Goal: Task Accomplishment & Management: Manage account settings

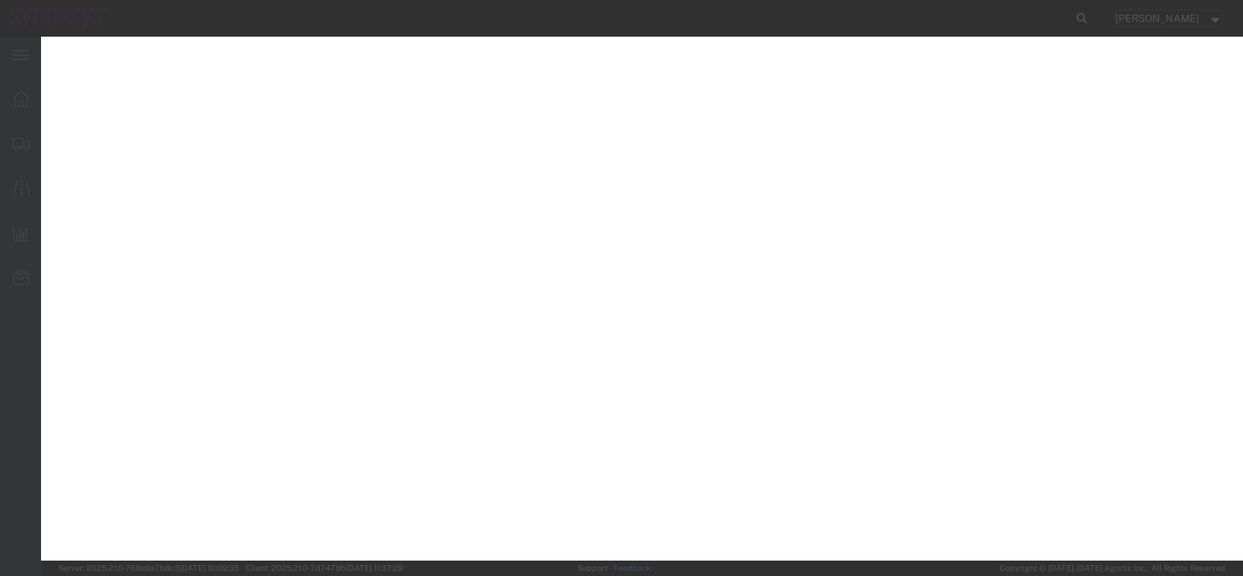
select select "PSNS"
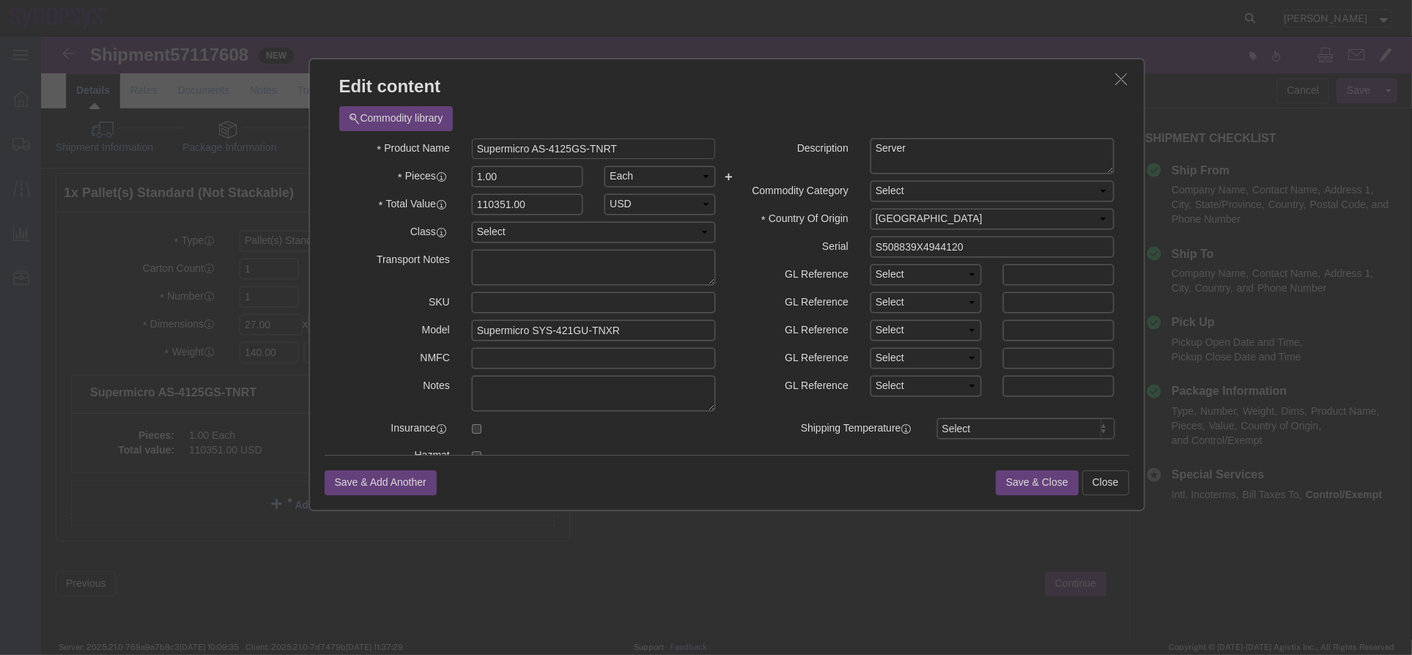
drag, startPoint x: 622, startPoint y: 115, endPoint x: 455, endPoint y: 121, distance: 166.5
click input "Supermicro AS-4125GS-TNRT"
drag, startPoint x: 608, startPoint y: 110, endPoint x: 337, endPoint y: 106, distance: 270.5
click div "Product Name Supermicro AS-4125GS-TNRT"
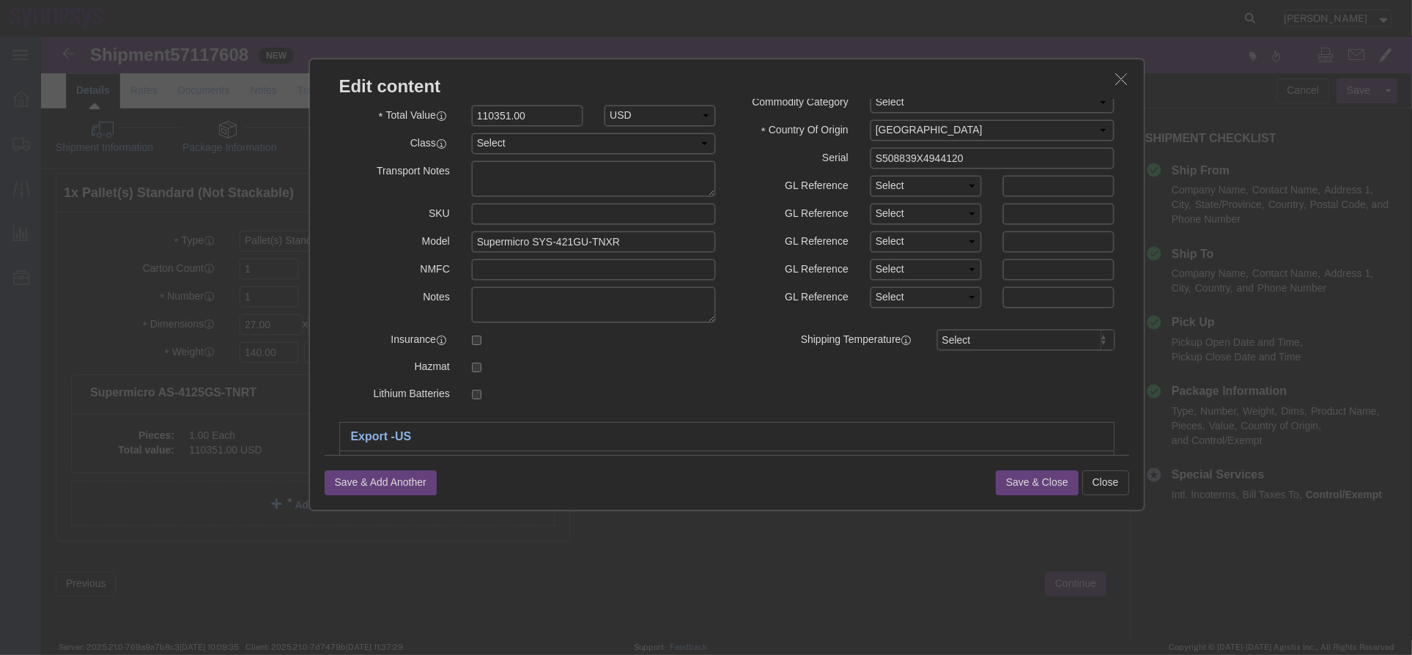
scroll to position [266, 0]
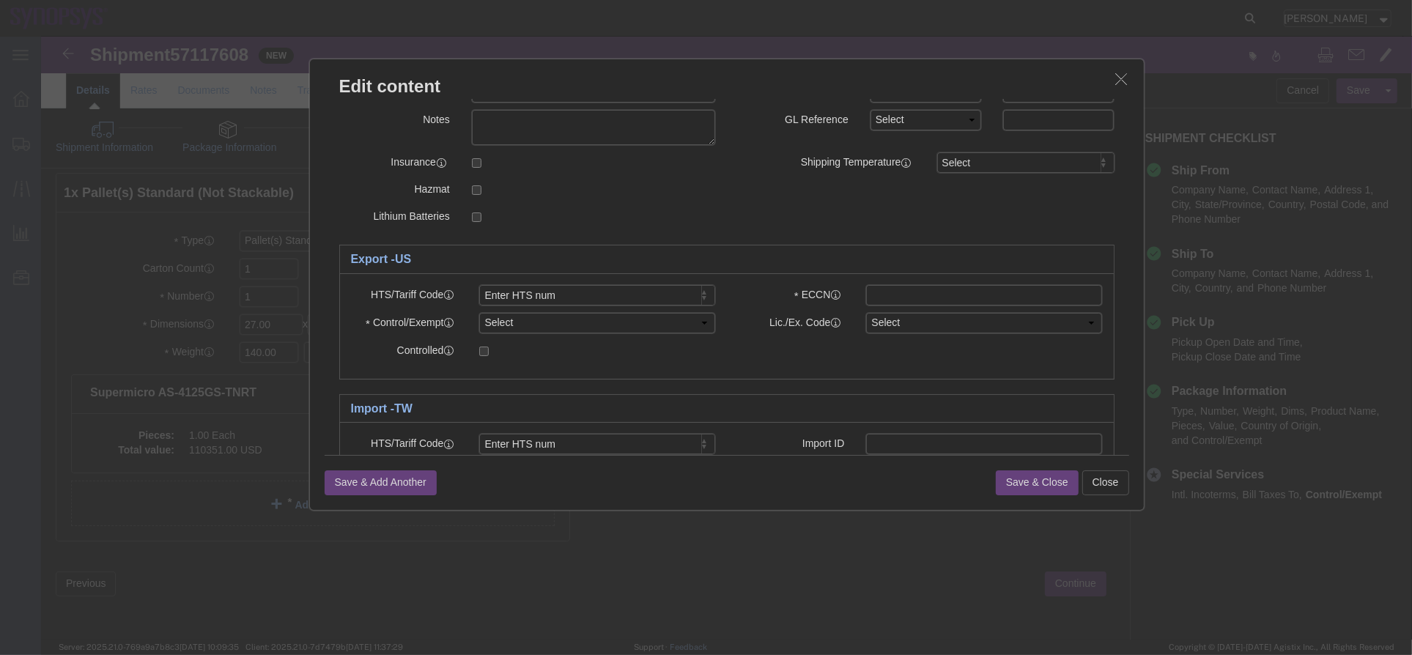
click icon "button"
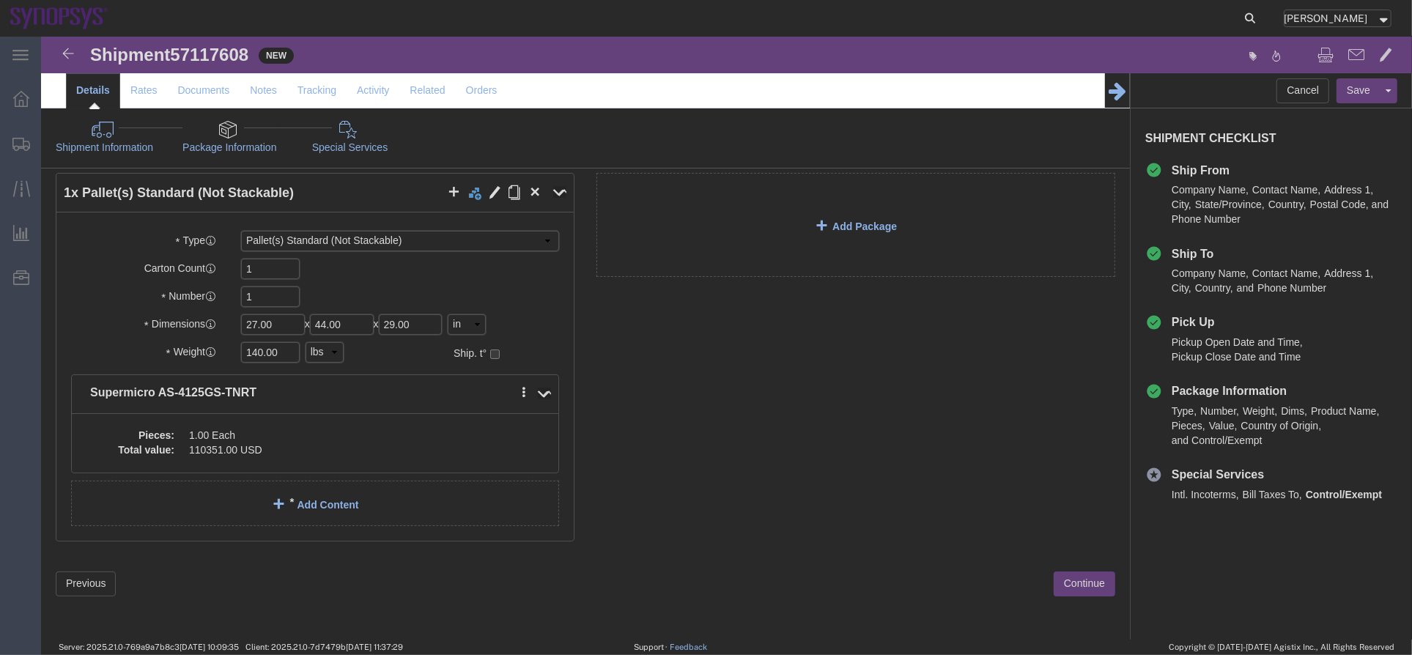
click div "Shipment Information Package Information Special Services"
click link "Shipment Information"
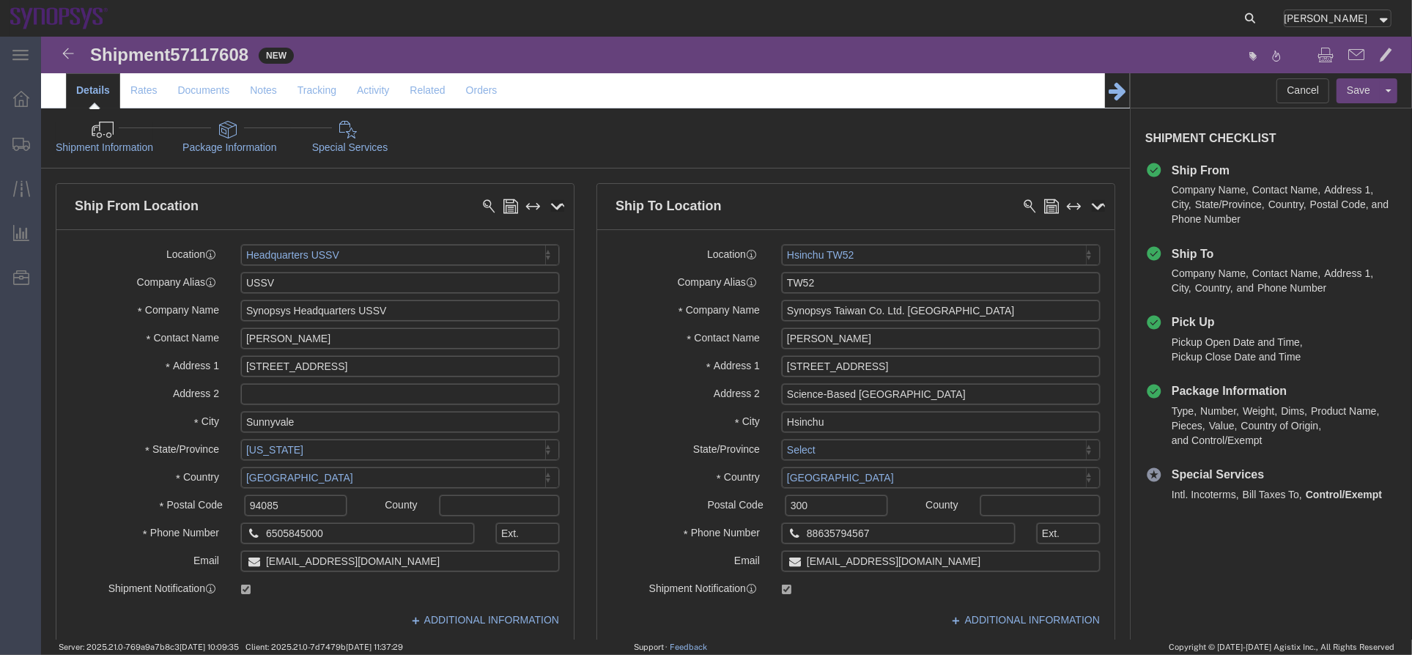
click div "Shipment Information Package Information Special Services"
click link "Package Information"
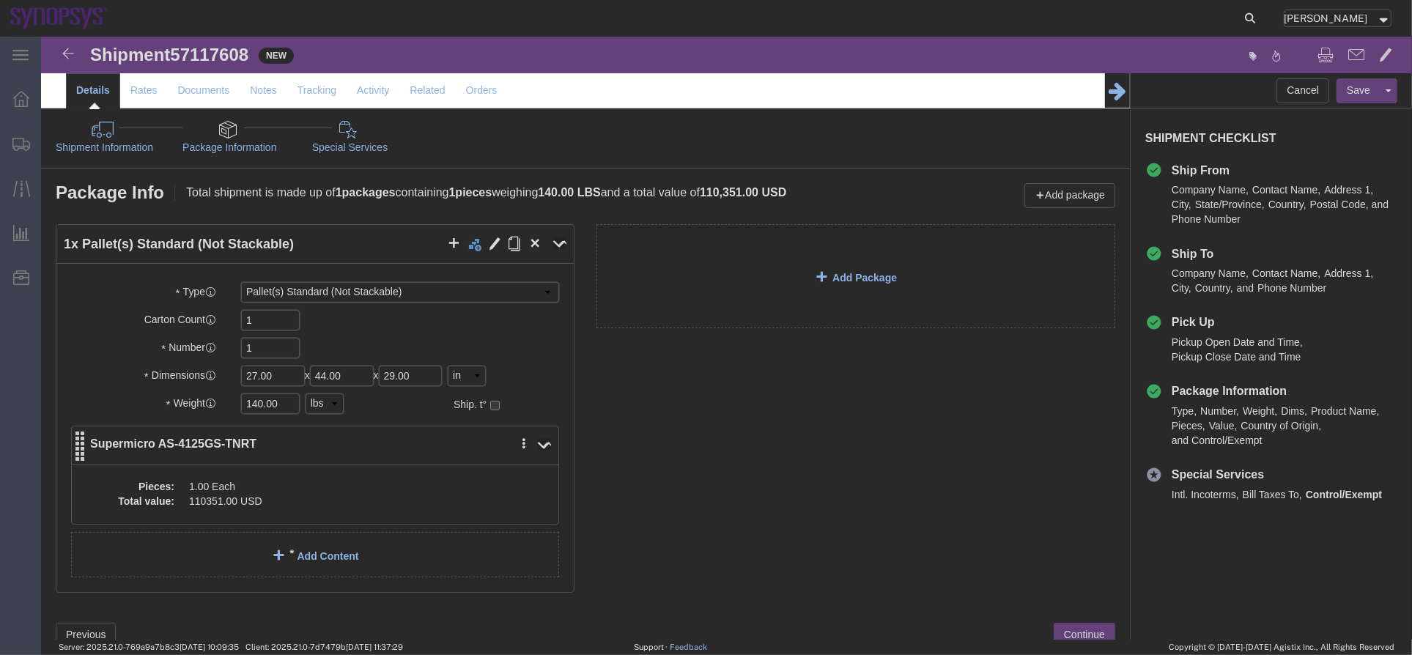
click div "Pieces: 1.00 Each Total value: 110351.00 USD"
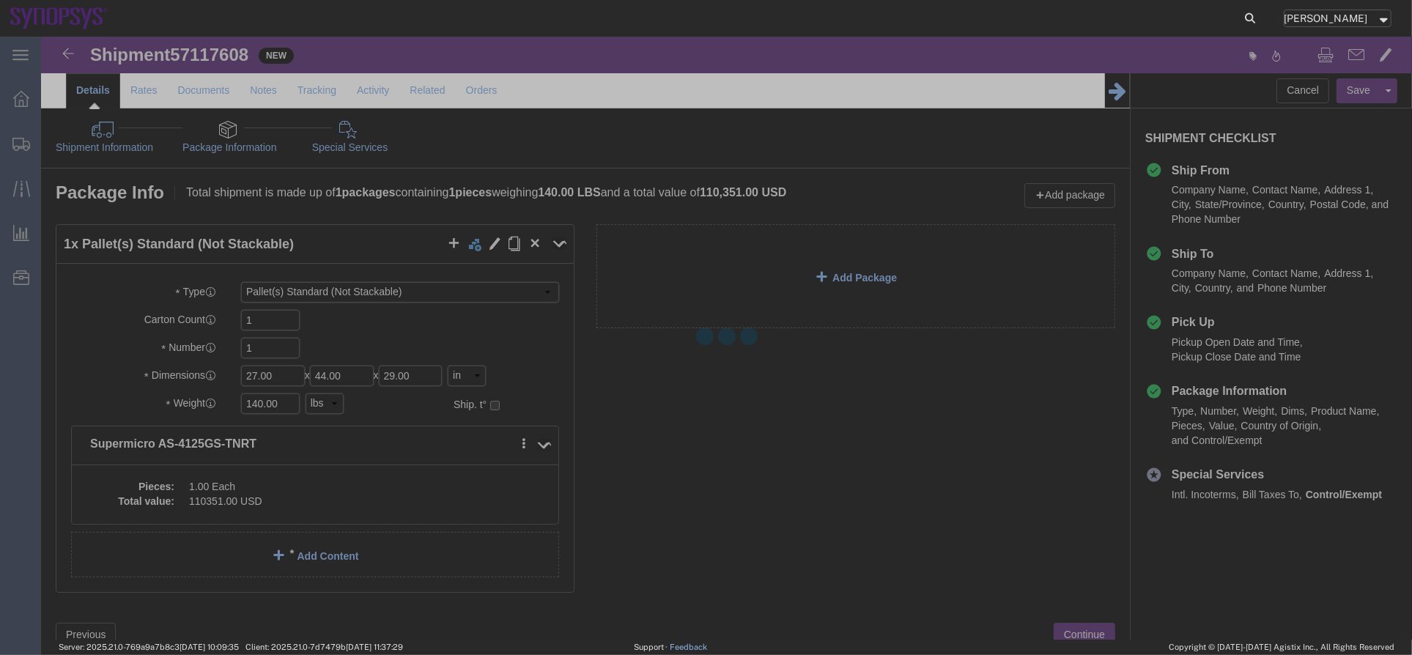
click at [275, 488] on div at bounding box center [726, 338] width 1371 height 603
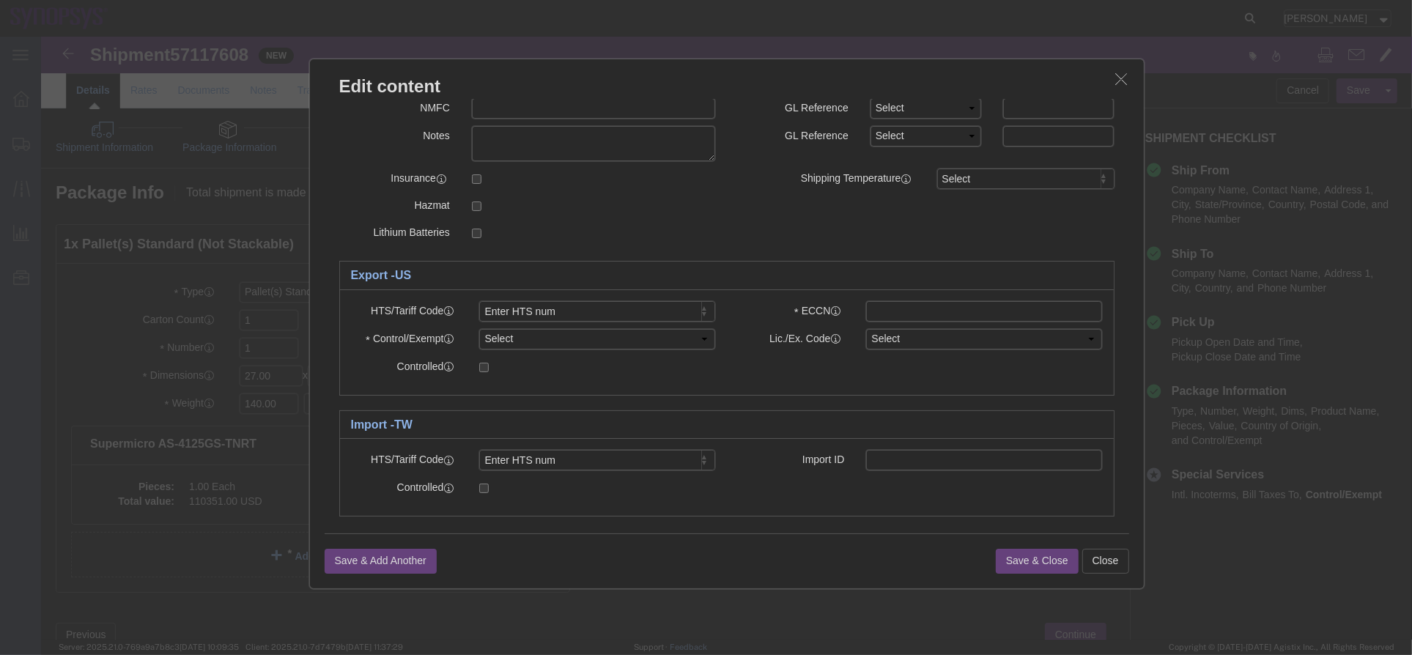
scroll to position [264, 0]
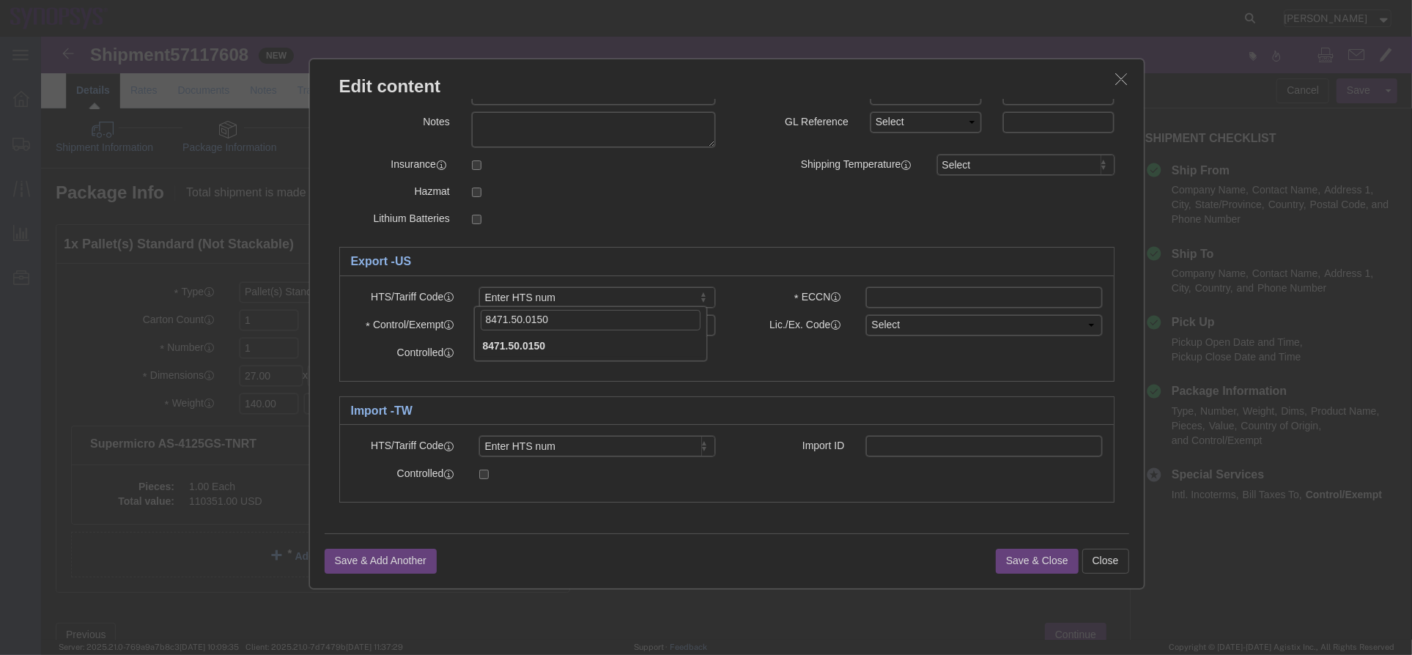
type input "8471.50.0150"
click input "text"
type input "EAR99"
click button "Save & Close"
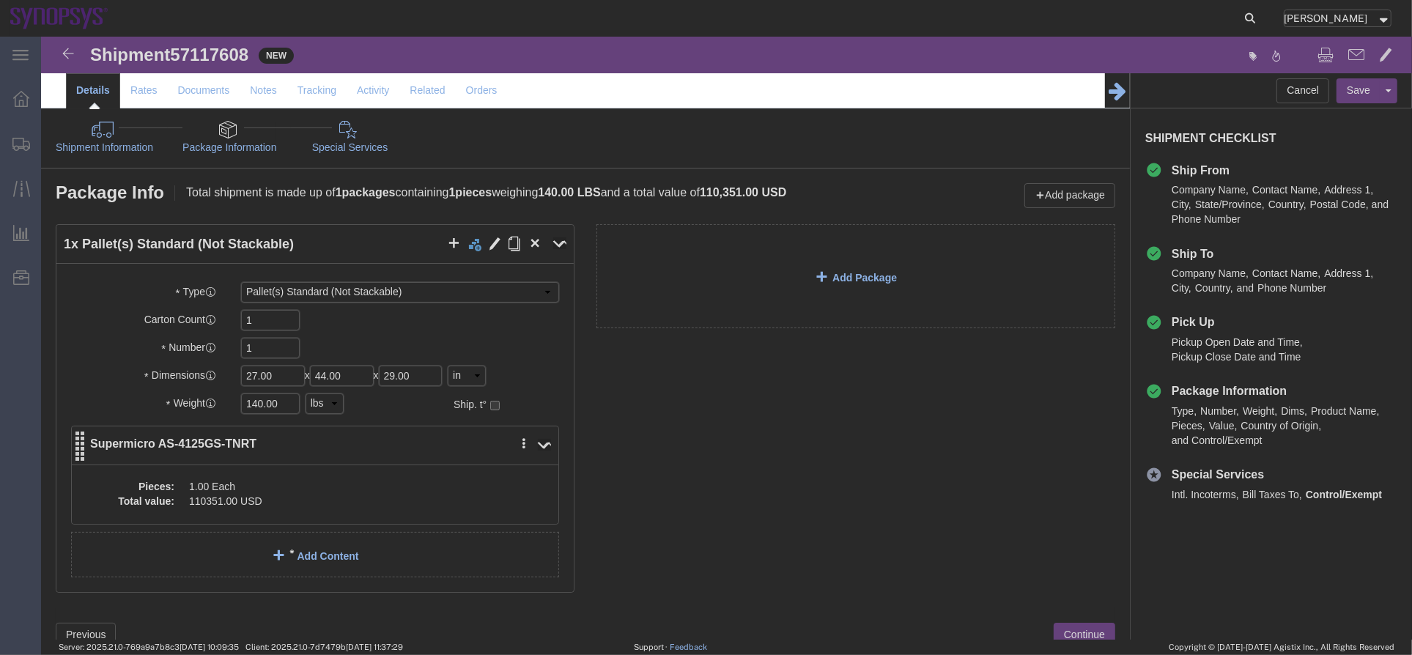
click div "Pieces: 1.00 Each Total value: 110351.00 USD"
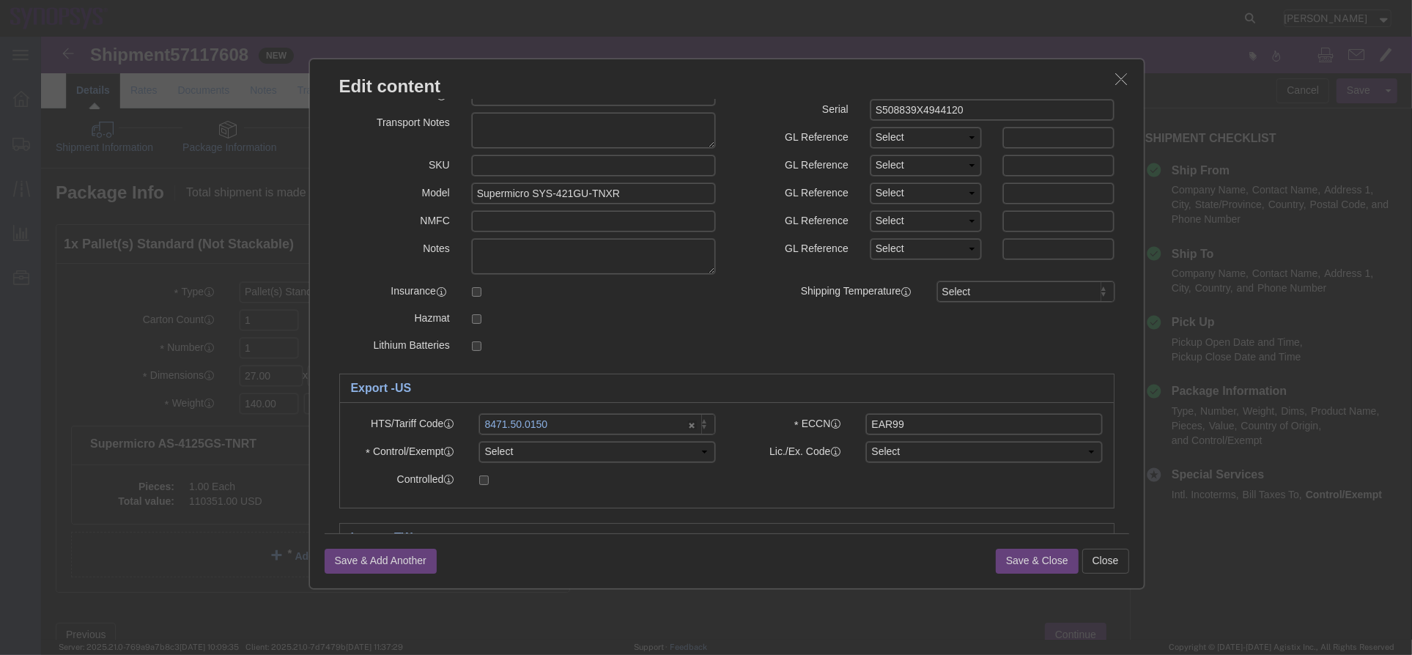
scroll to position [199, 0]
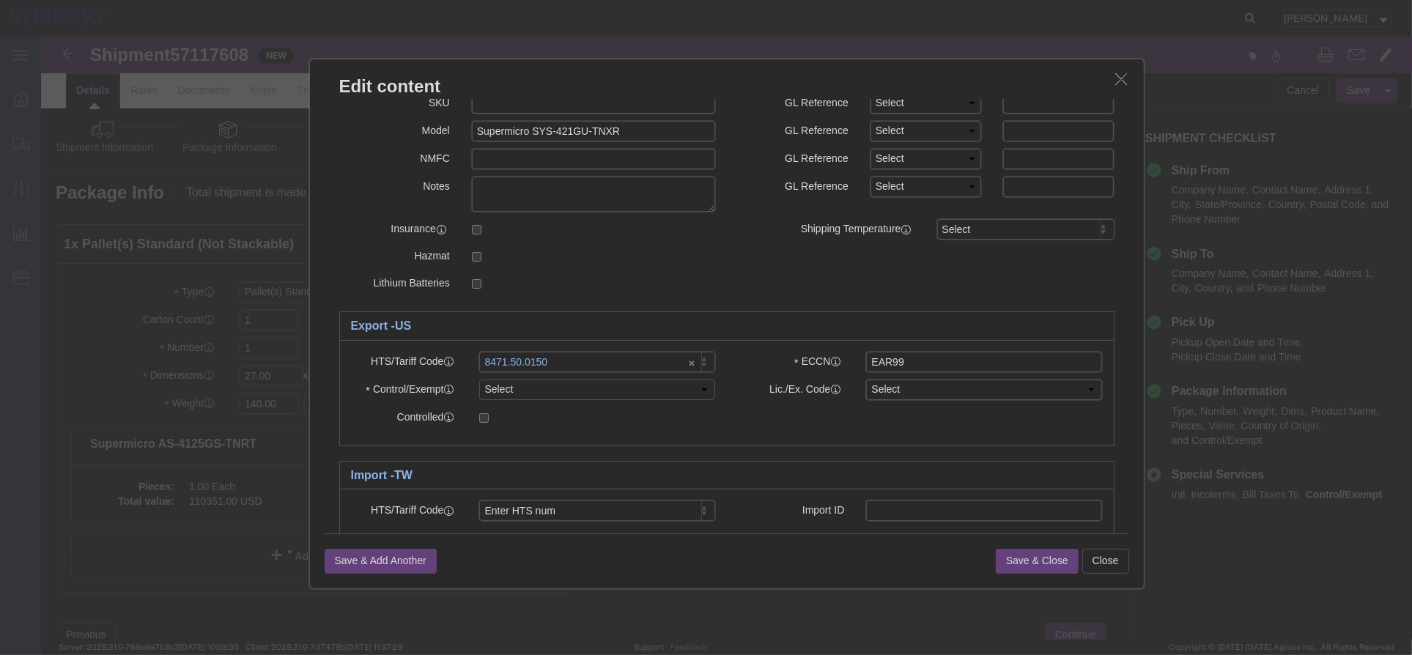
click select "Select ATF BIS DEA EPA FDA FTR ITAR OFAC Other (OPA)"
select select "BIS"
click select "Select ATF BIS DEA EPA FDA FTR ITAR OFAC Other (OPA)"
click select "Select AGR-Agricultural APP-Computers APR-Additional Permissive Exports AVS-Air…"
select select "NLR"
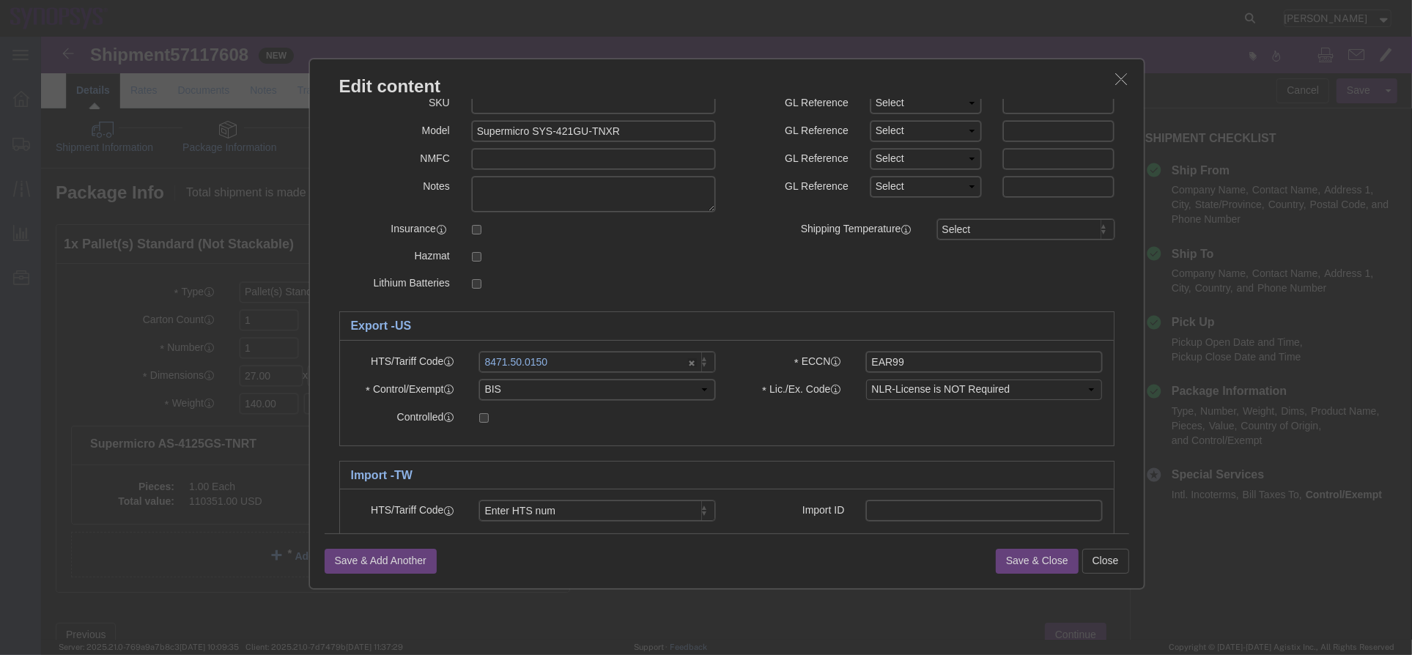
click select "Select AGR-Agricultural APP-Computers APR-Additional Permissive Exports AVS-Air…"
click button "Save & Close"
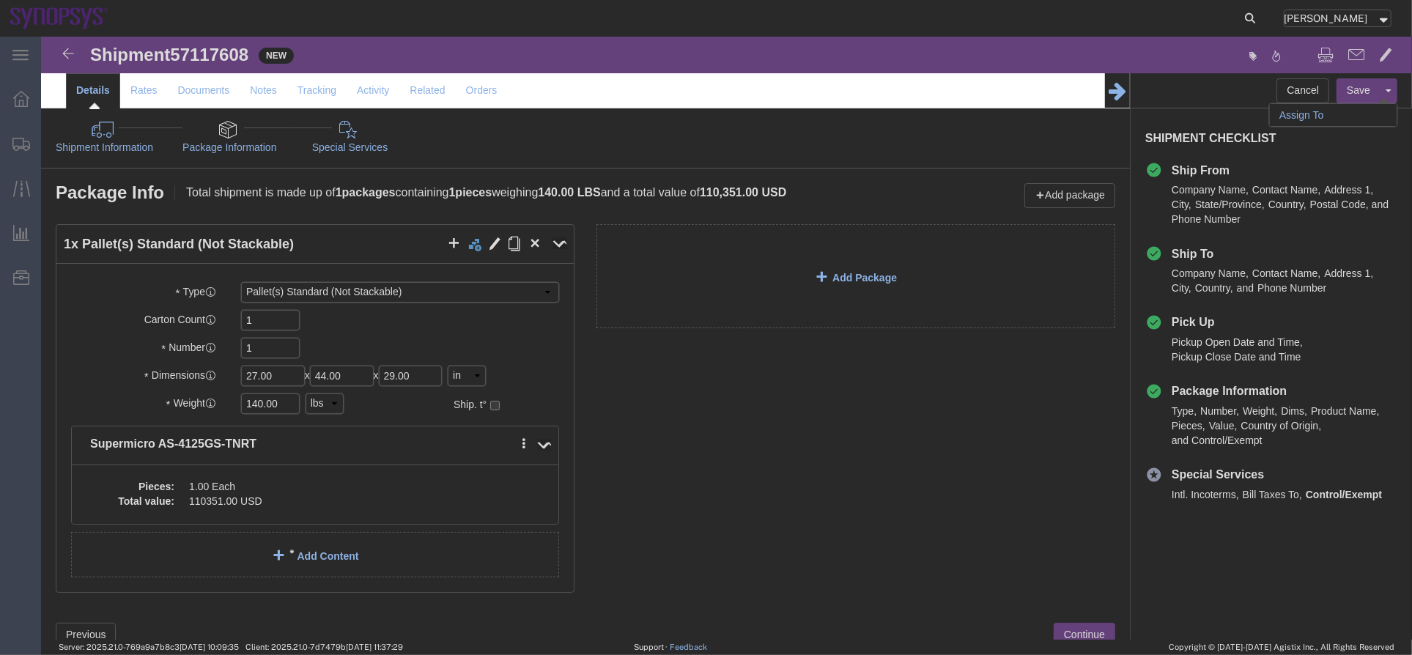
click link "Assign To"
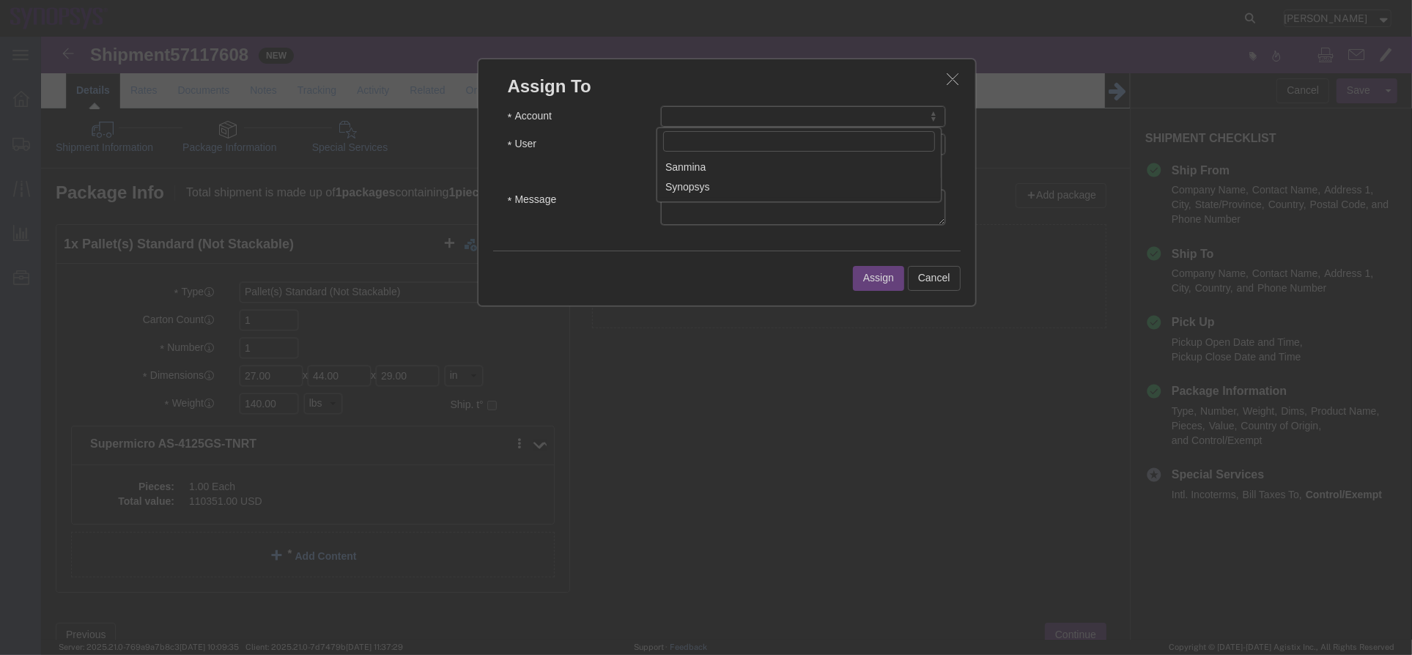
select select "117156"
select select
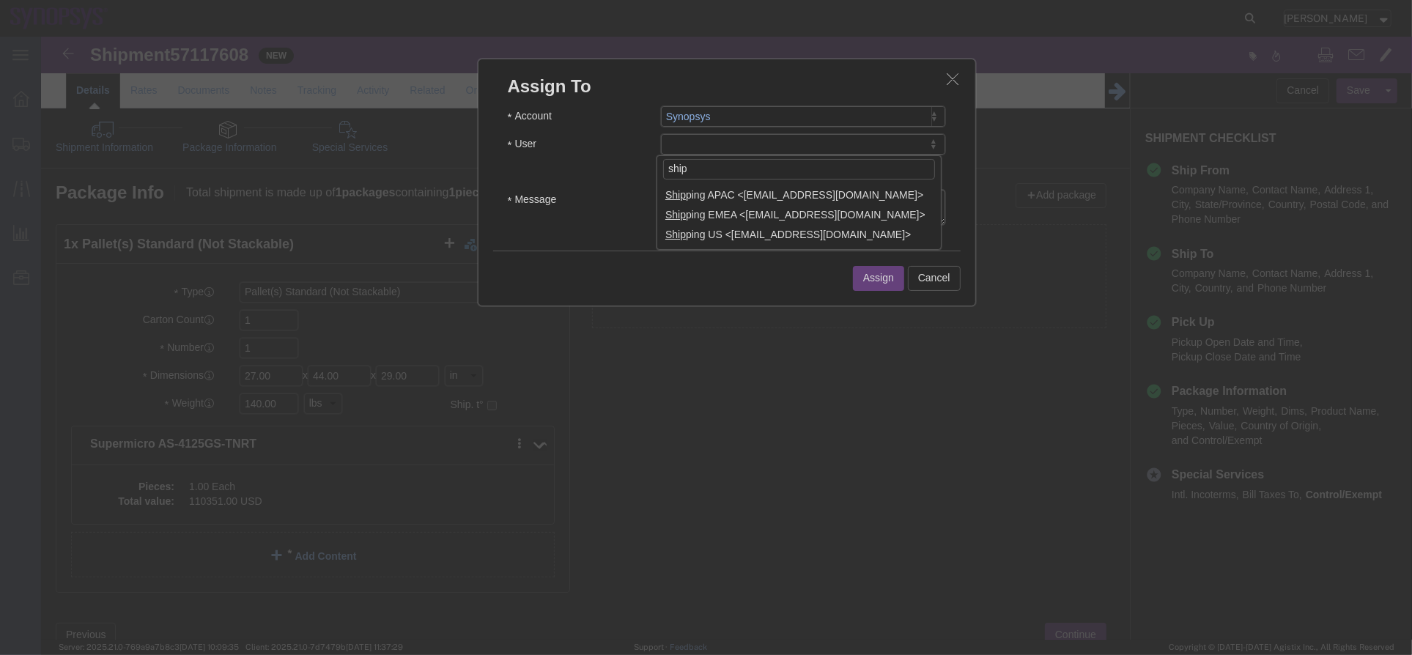
type input "ship"
select select "100122"
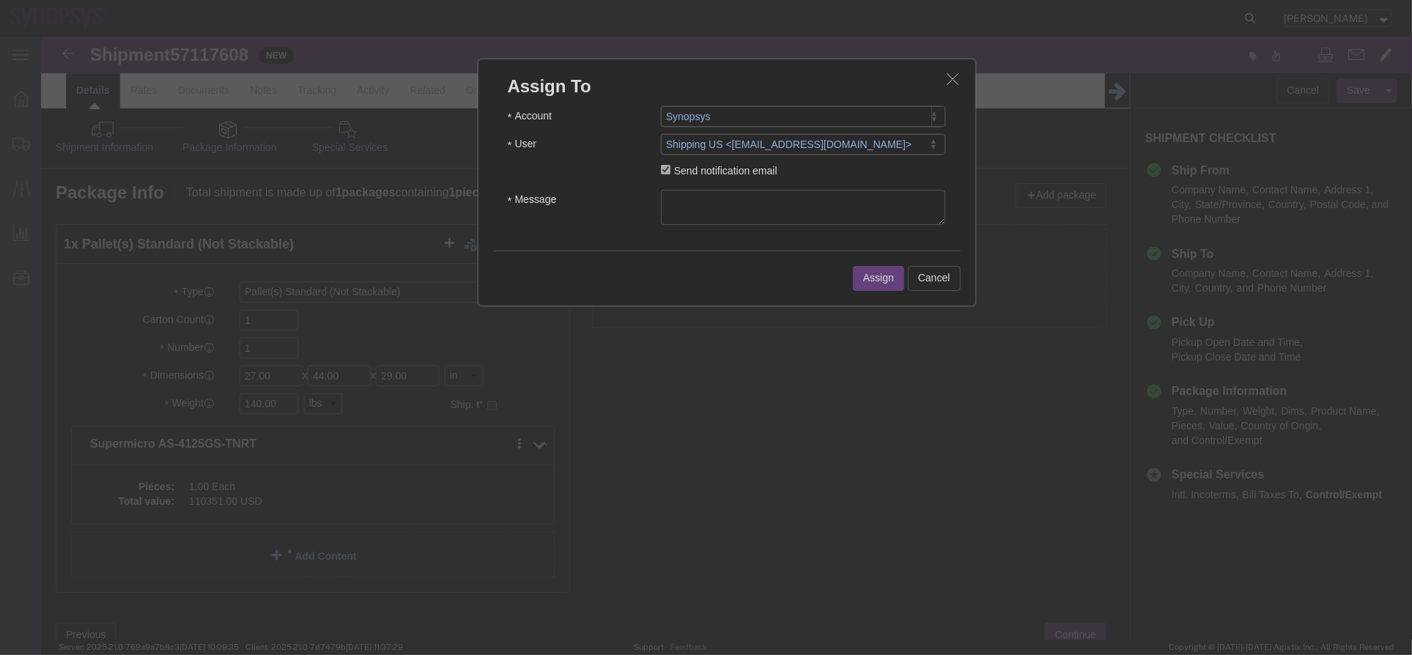
click textarea "Message"
type textarea "a"
click button "Assign"
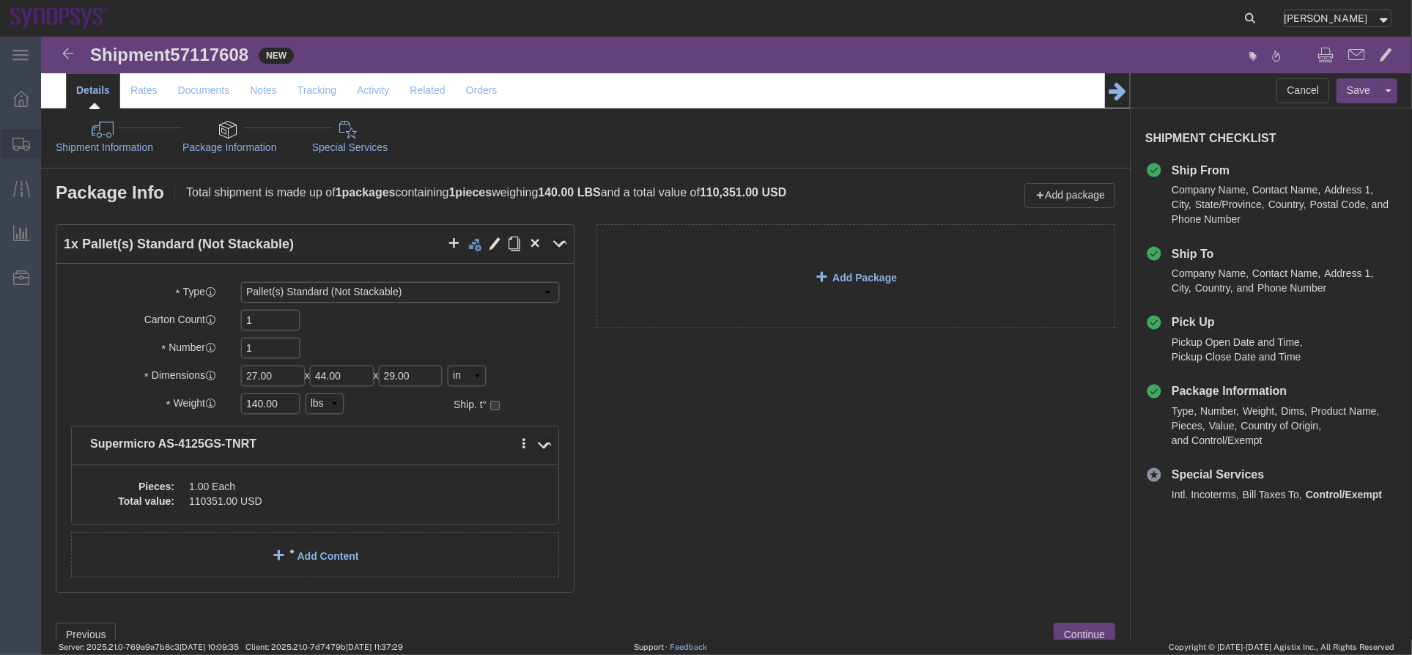
click at [0, 0] on span "Shipment Manager" at bounding box center [0, 0] width 0 height 0
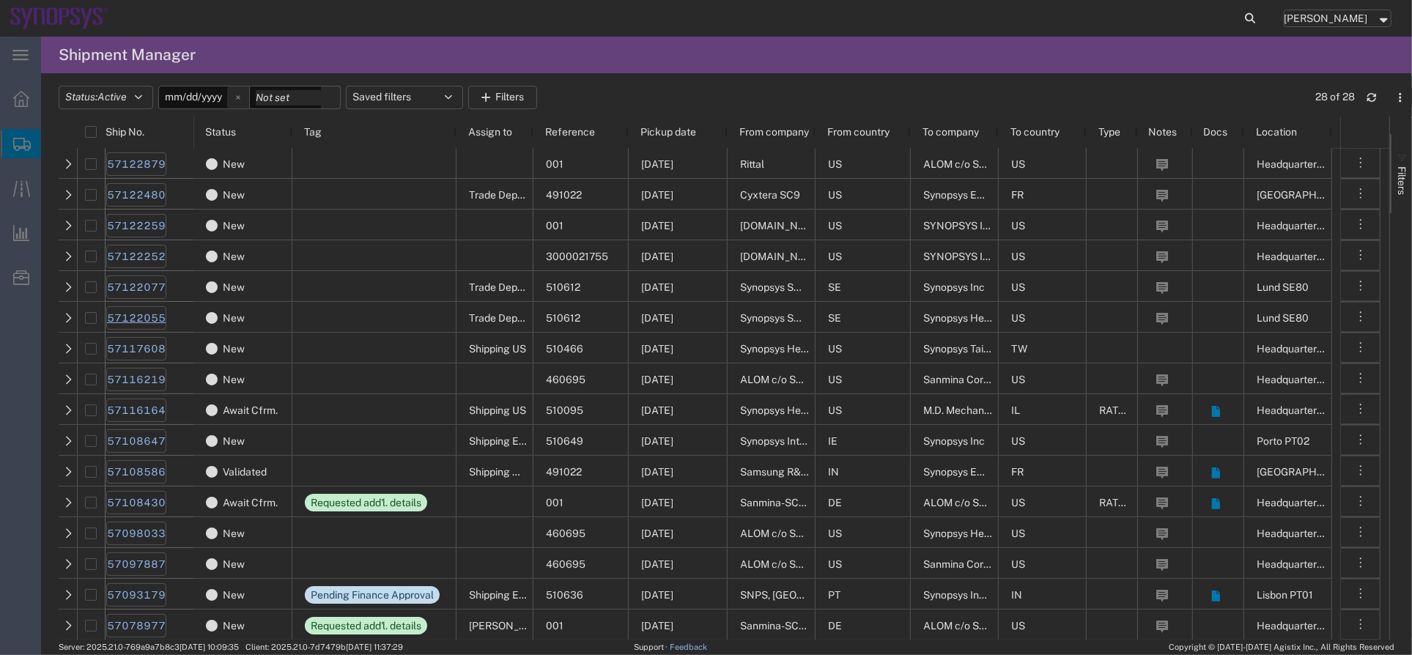
click at [154, 312] on link "57122055" at bounding box center [136, 317] width 60 height 23
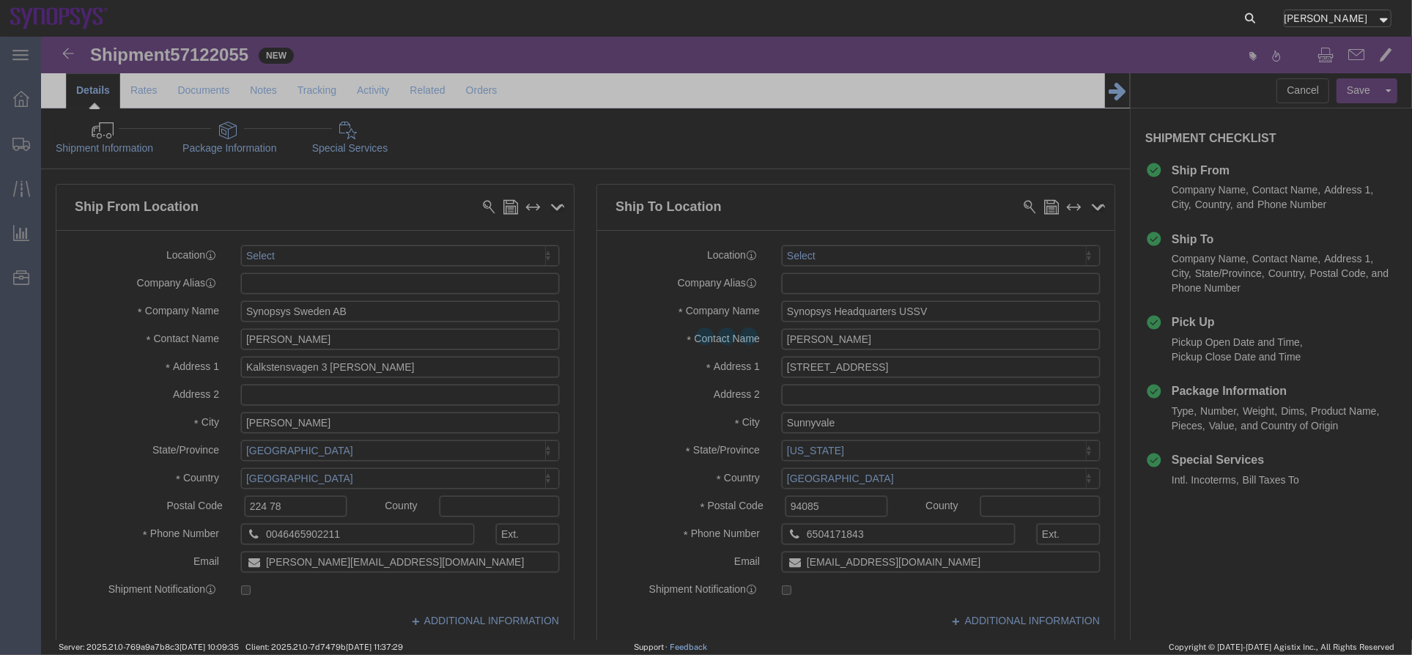
select select
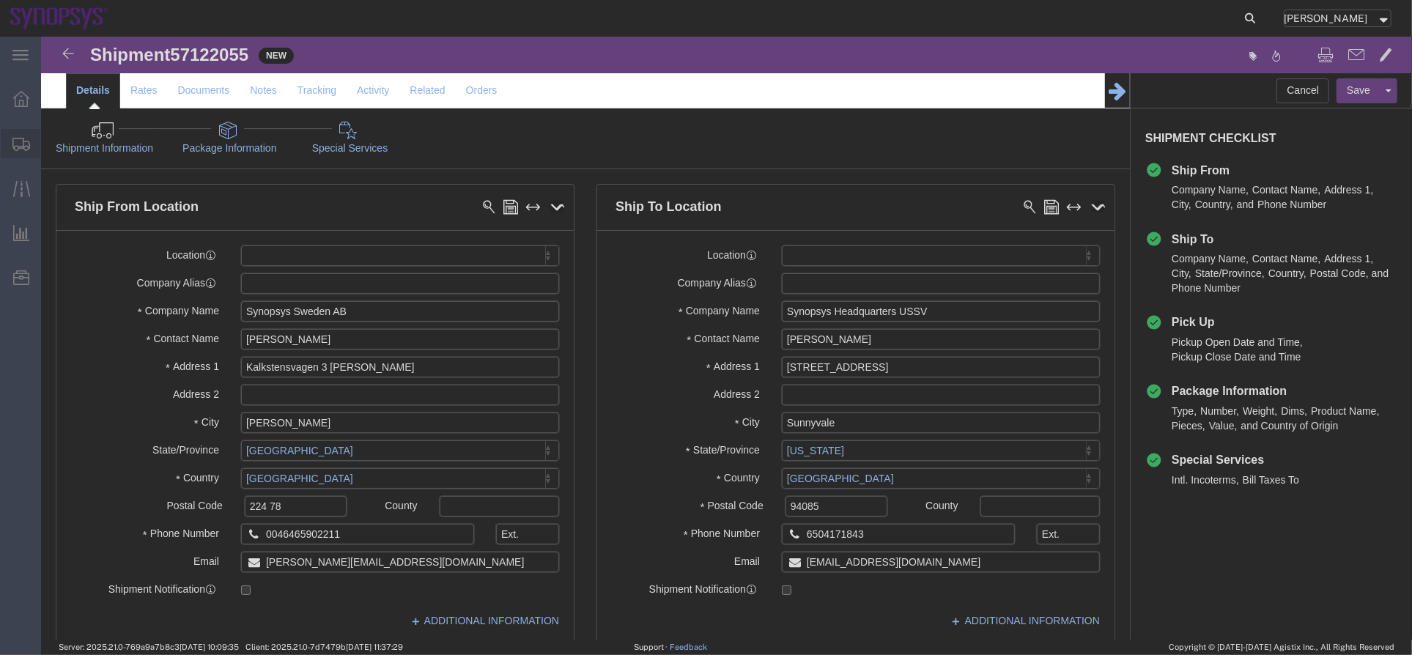
click at [0, 0] on span "Shipment Manager" at bounding box center [0, 0] width 0 height 0
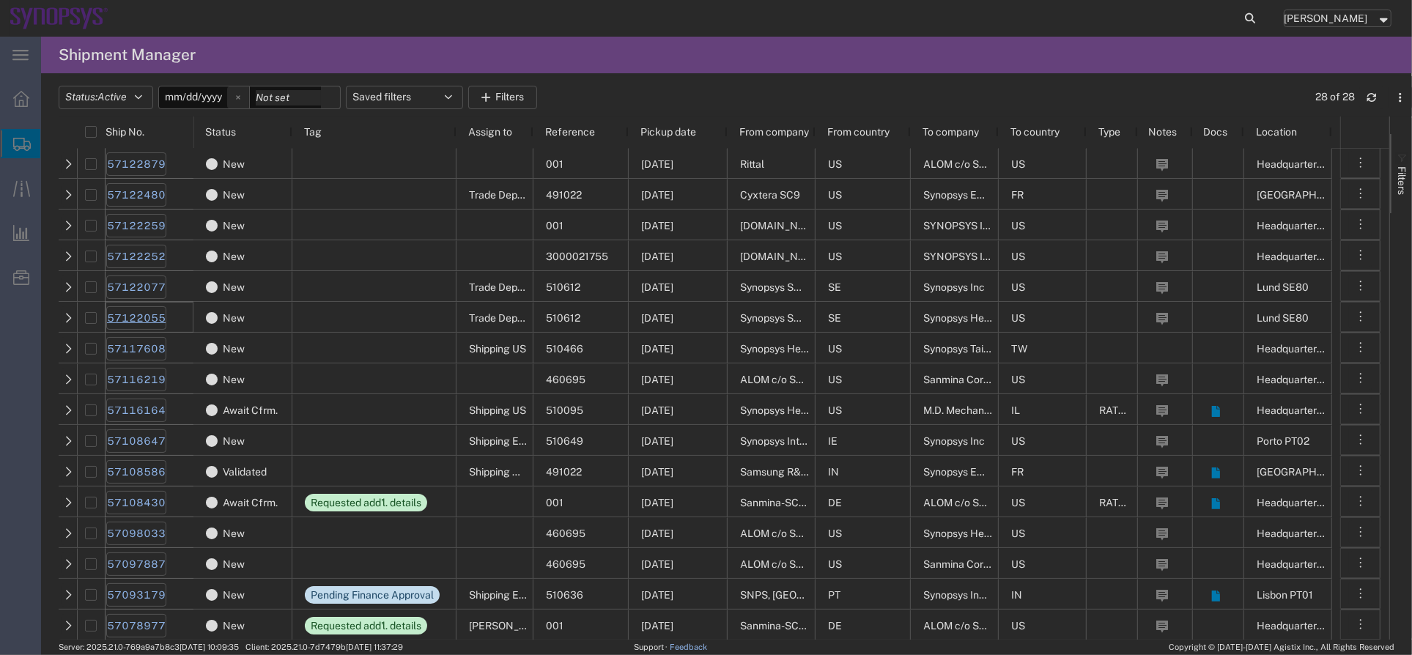
click at [152, 317] on link "57122055" at bounding box center [136, 317] width 60 height 23
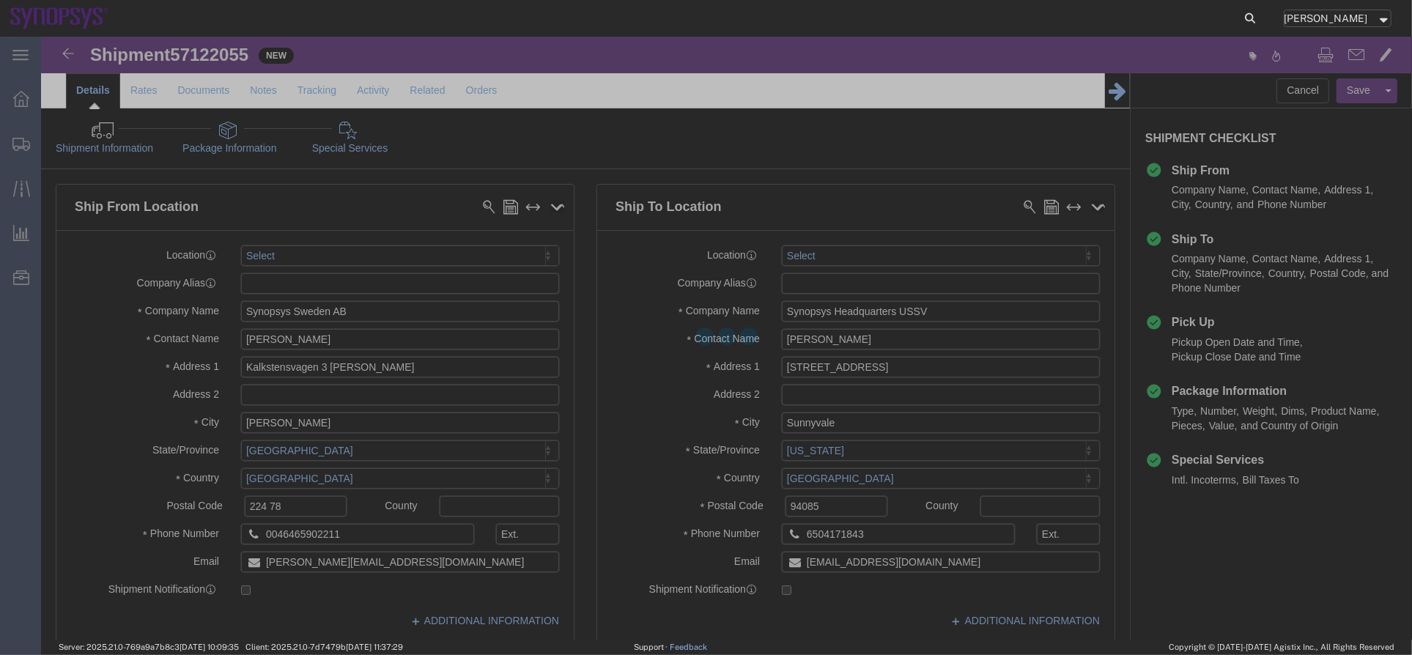
select select
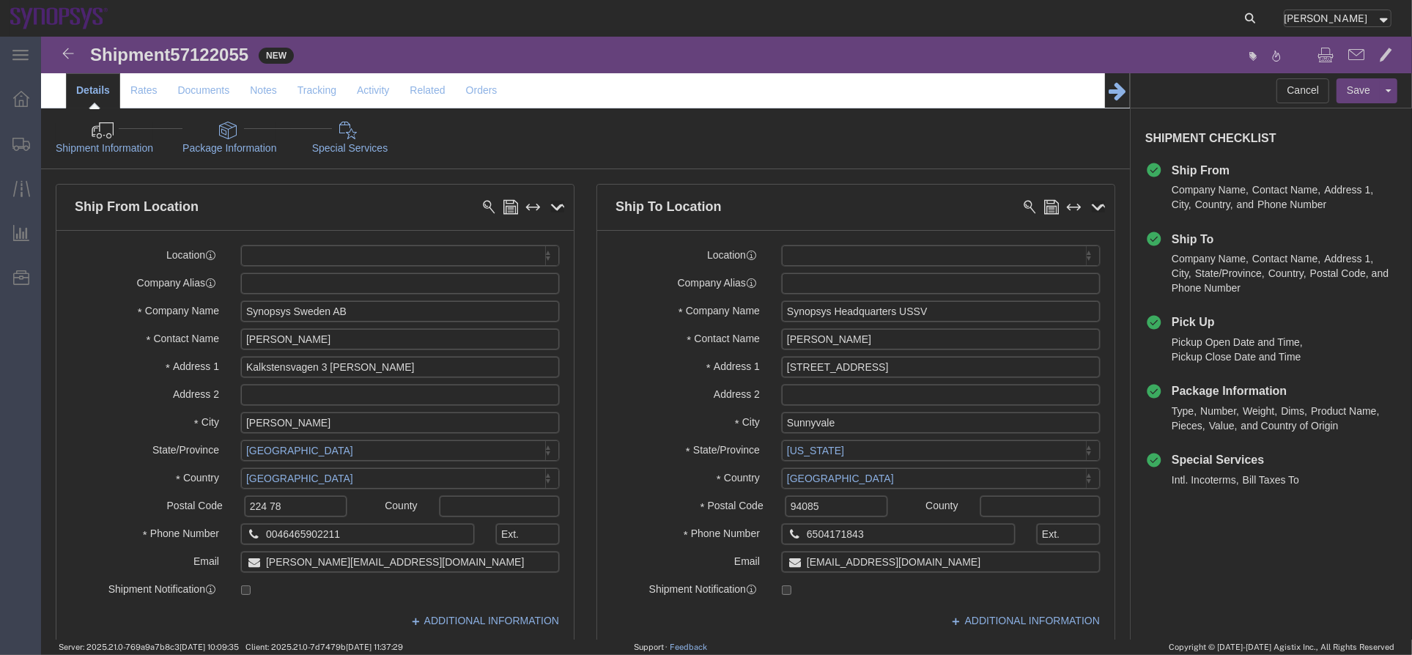
click icon
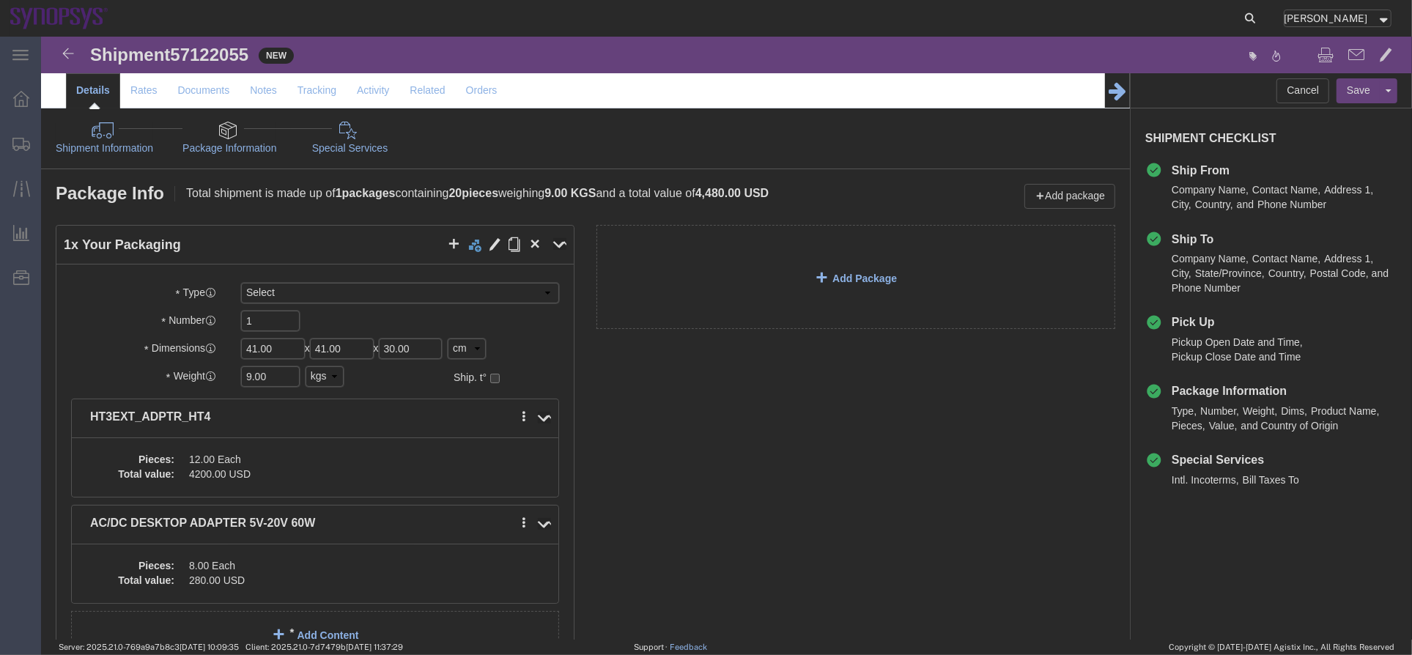
click icon
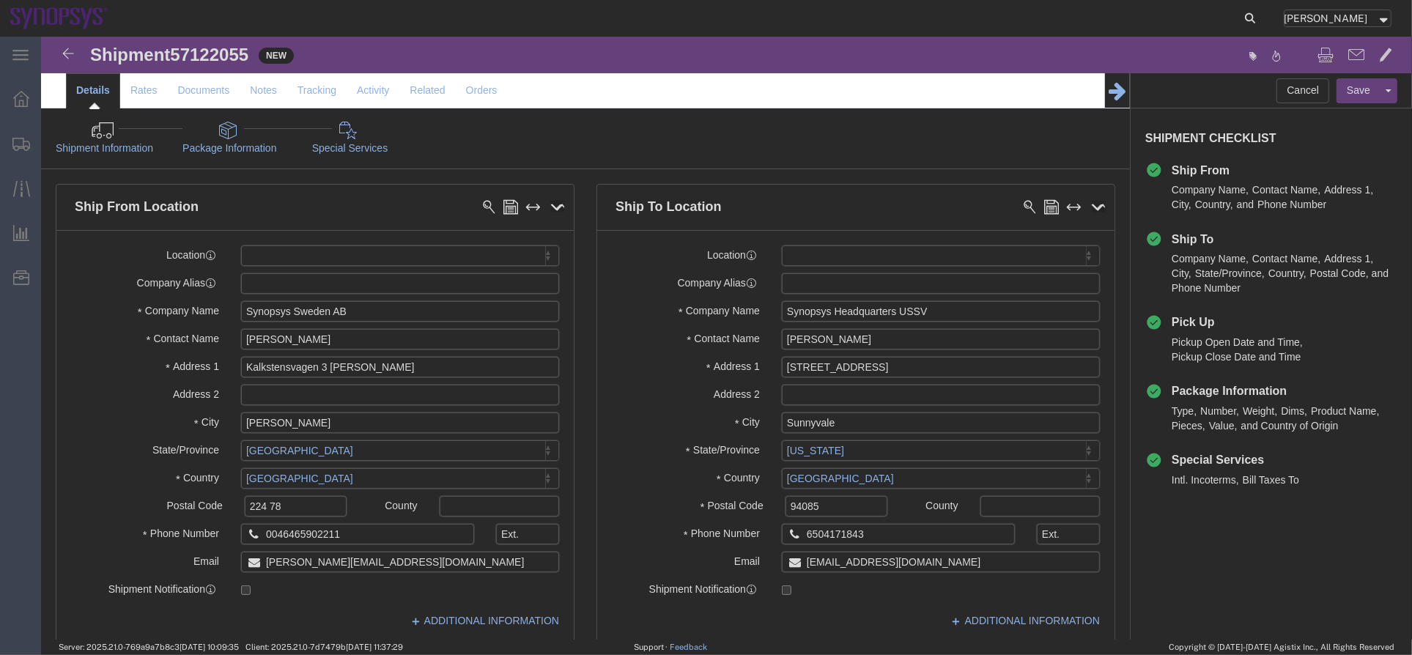
click link "Package Information"
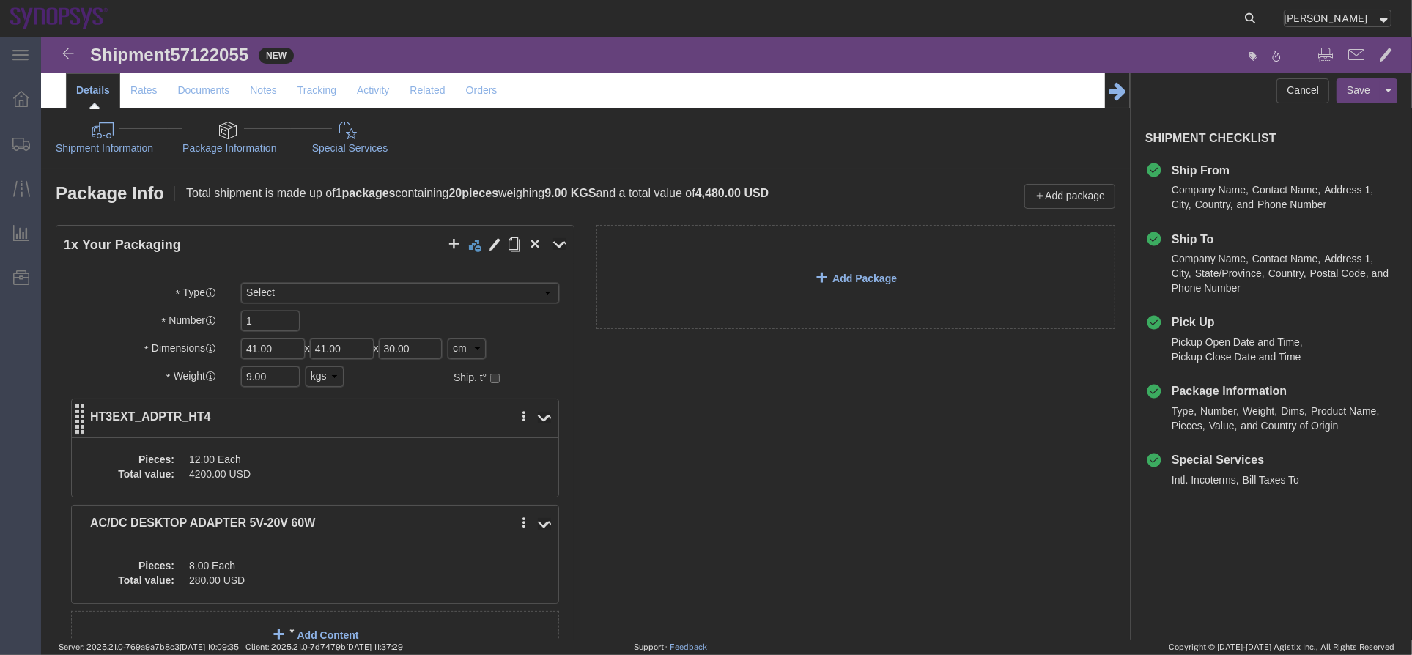
click dd "12.00 Each"
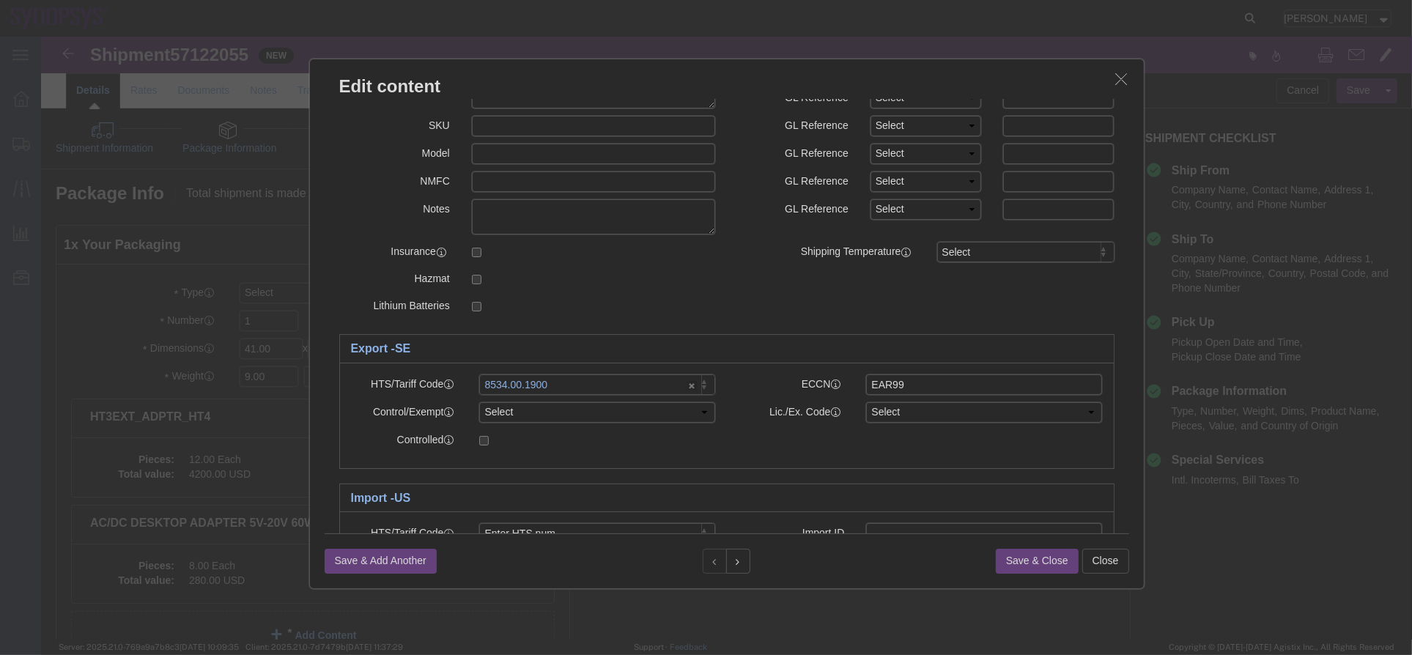
scroll to position [199, 0]
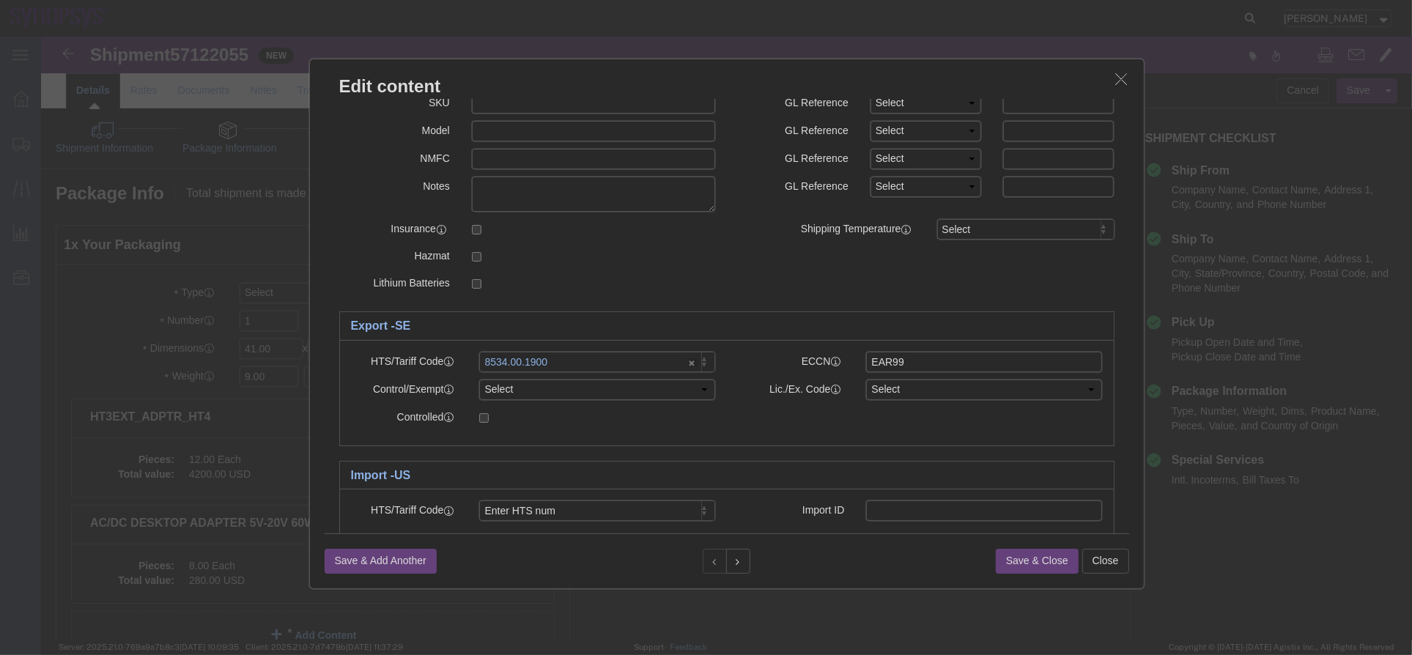
click button "Close"
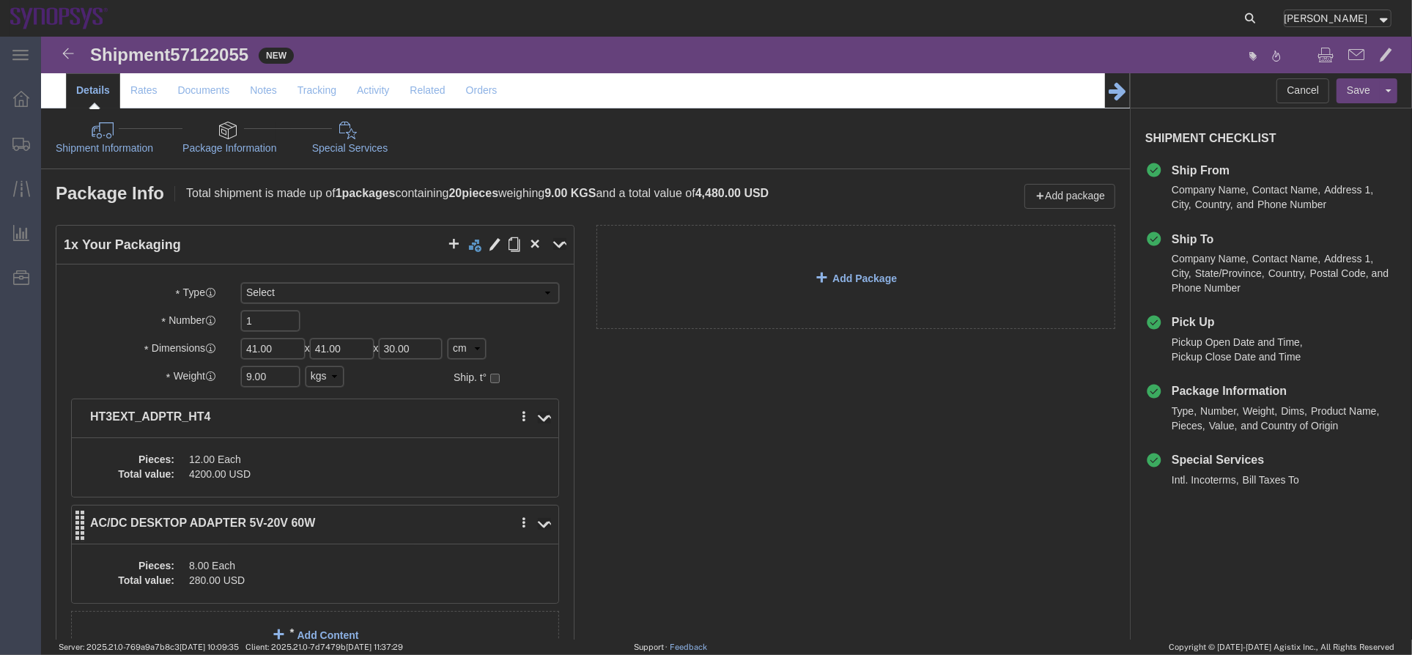
click dd "280.00 USD"
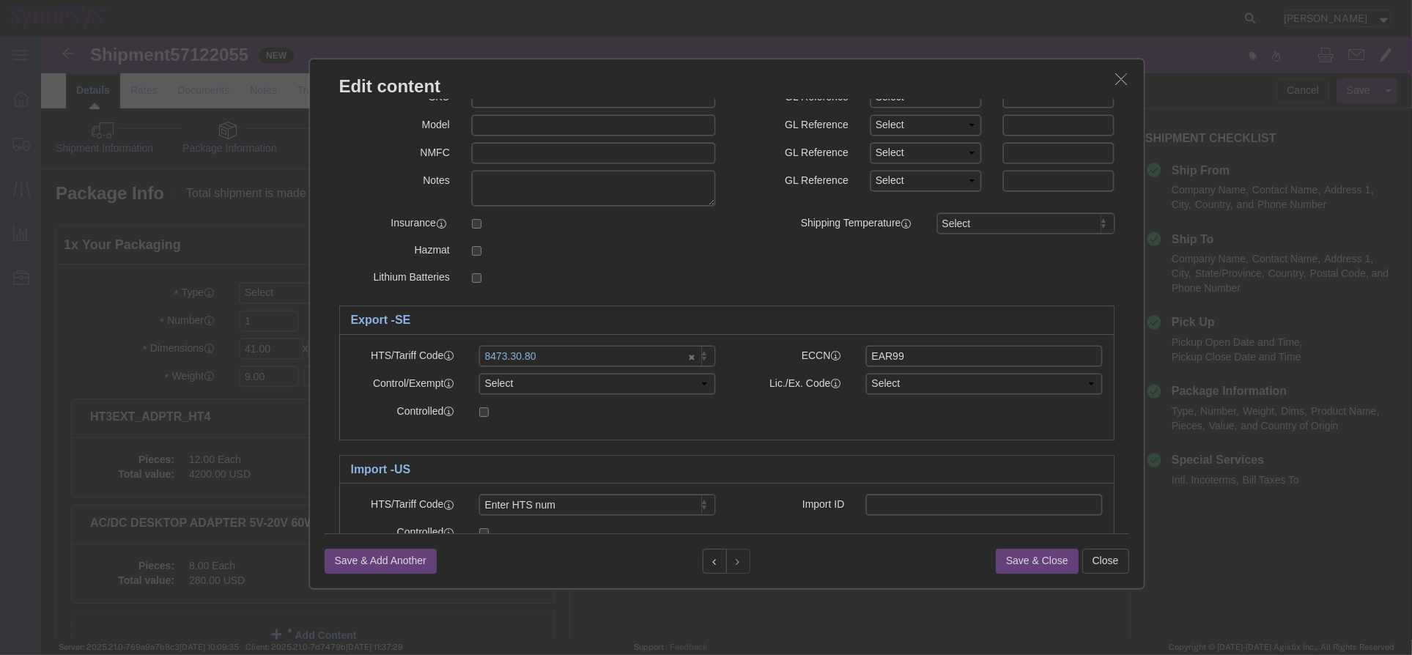
scroll to position [264, 0]
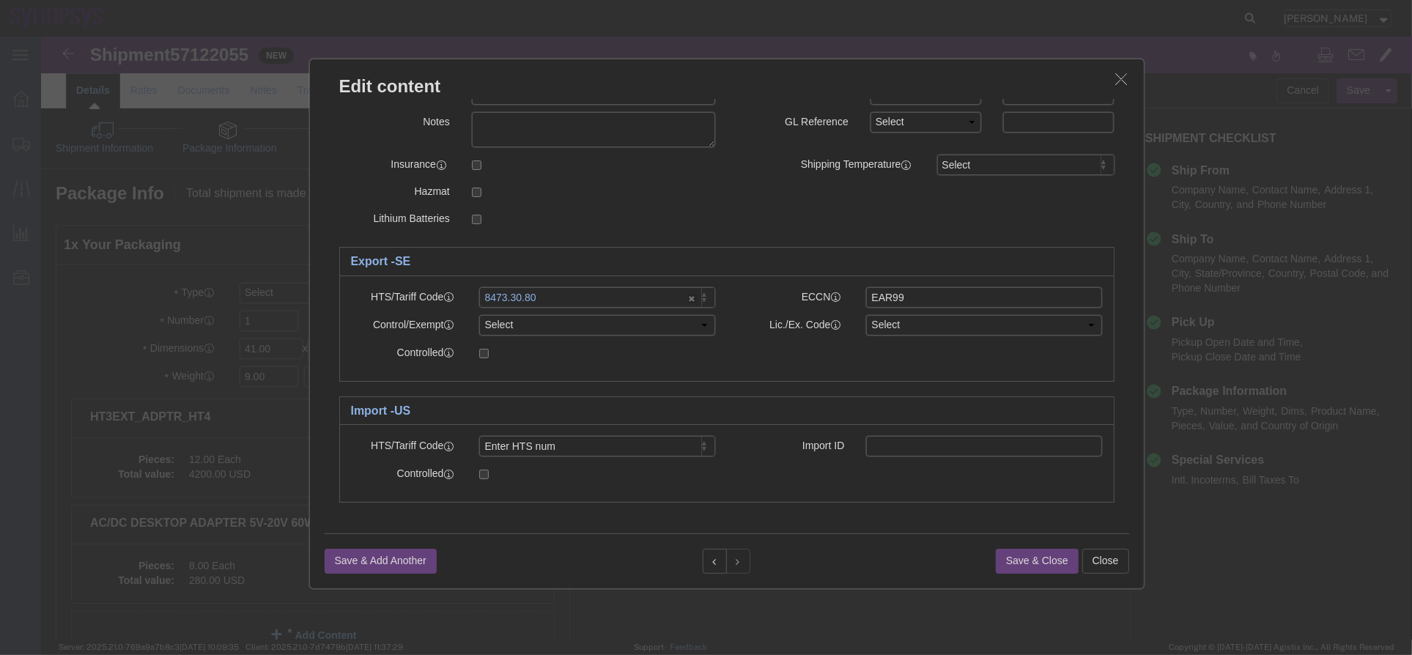
click icon "button"
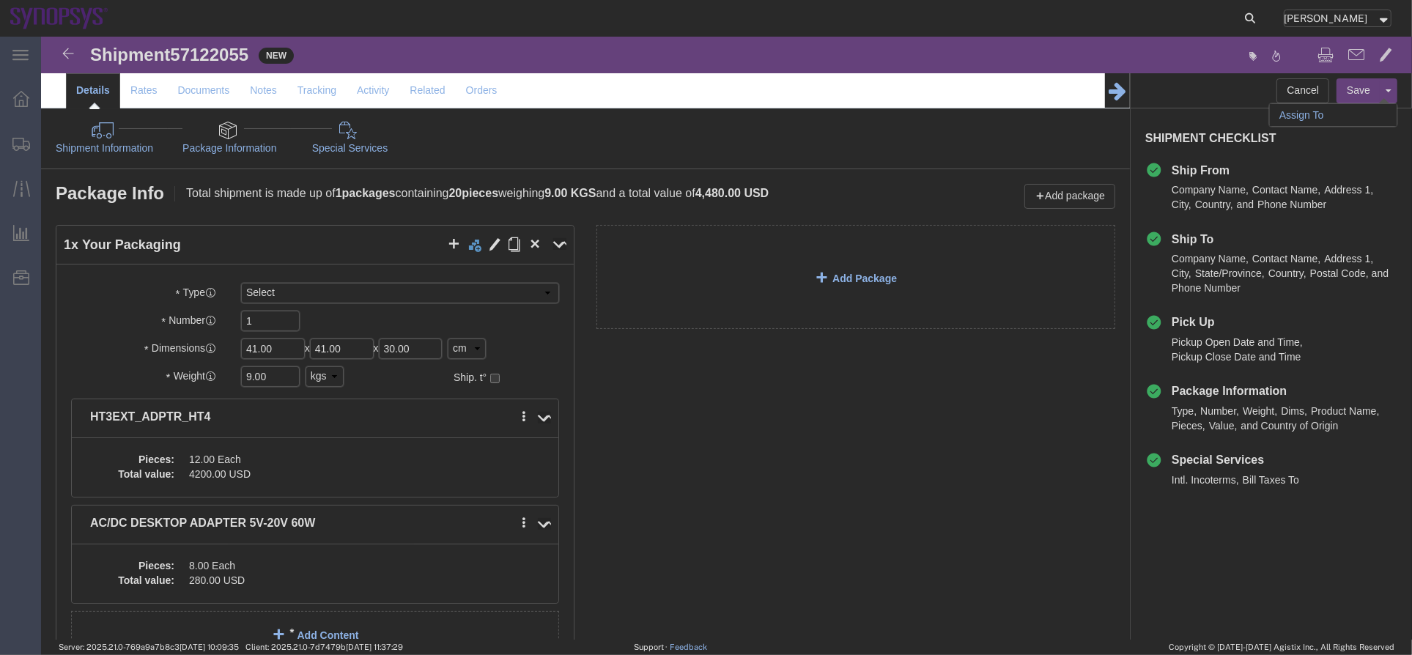
click link "Assign To"
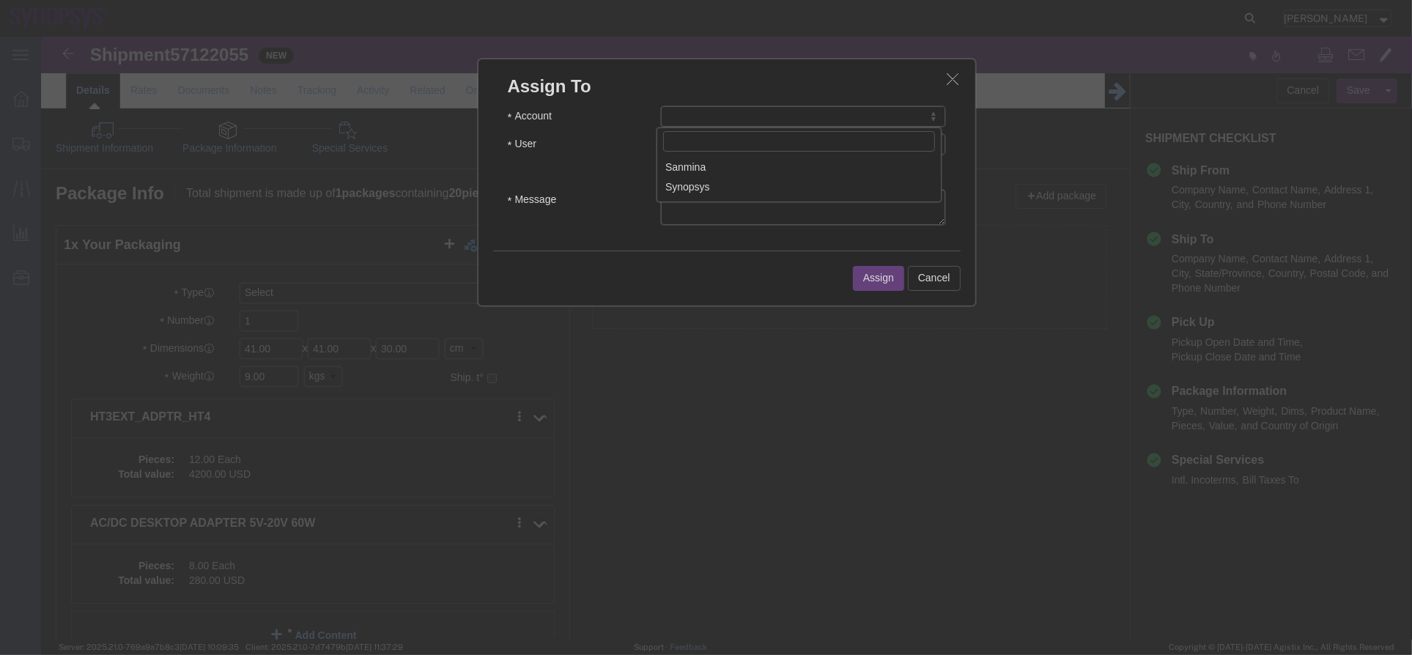
select select "117156"
select select
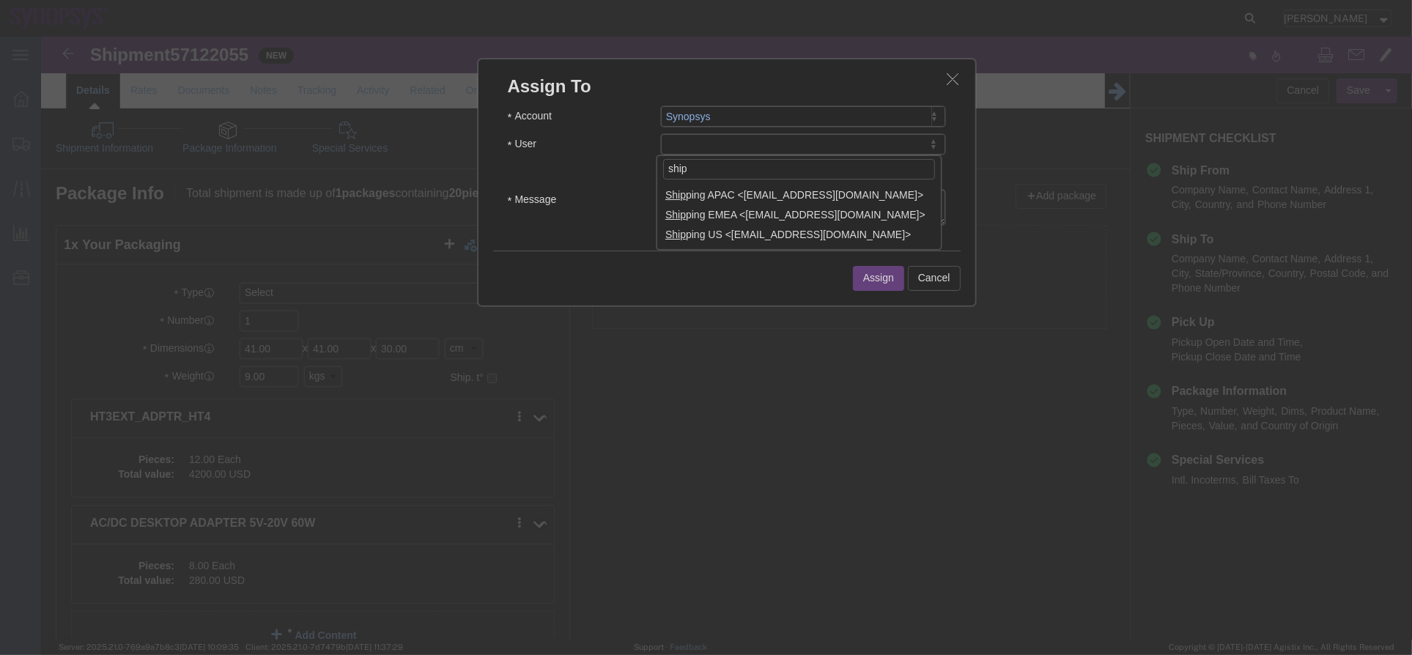
type input "ship"
select select "100122"
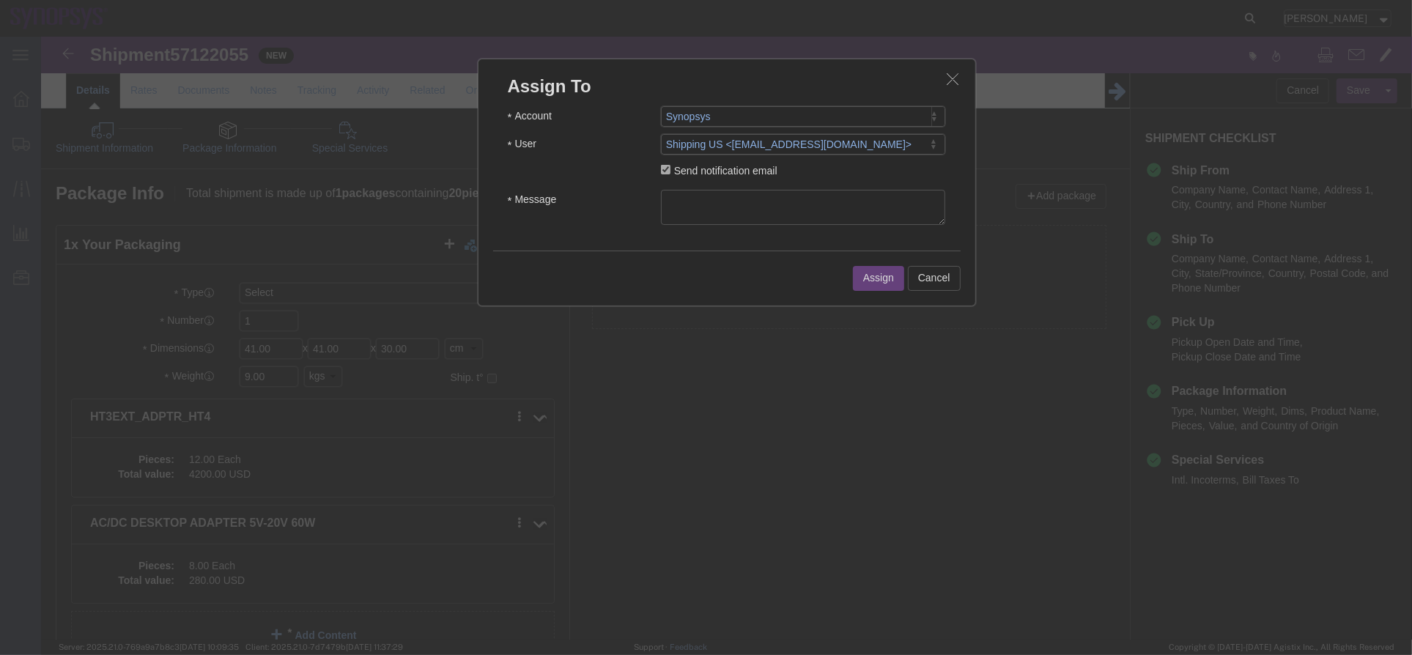
click textarea "Message"
type textarea "a"
click button "Assign"
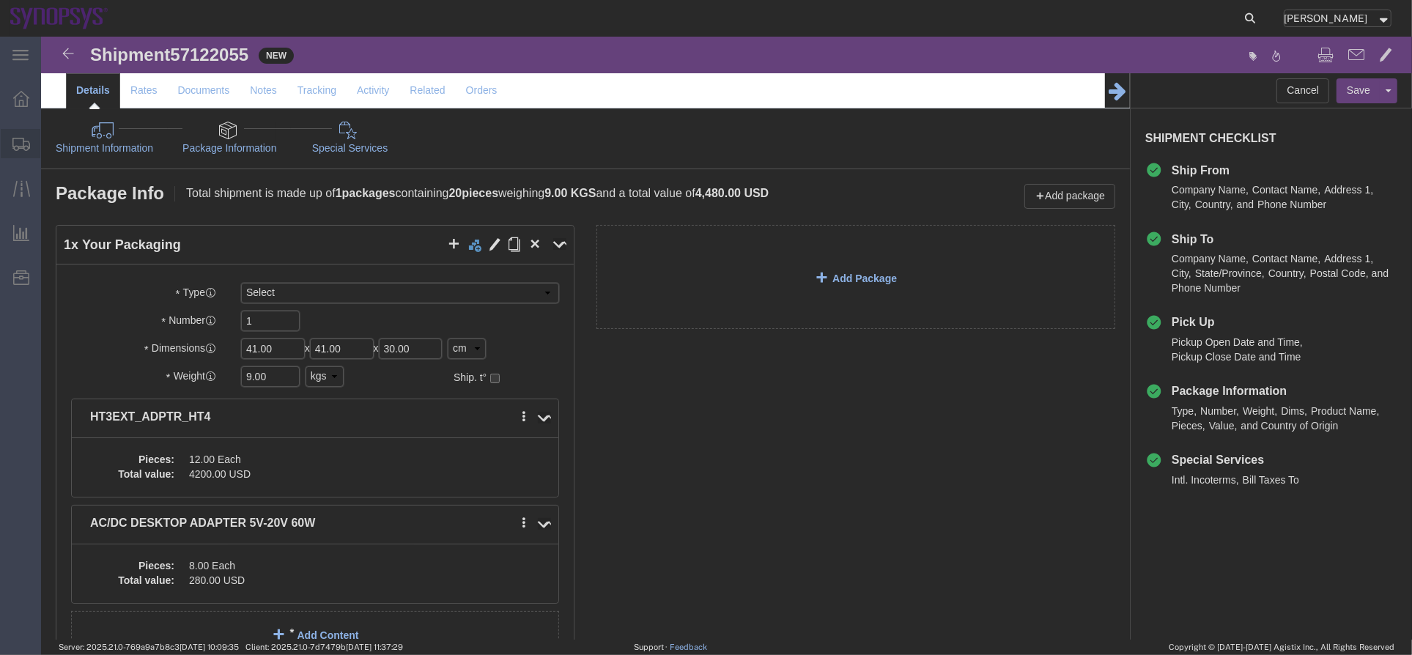
click at [0, 0] on span "Shipment Manager" at bounding box center [0, 0] width 0 height 0
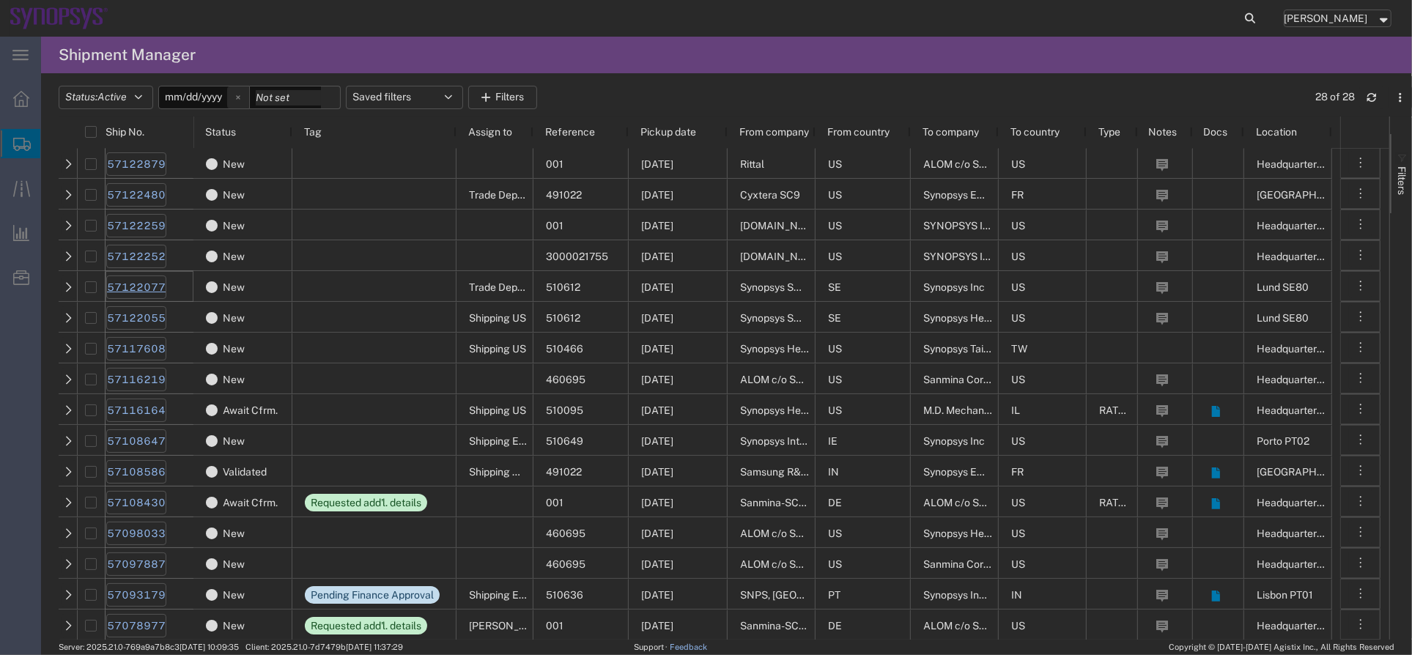
click at [156, 284] on link "57122077" at bounding box center [136, 287] width 60 height 23
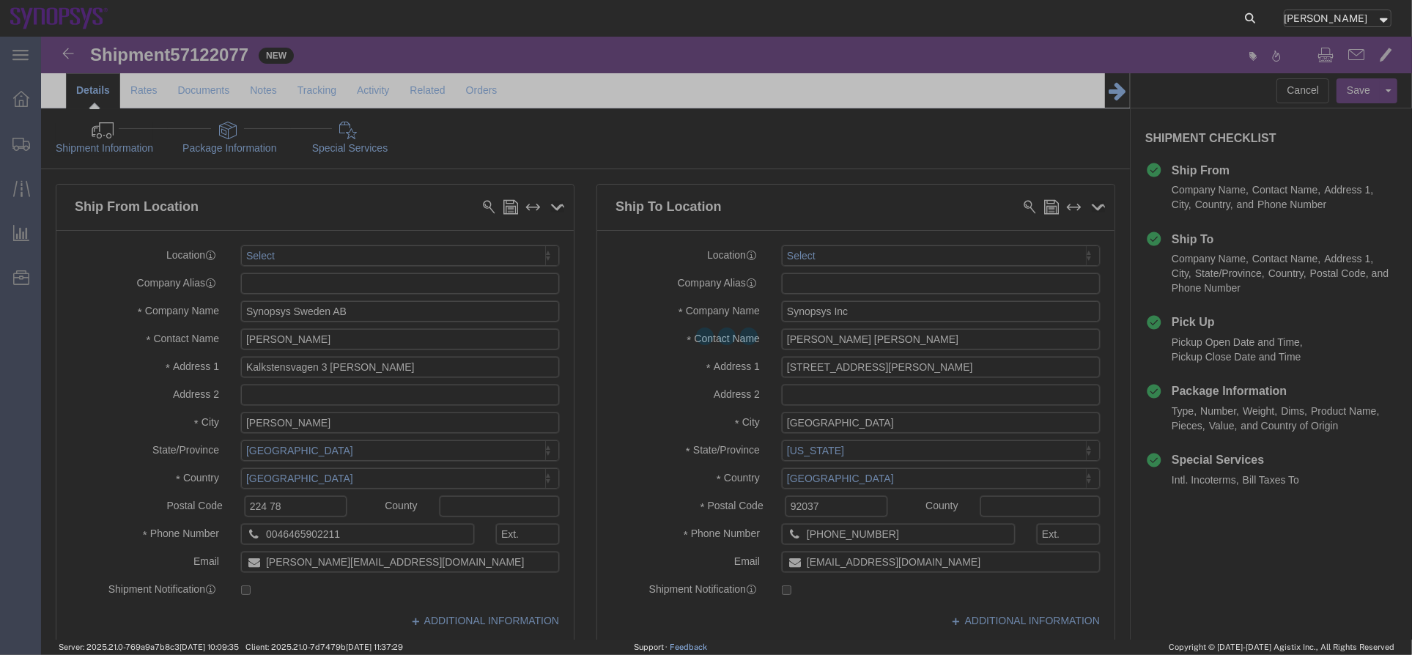
select select
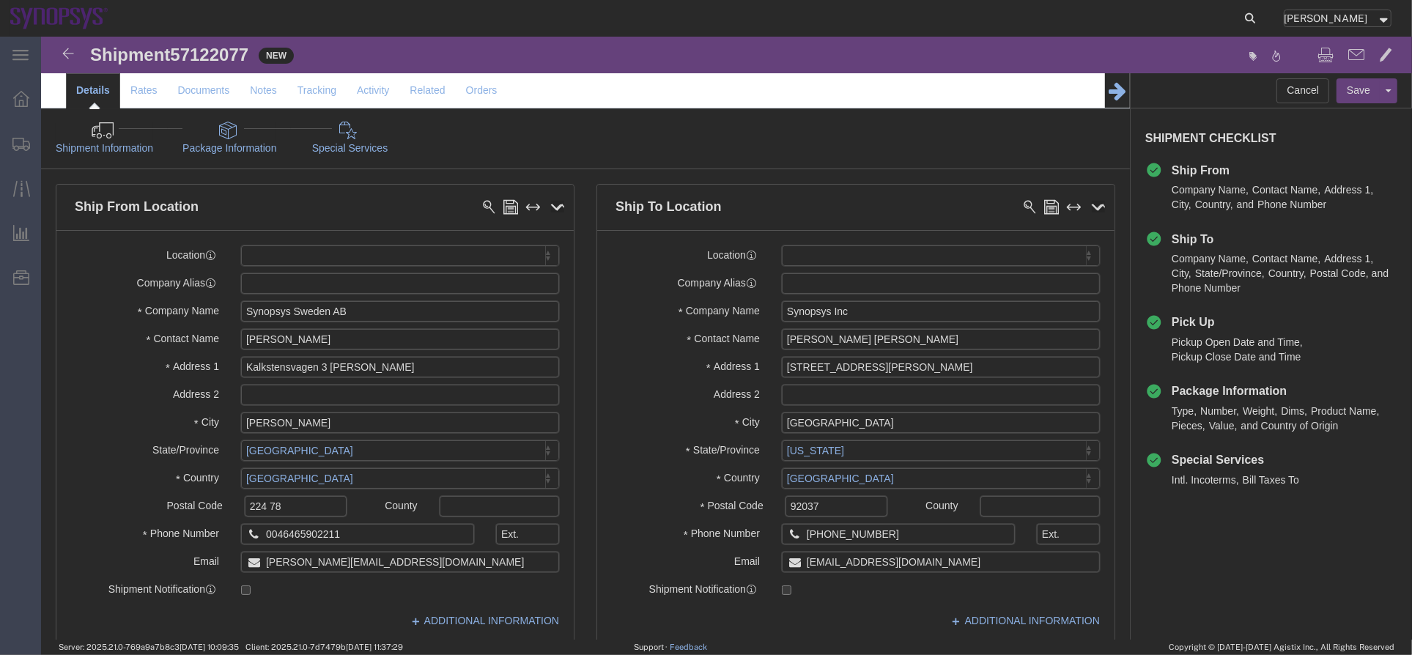
click icon
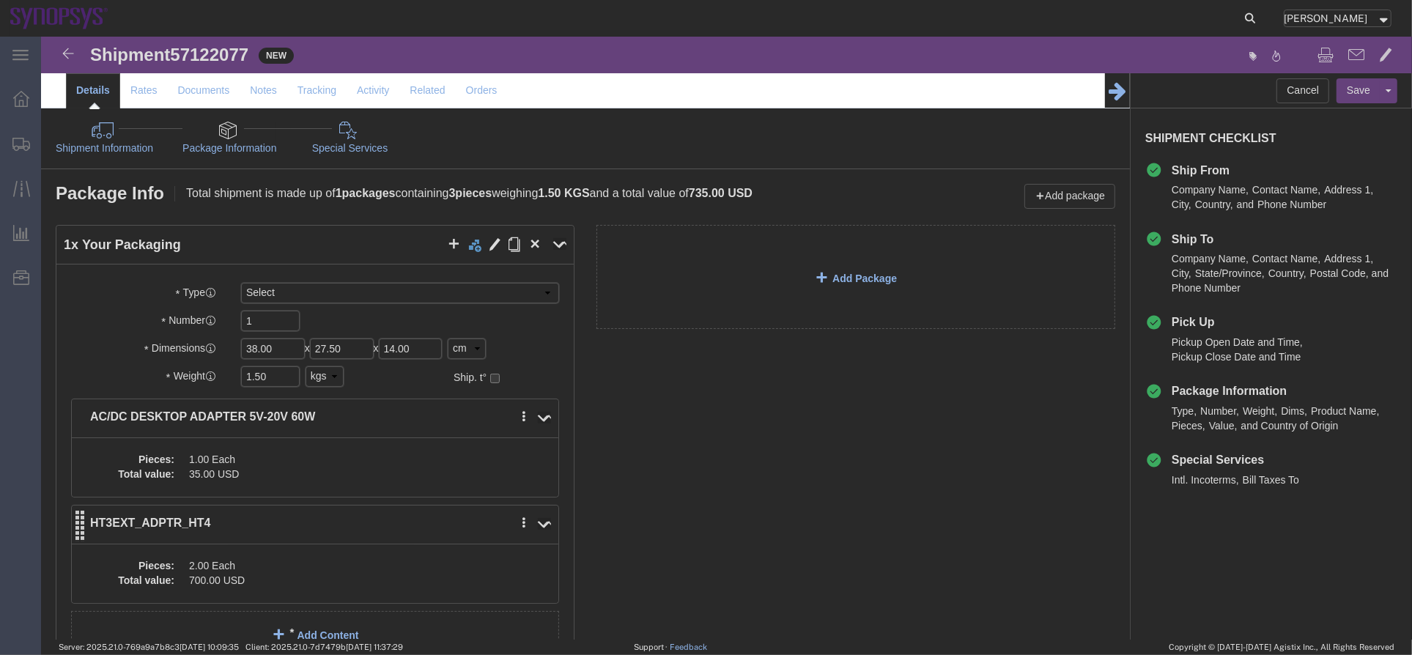
click div "Pieces: 2.00 Each Total value: 700.00 USD"
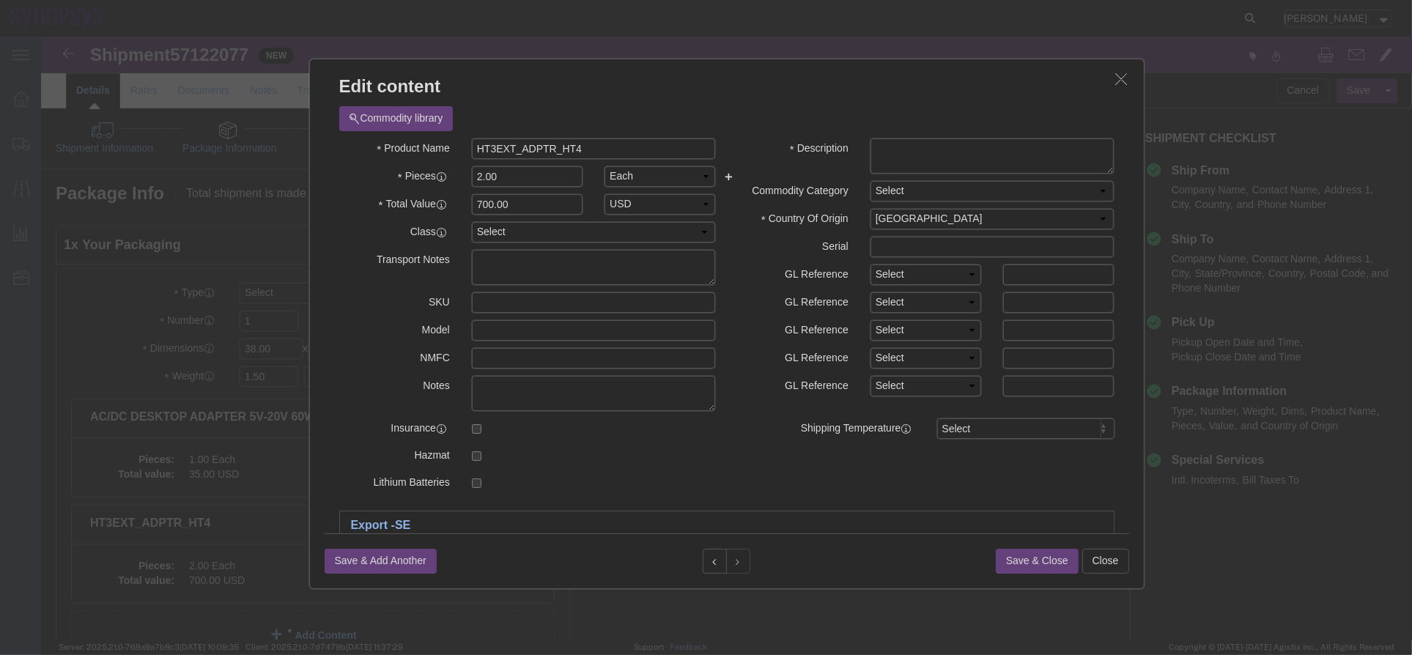
scroll to position [264, 0]
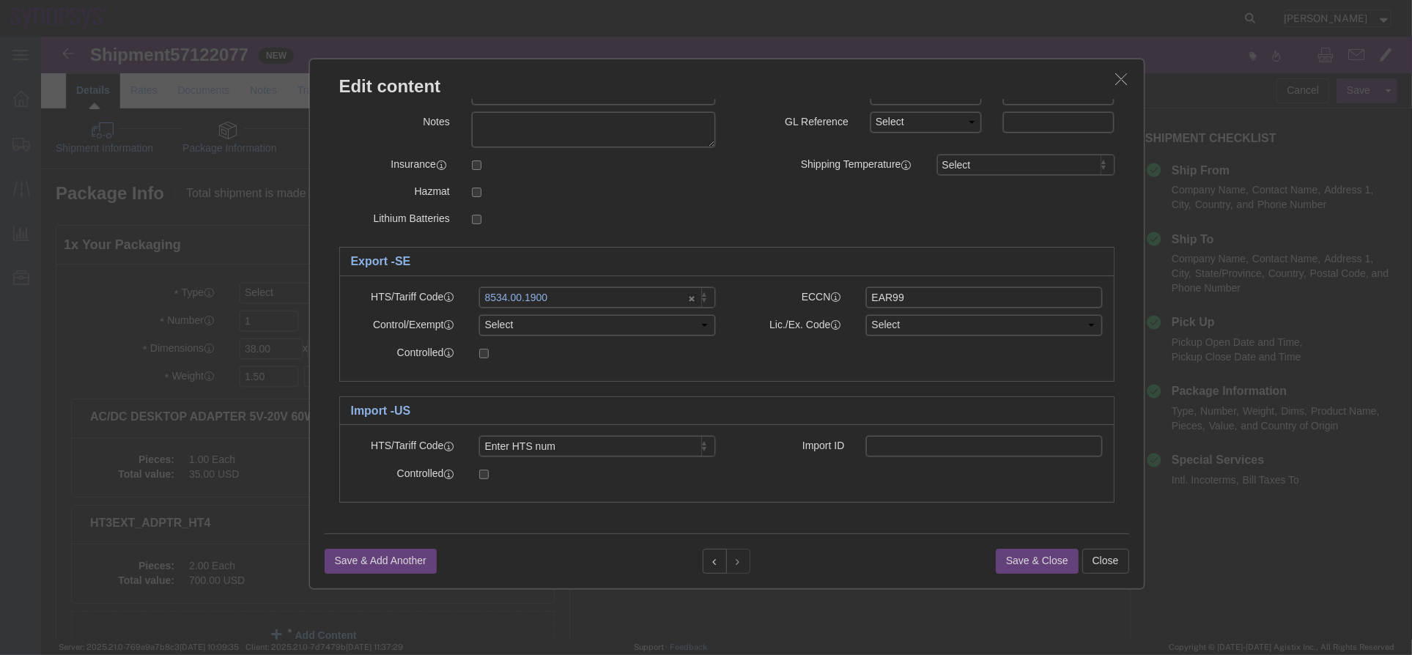
click icon "button"
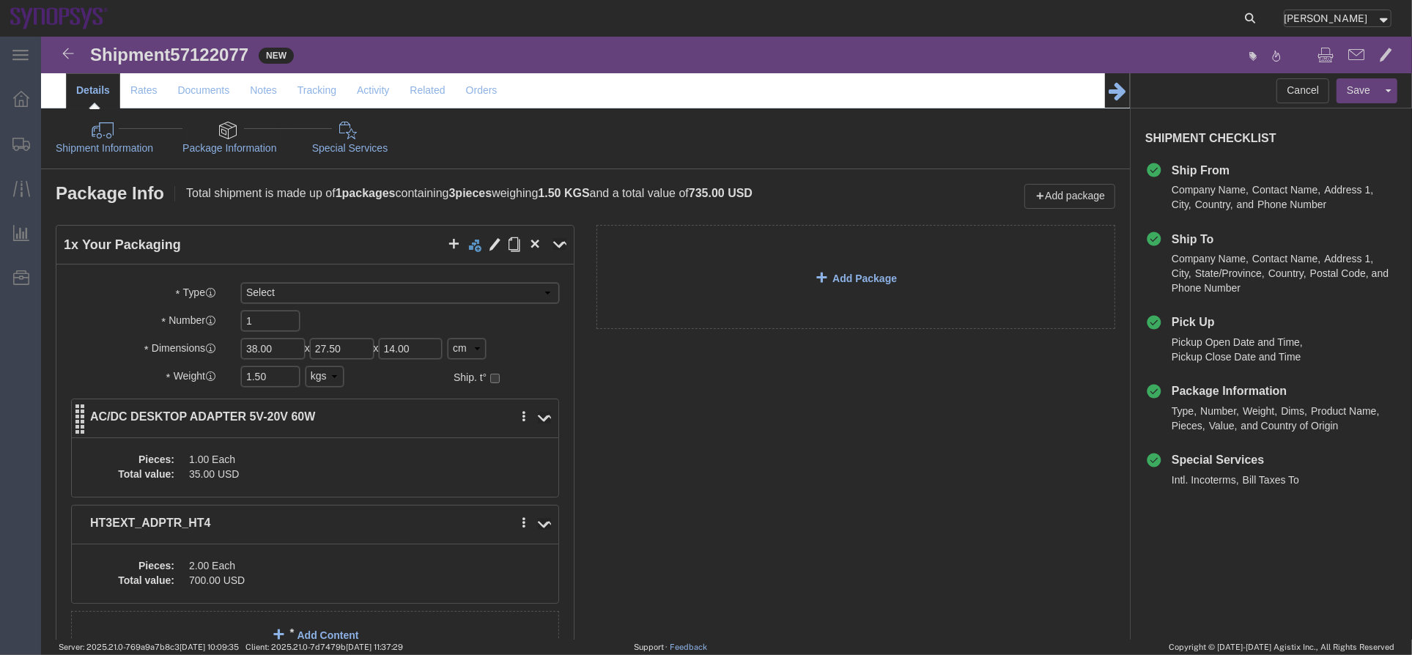
click div "Pieces: 1.00 Each Total value: 35.00 USD"
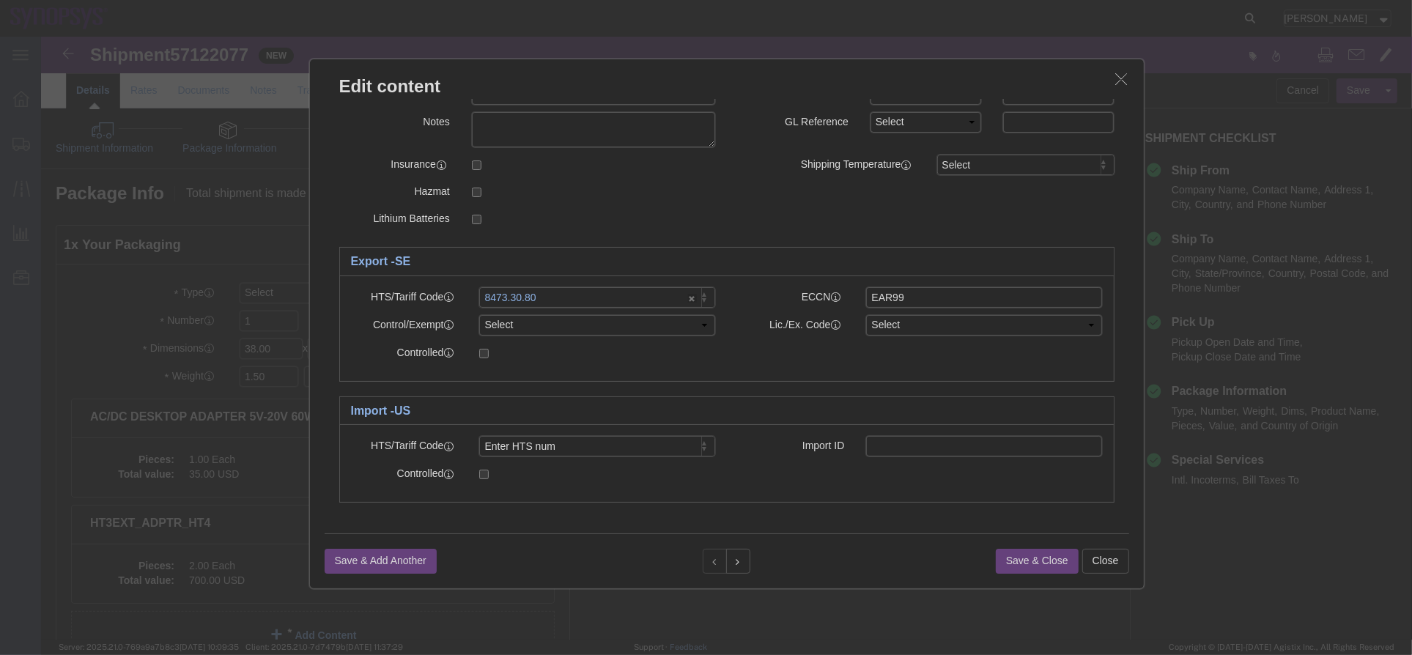
click icon "button"
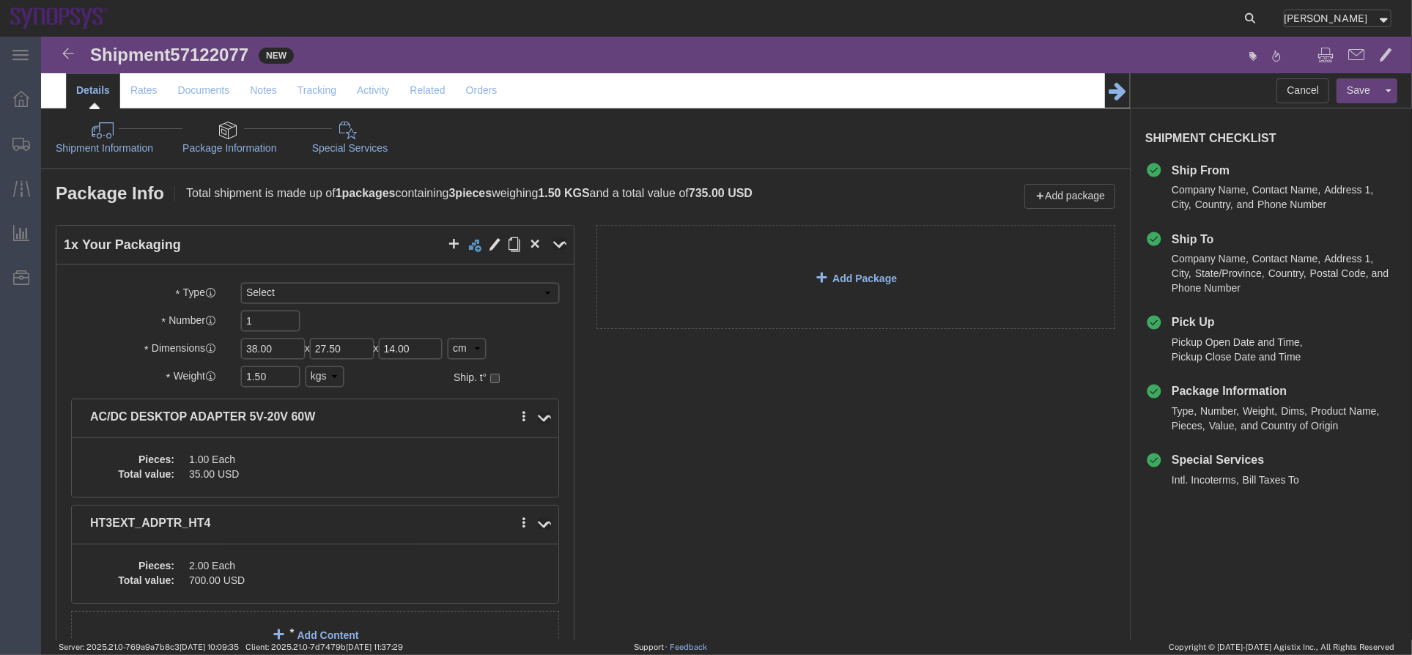
click icon
click link "Package Information"
click link "Add Package"
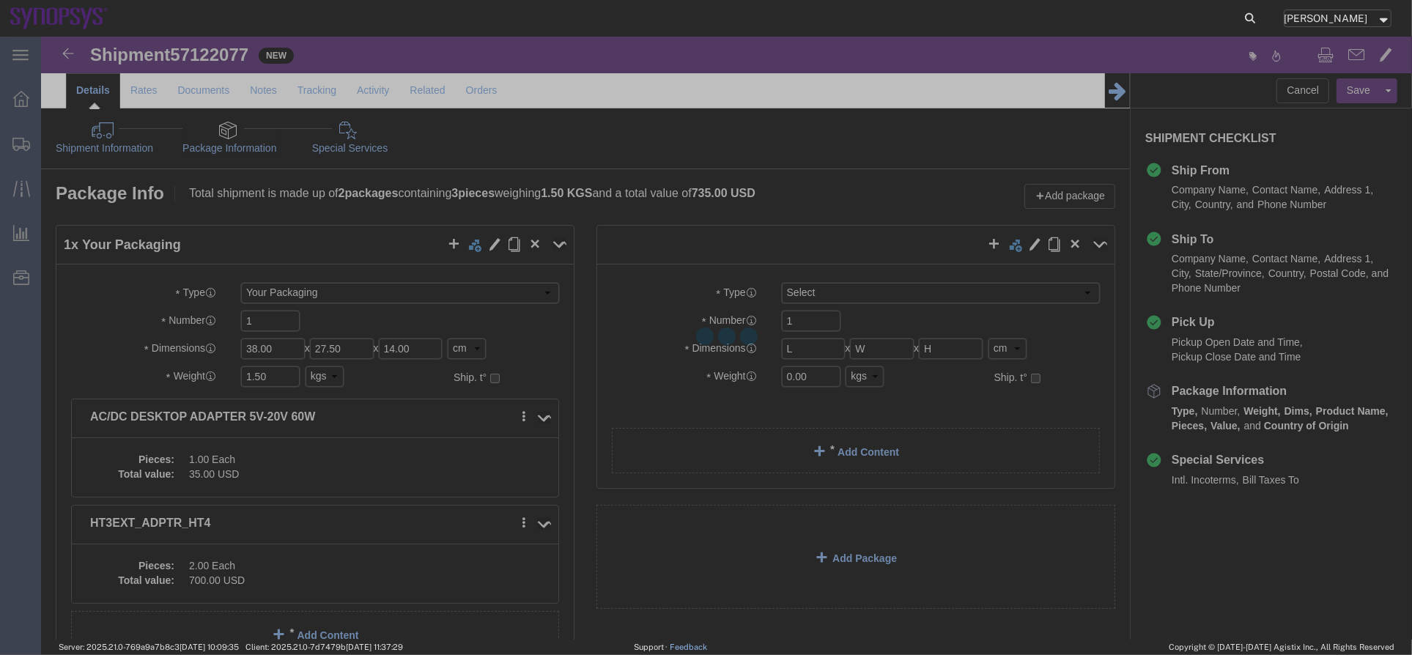
select select "CBOX"
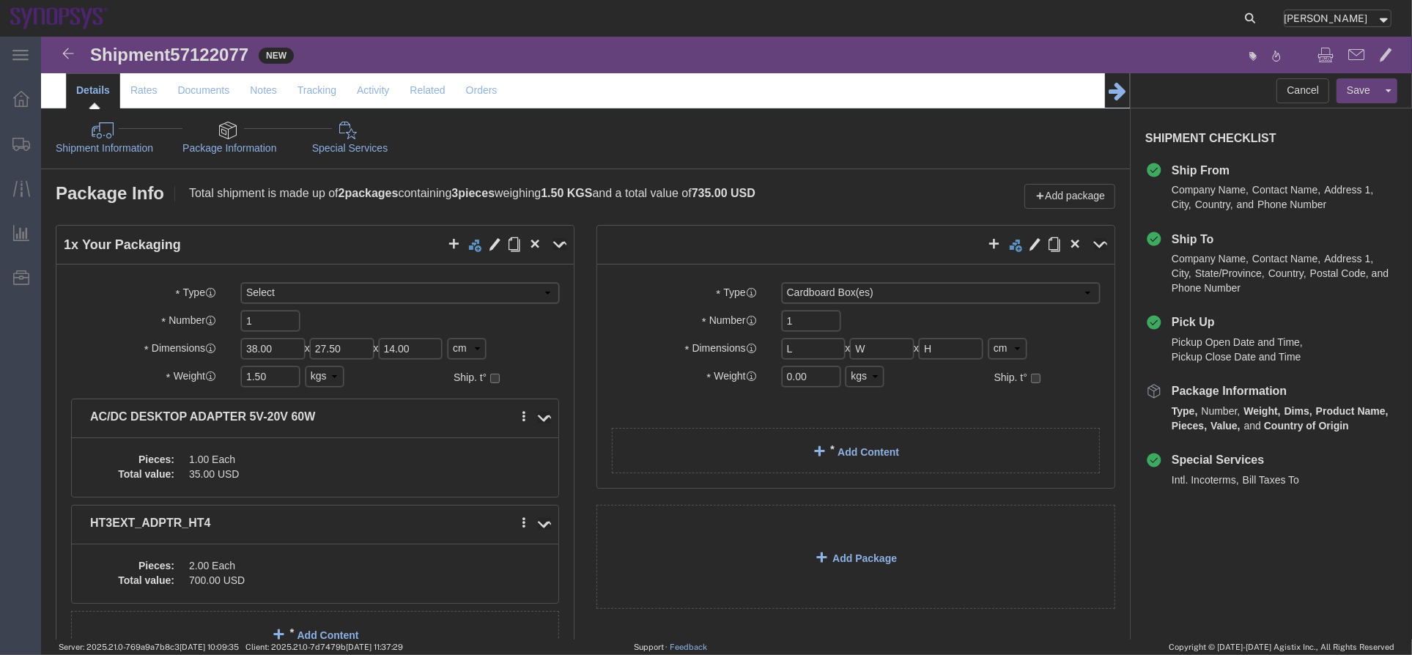
click link "Package Information"
click link "Shipment Information"
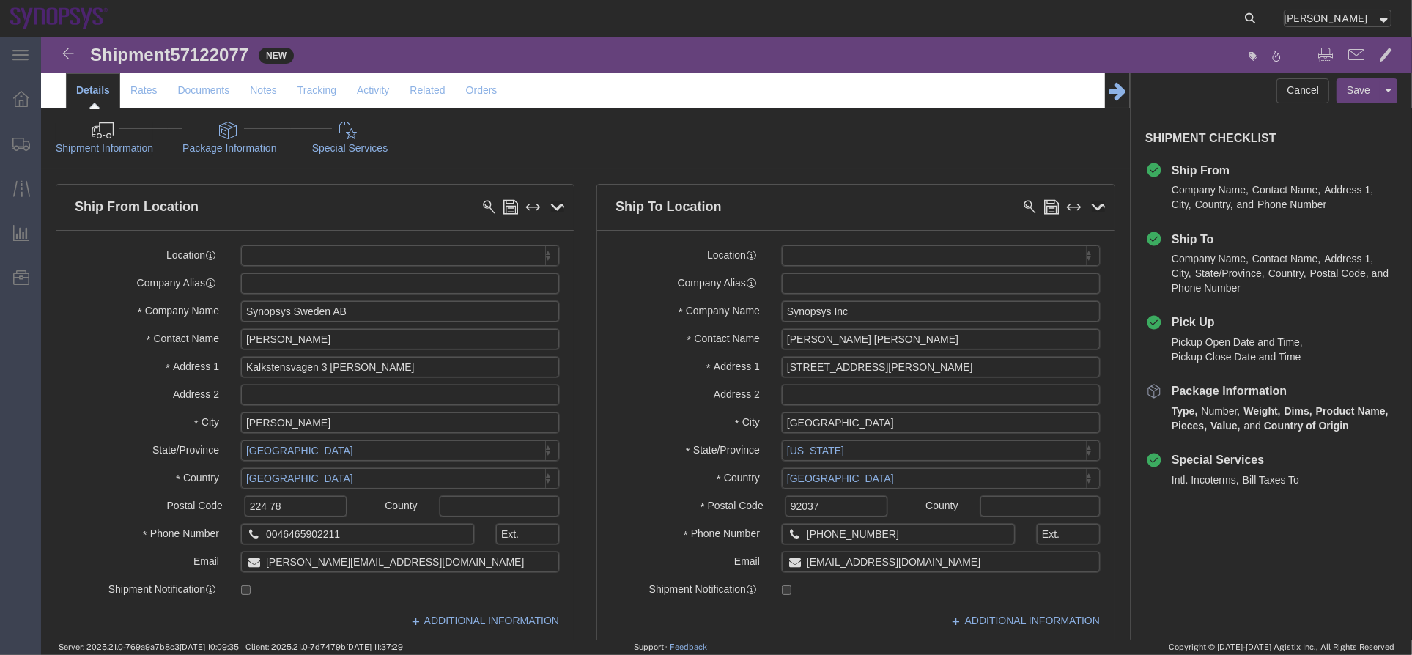
click icon
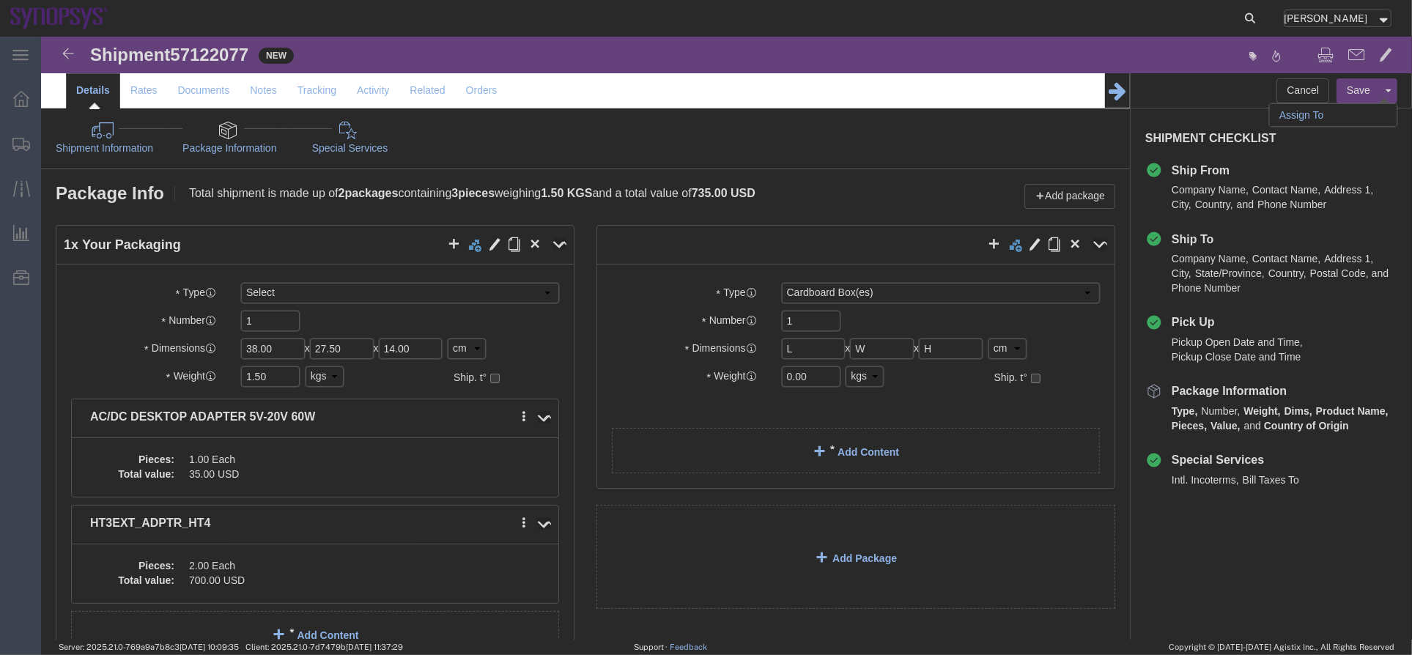
click link "Assign To"
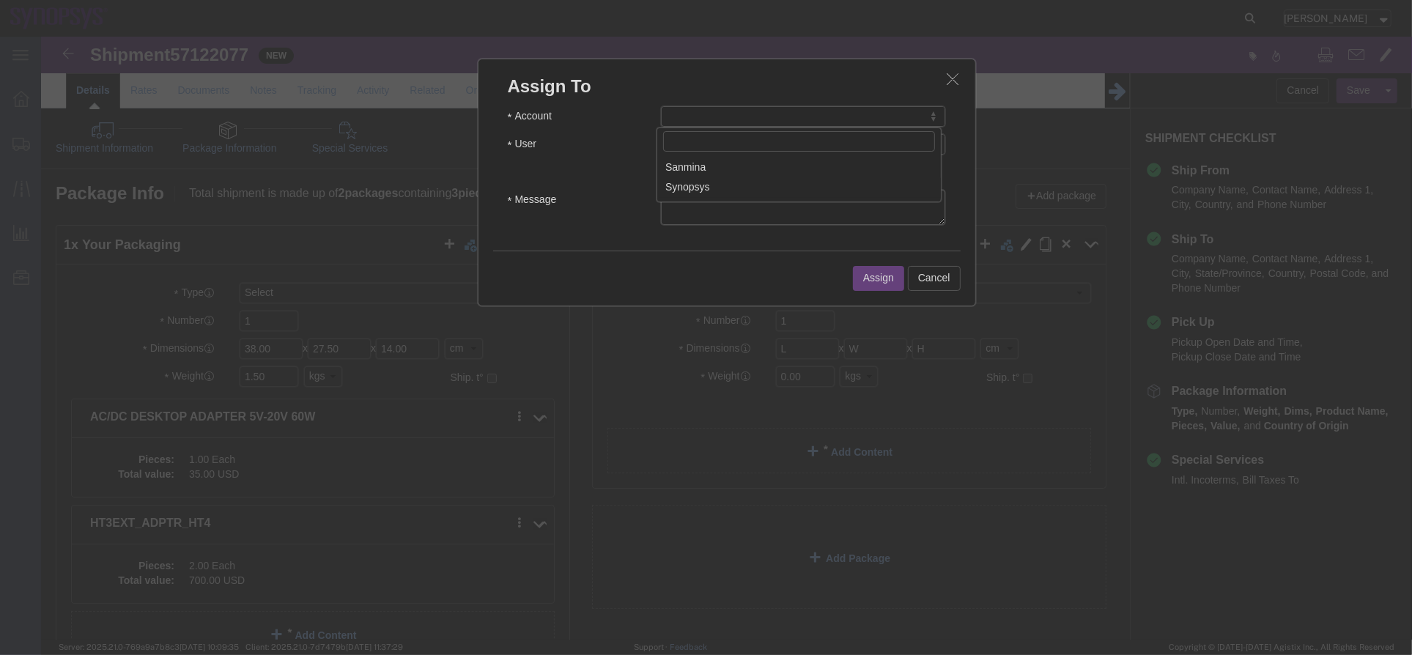
select select "117156"
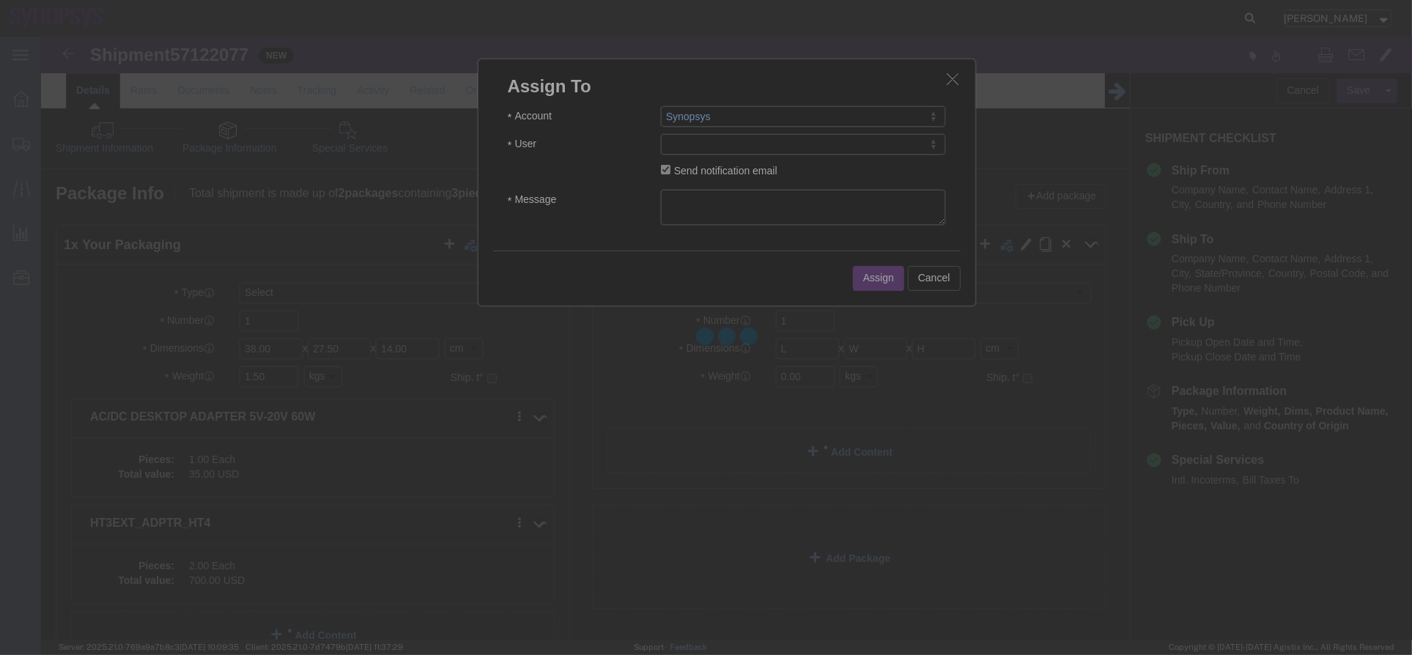
click at [769, 146] on div at bounding box center [726, 338] width 1371 height 603
select select
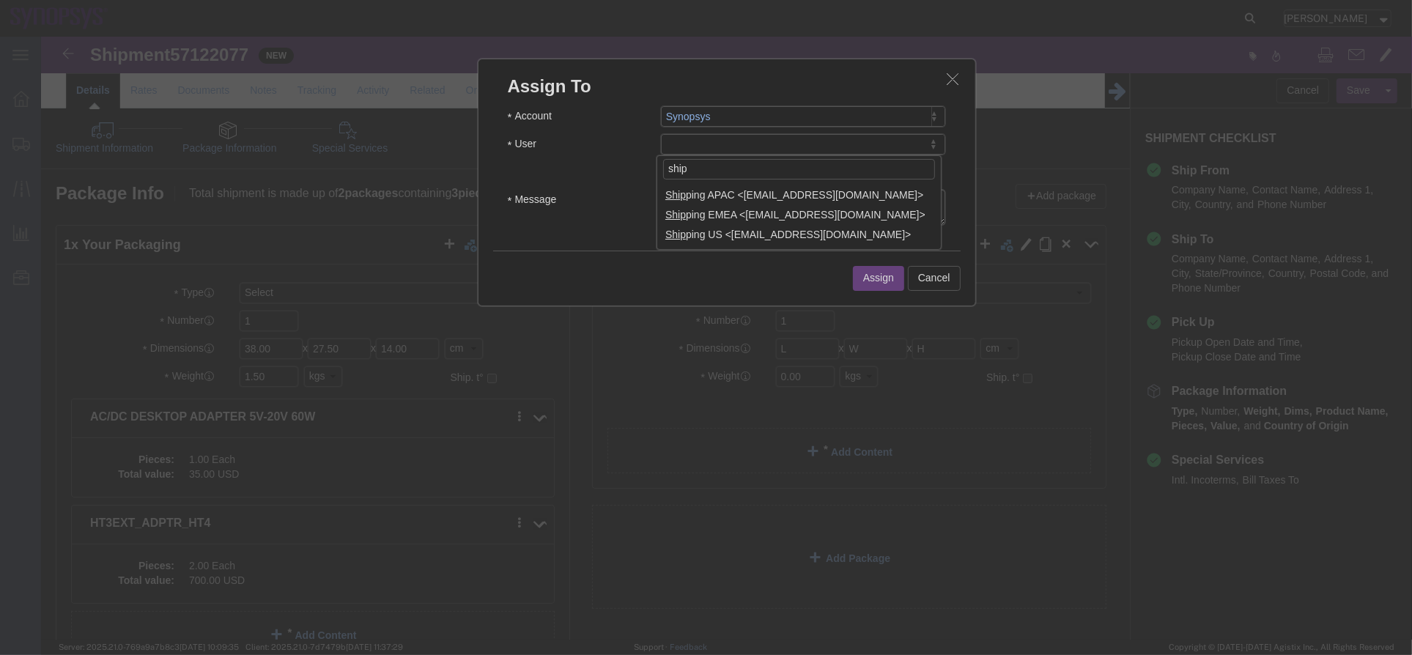
type input "ship"
select select "100122"
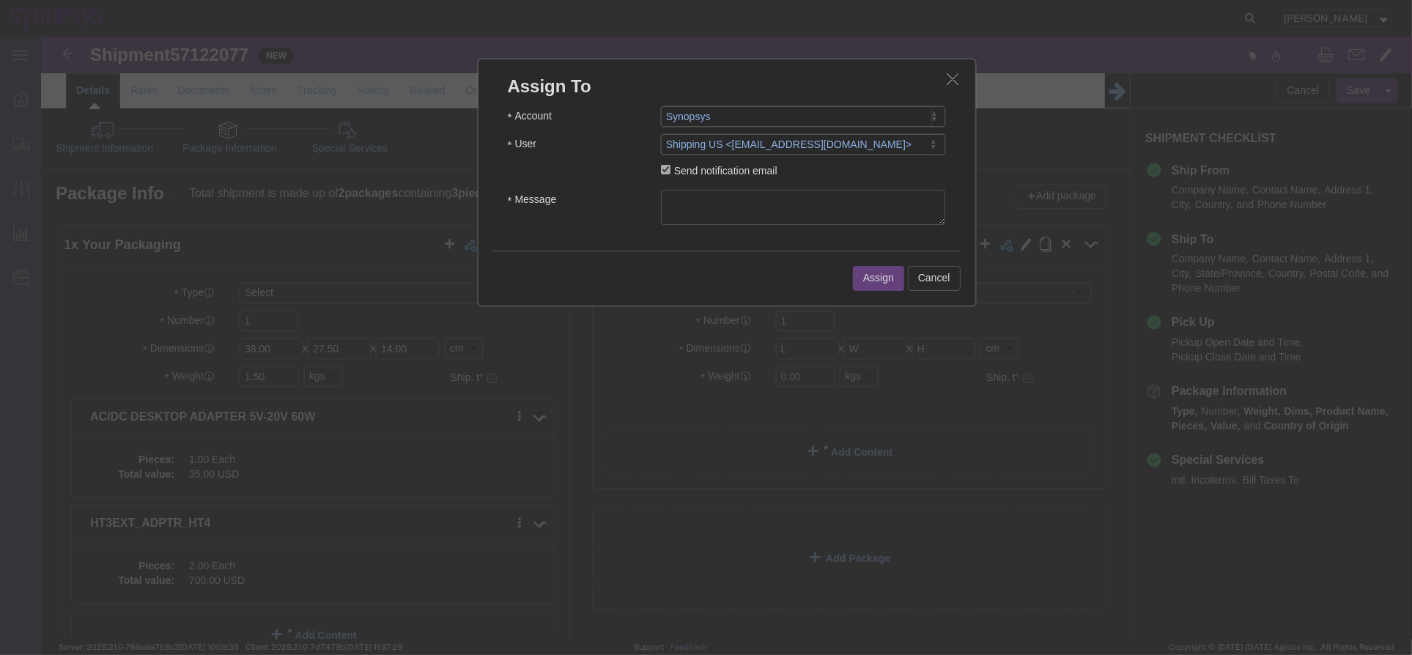
click textarea "Message"
type textarea "a"
click button "Assign"
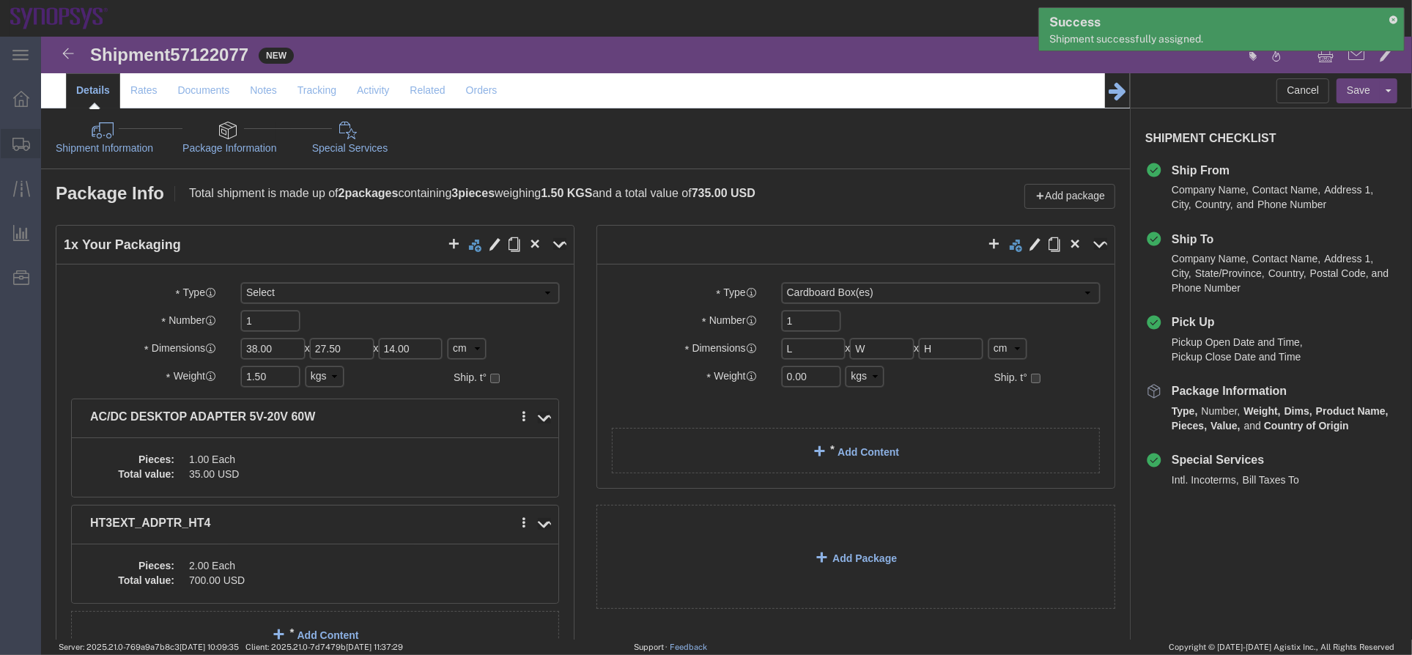
click at [0, 0] on span "Shipment Manager" at bounding box center [0, 0] width 0 height 0
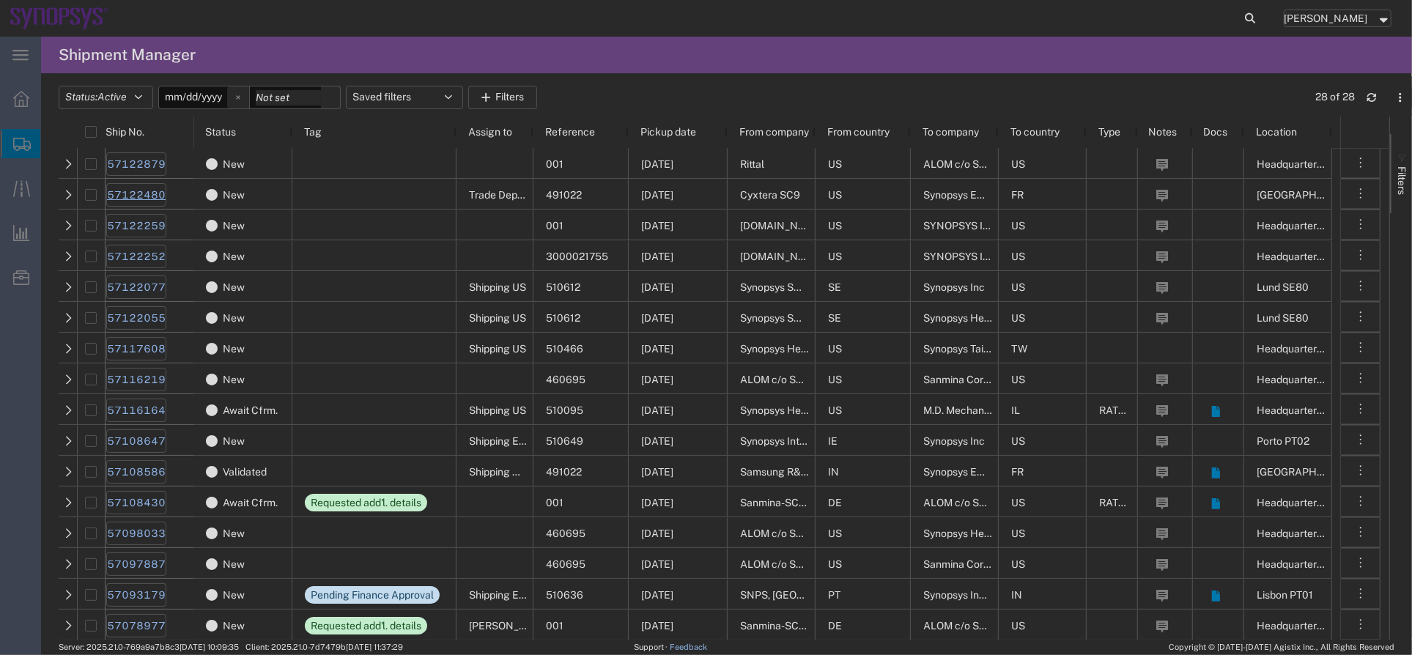
click at [153, 193] on link "57122480" at bounding box center [136, 194] width 60 height 23
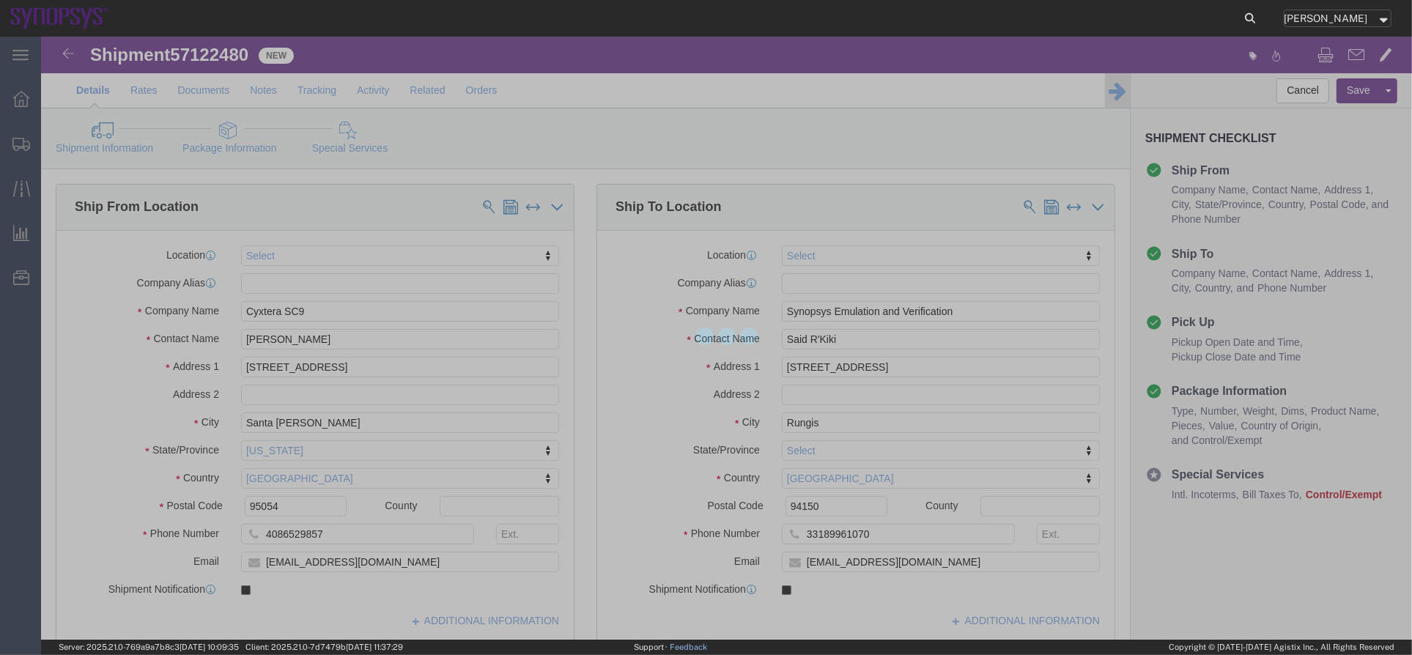
drag, startPoint x: 221, startPoint y: 148, endPoint x: 180, endPoint y: 111, distance: 55.0
click link "Package Information"
select select
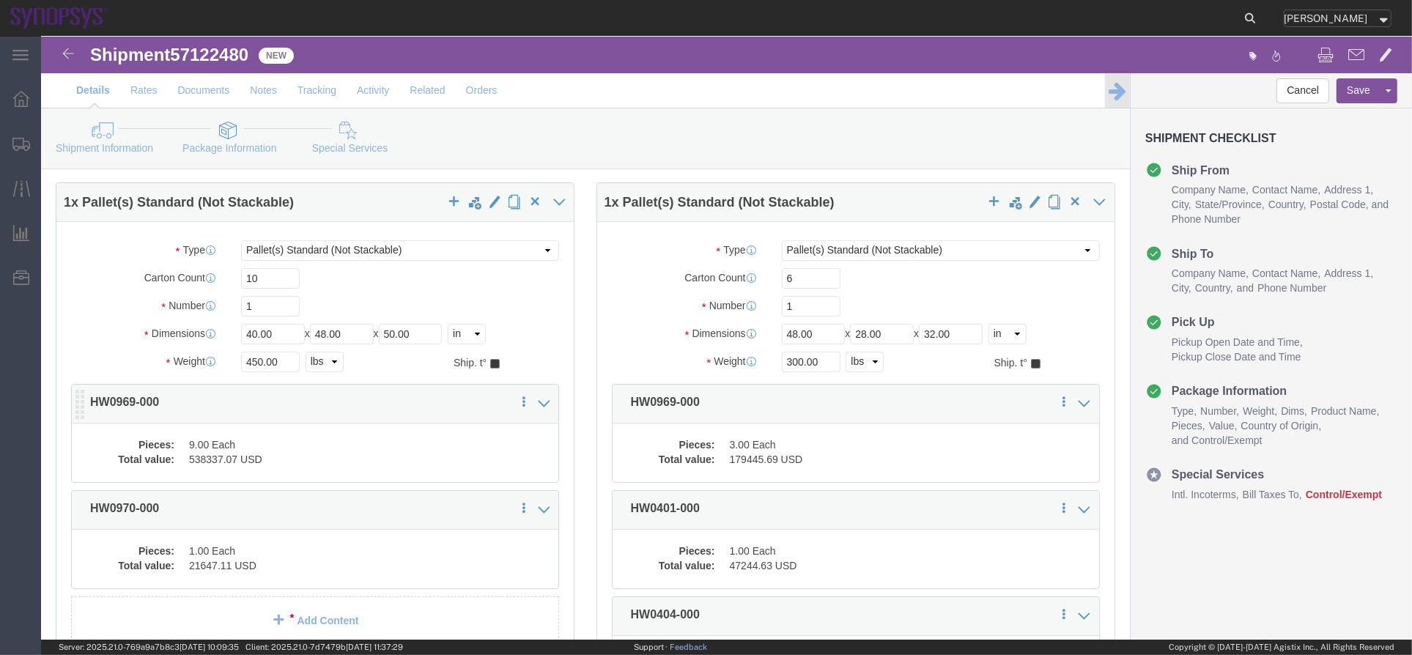
scroll to position [133, 0]
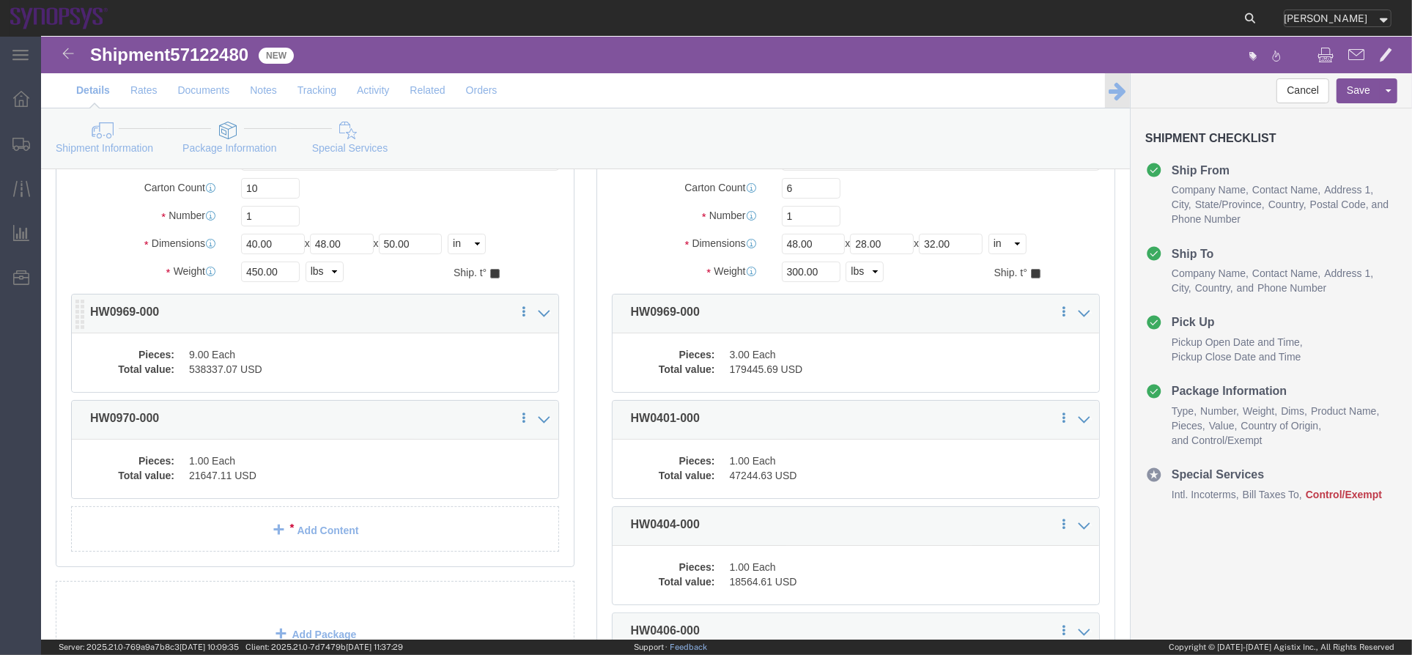
click div "Pieces: 9.00 Each Total value: 538337.07 USD"
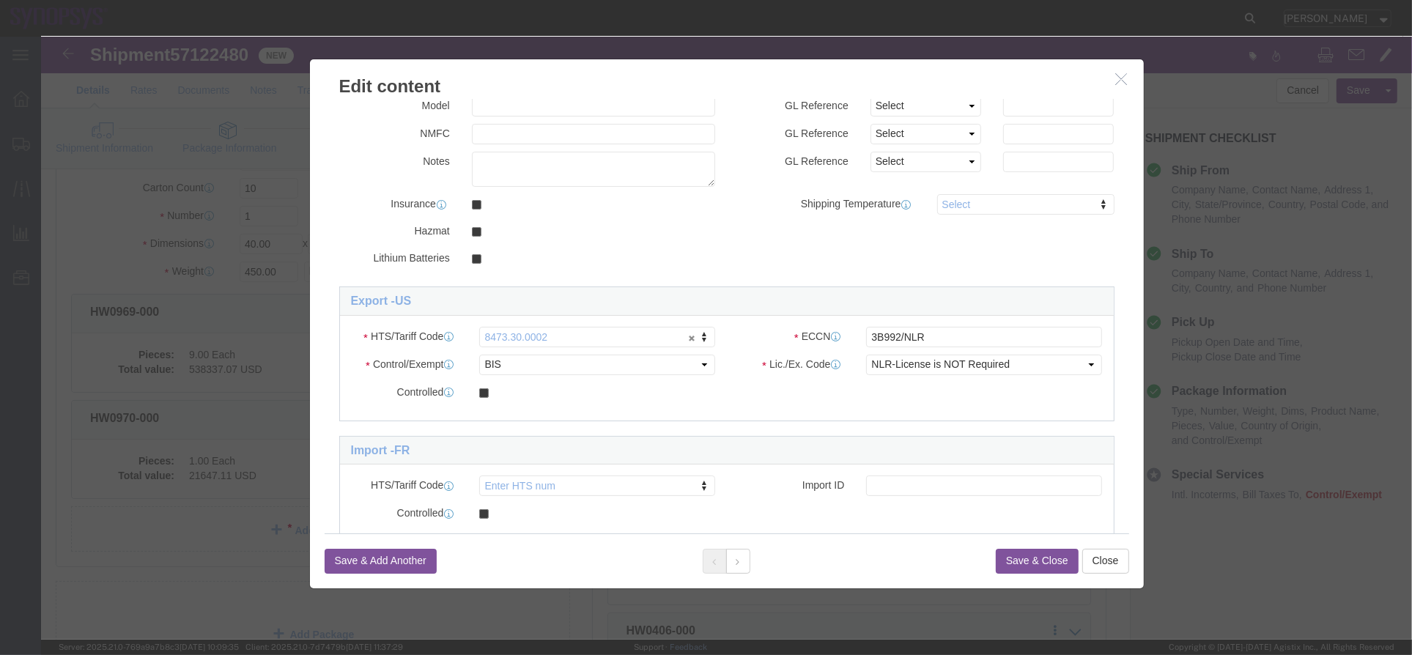
scroll to position [264, 0]
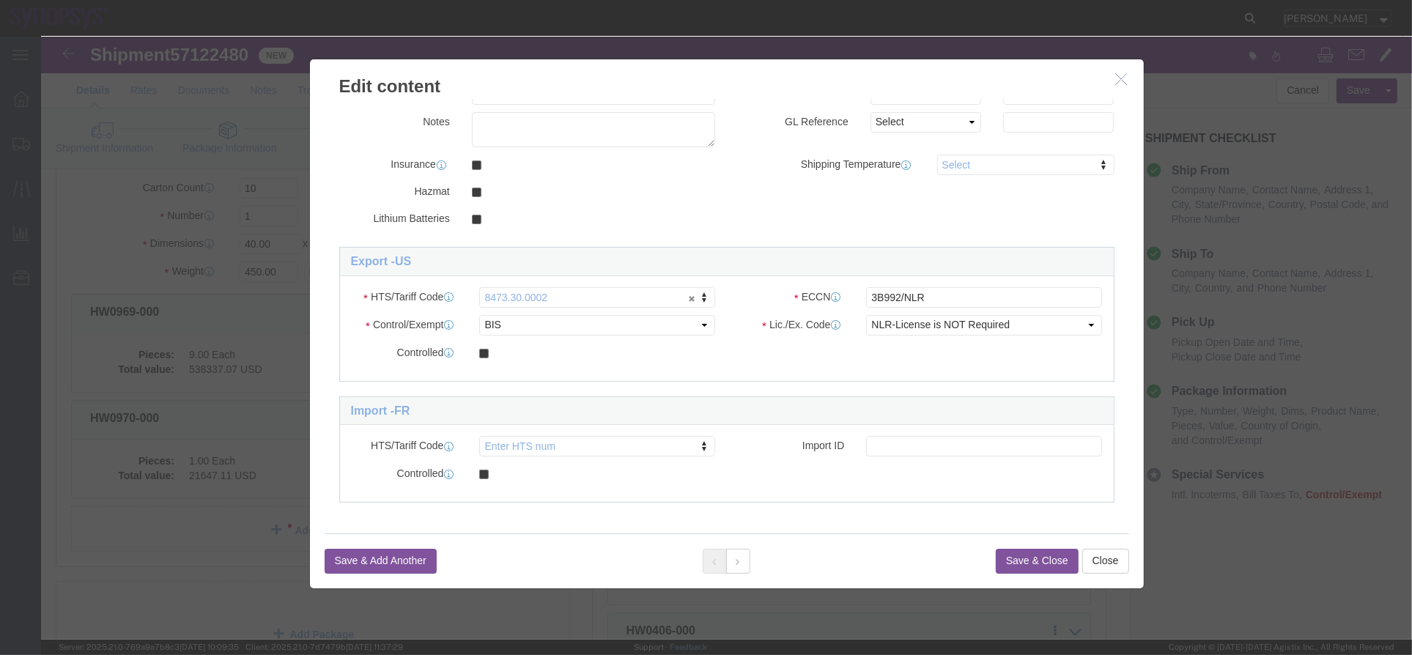
click icon "button"
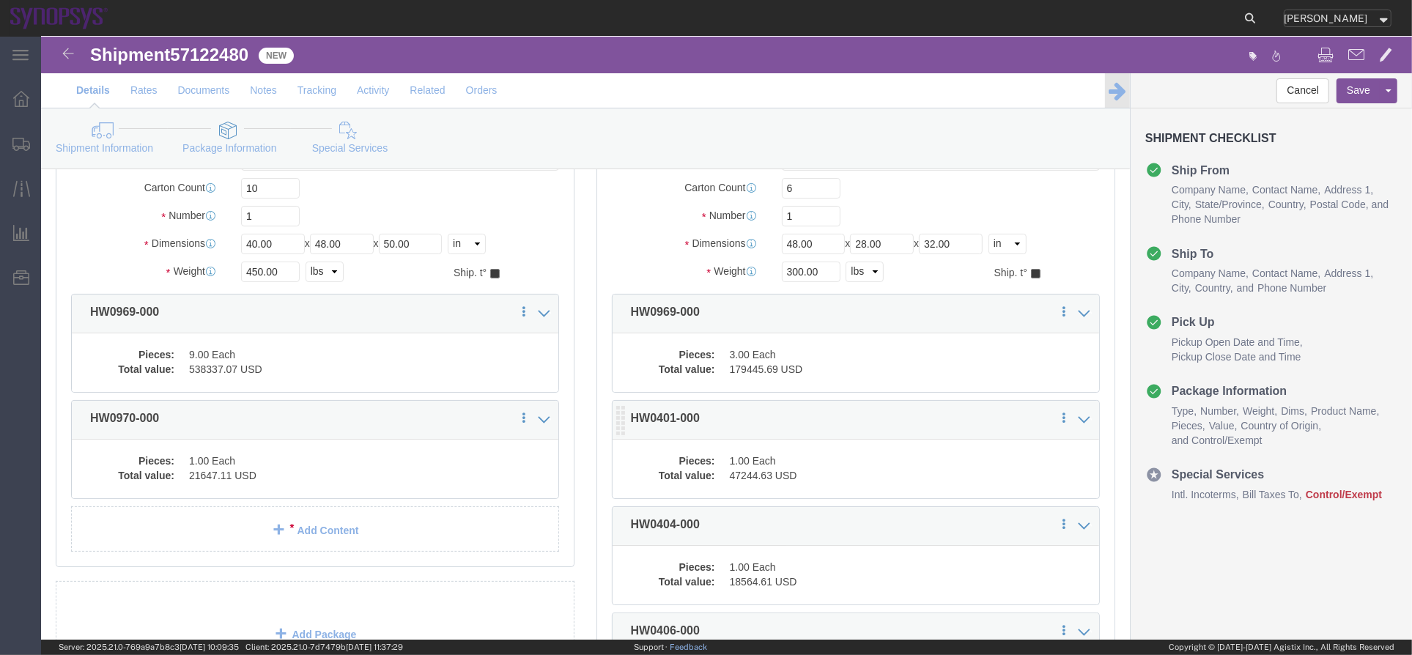
click div "Save in commodity library Clone this content Delete this content HW0401-000"
click dd "1.00 Each"
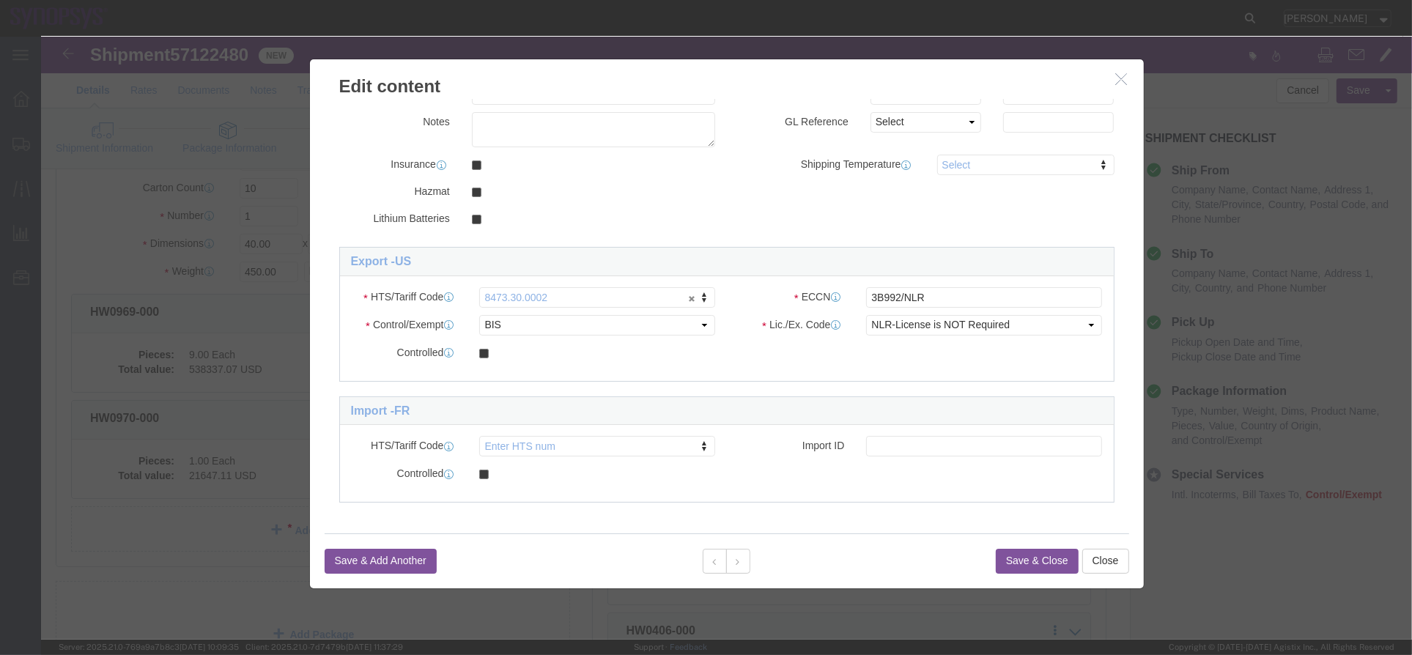
click h3 "Edit content"
click icon "button"
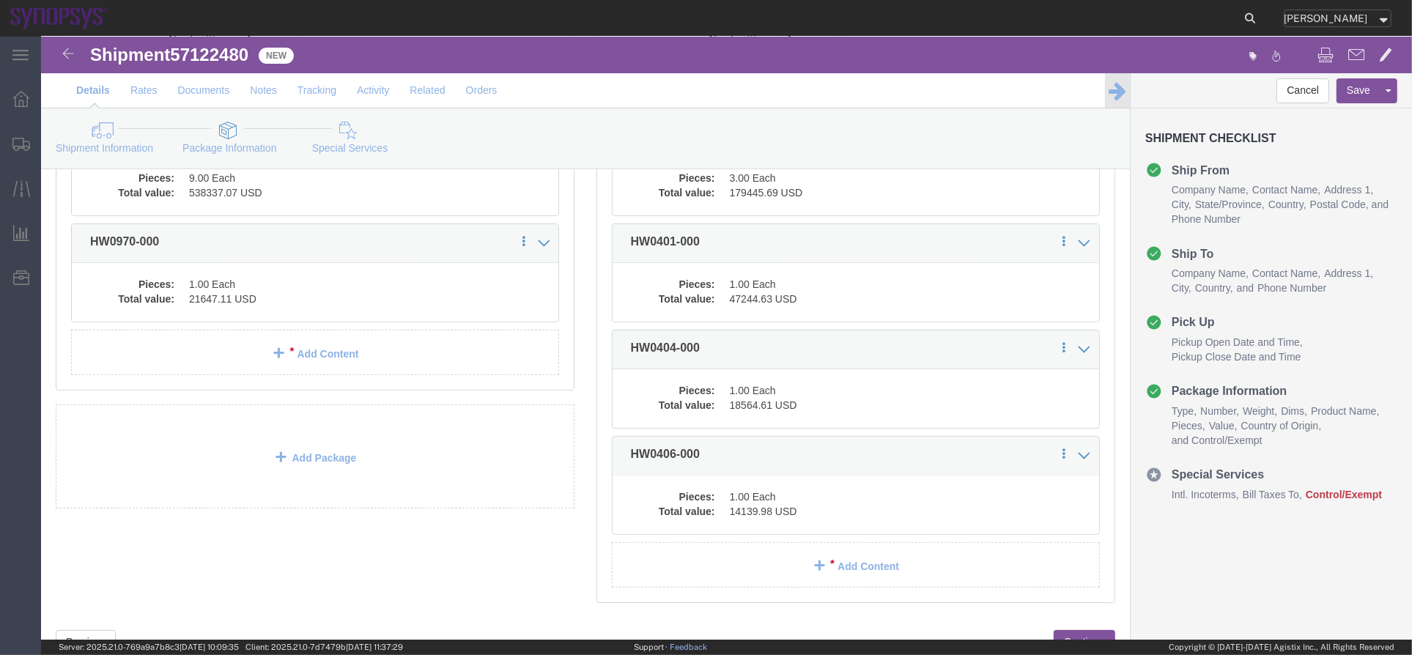
scroll to position [369, 0]
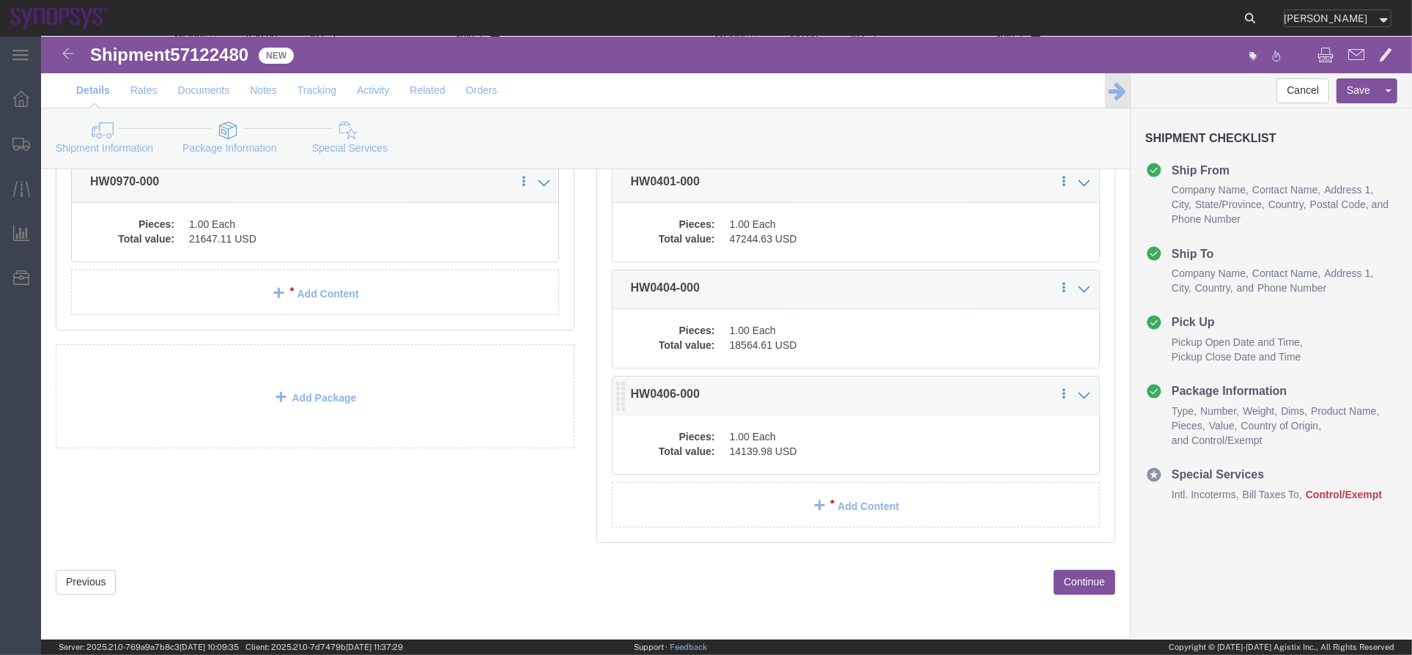
click dd "1.00 Each"
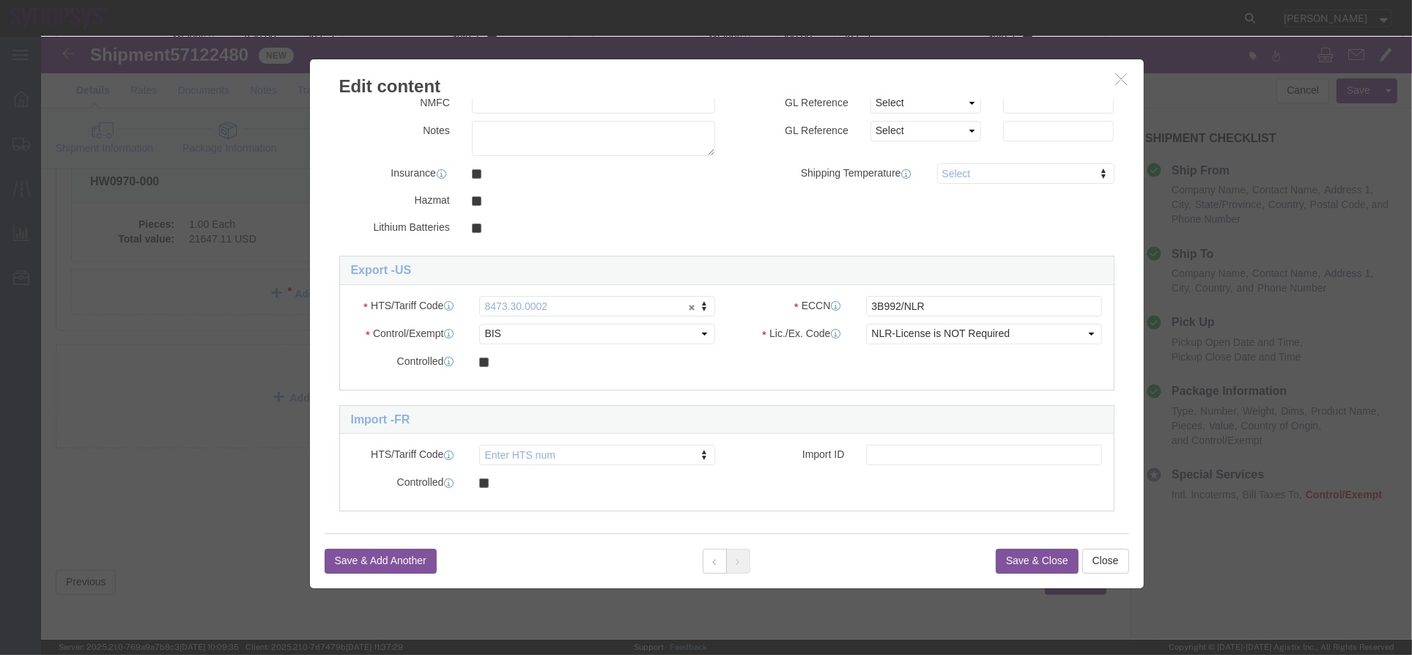
scroll to position [264, 0]
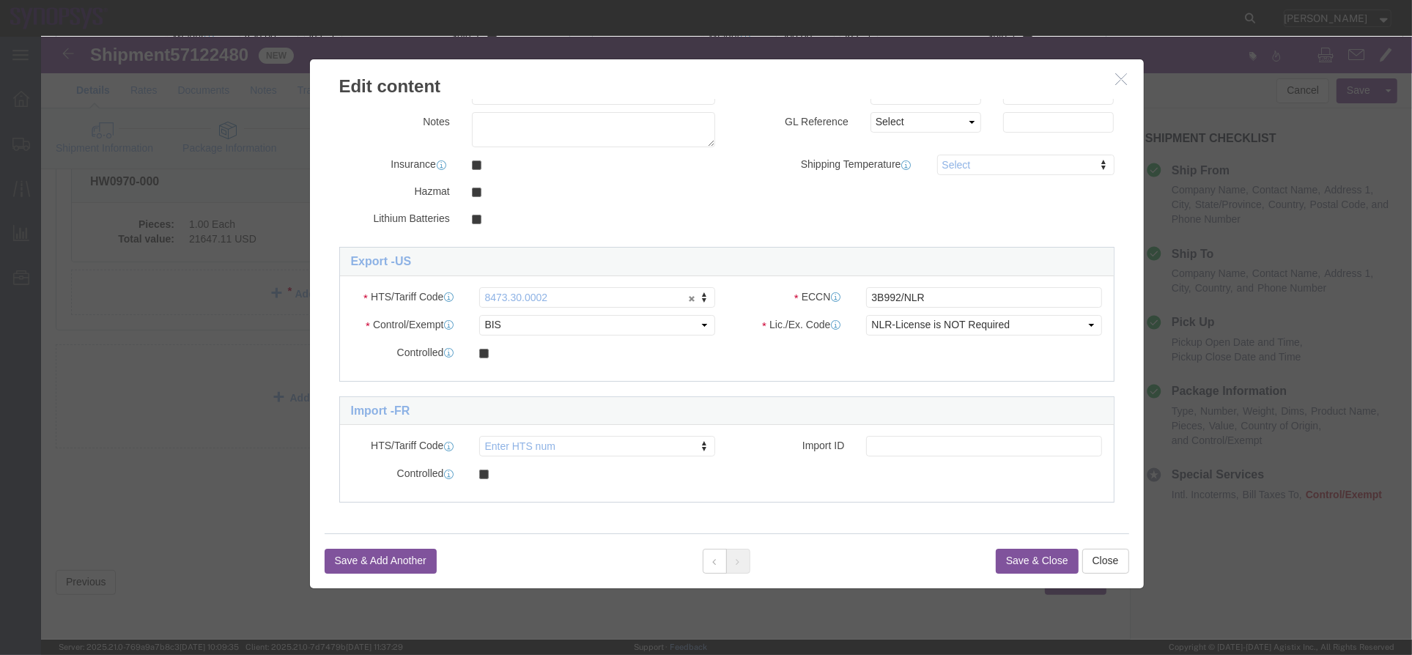
click icon "button"
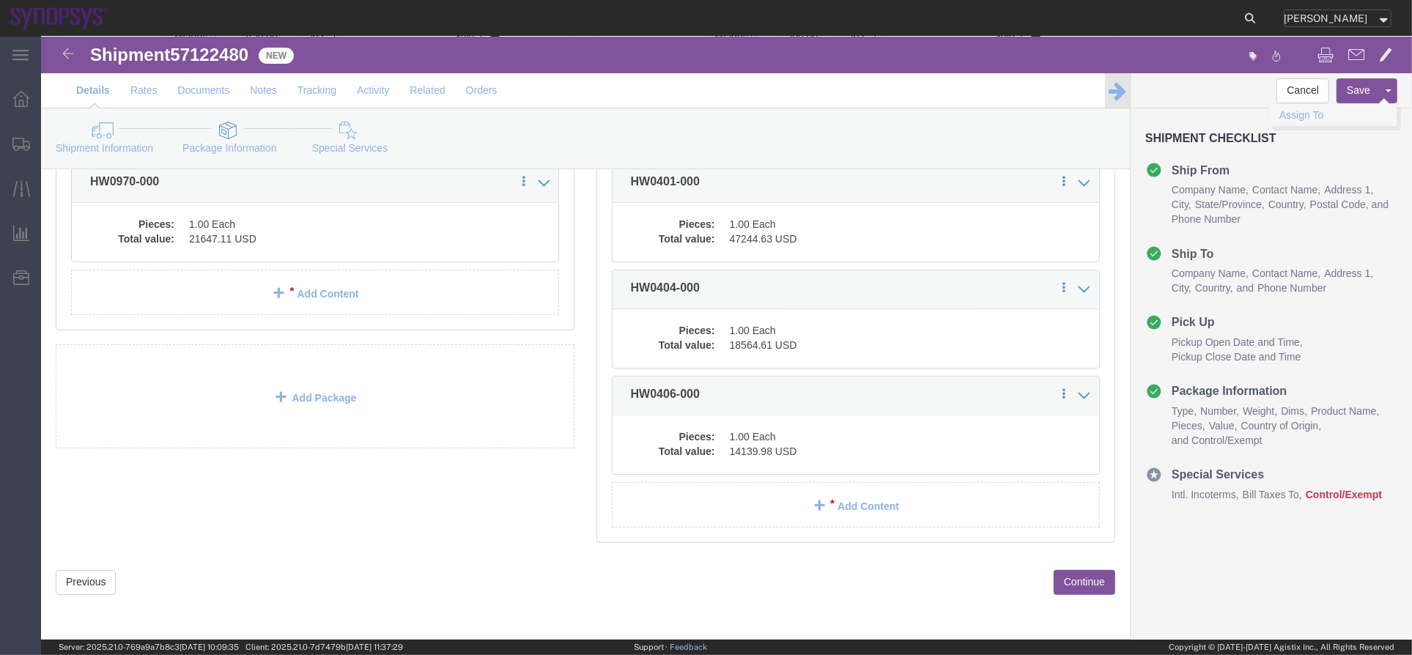
click link "Assign To"
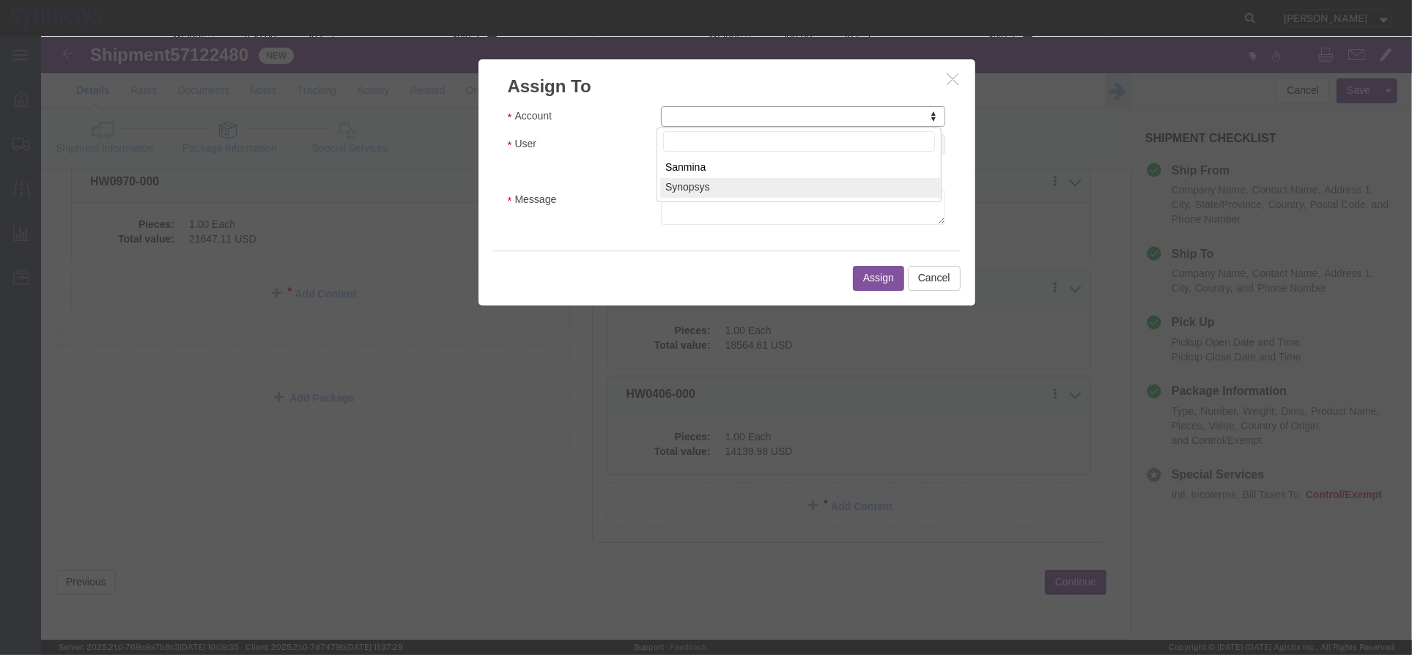
select select "117156"
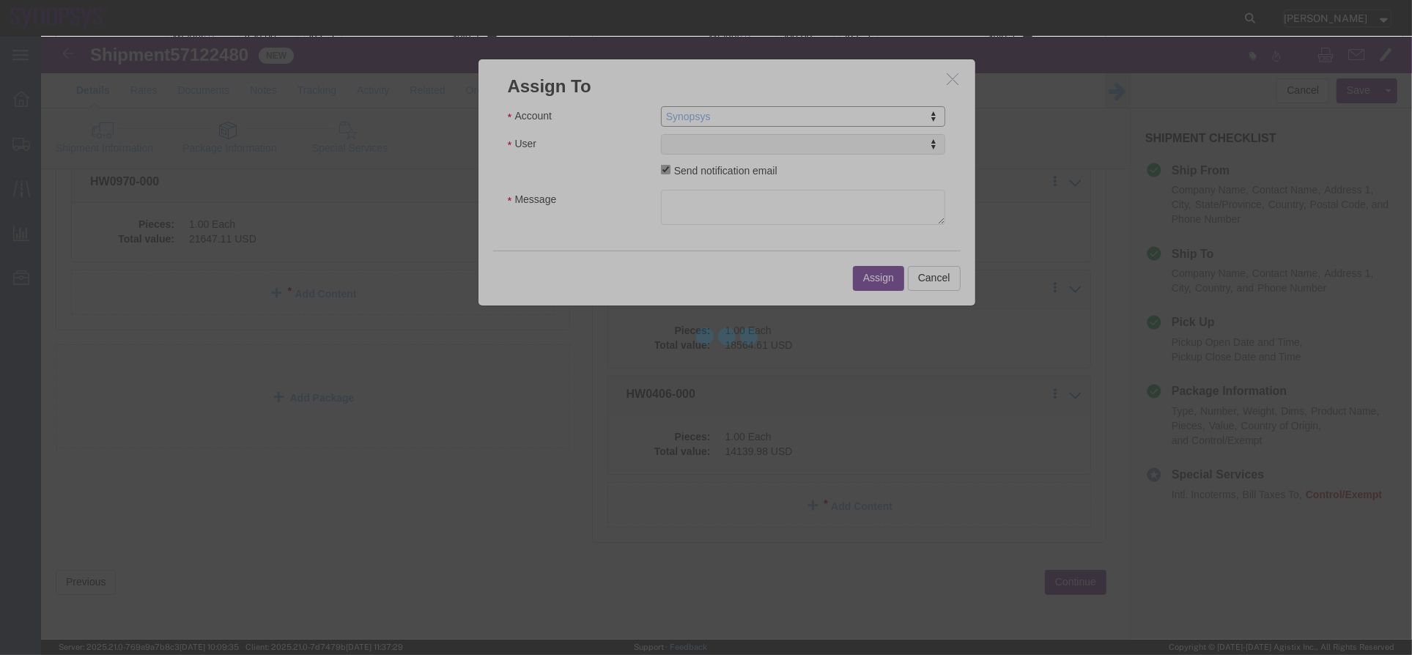
click at [704, 152] on div at bounding box center [726, 338] width 1371 height 603
select select
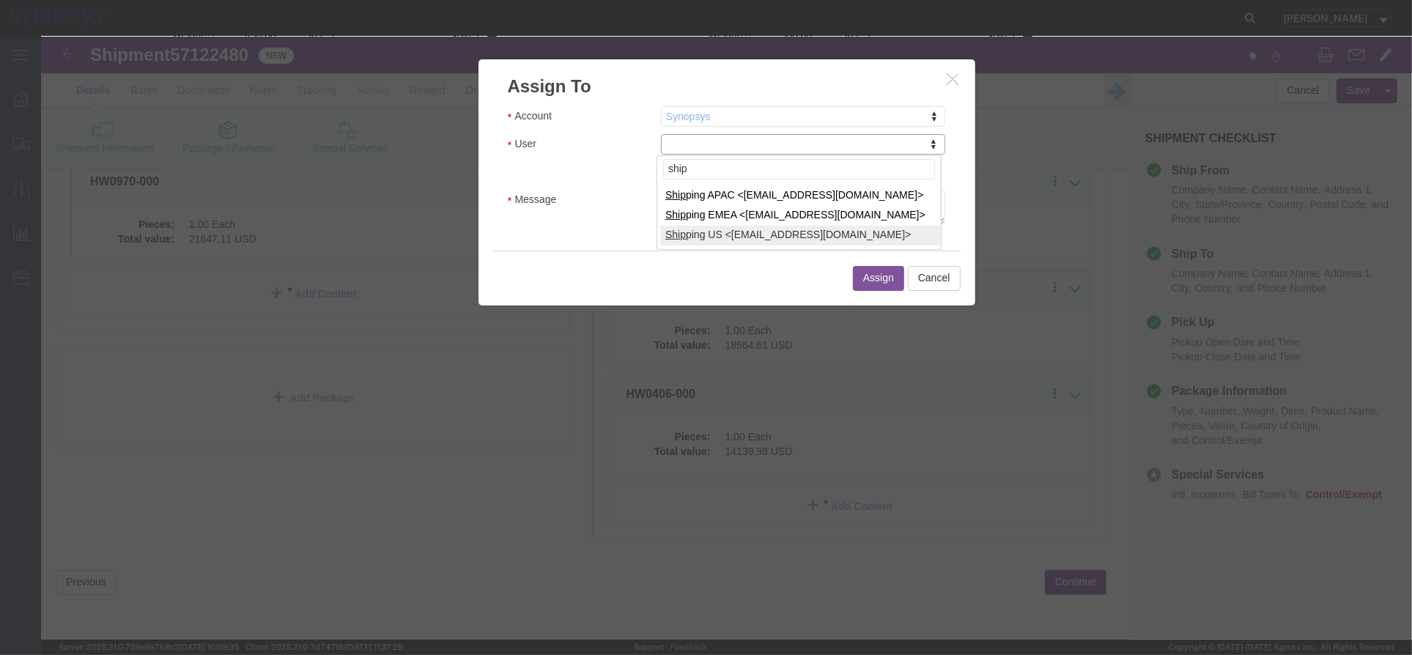
type input "ship"
select select "100122"
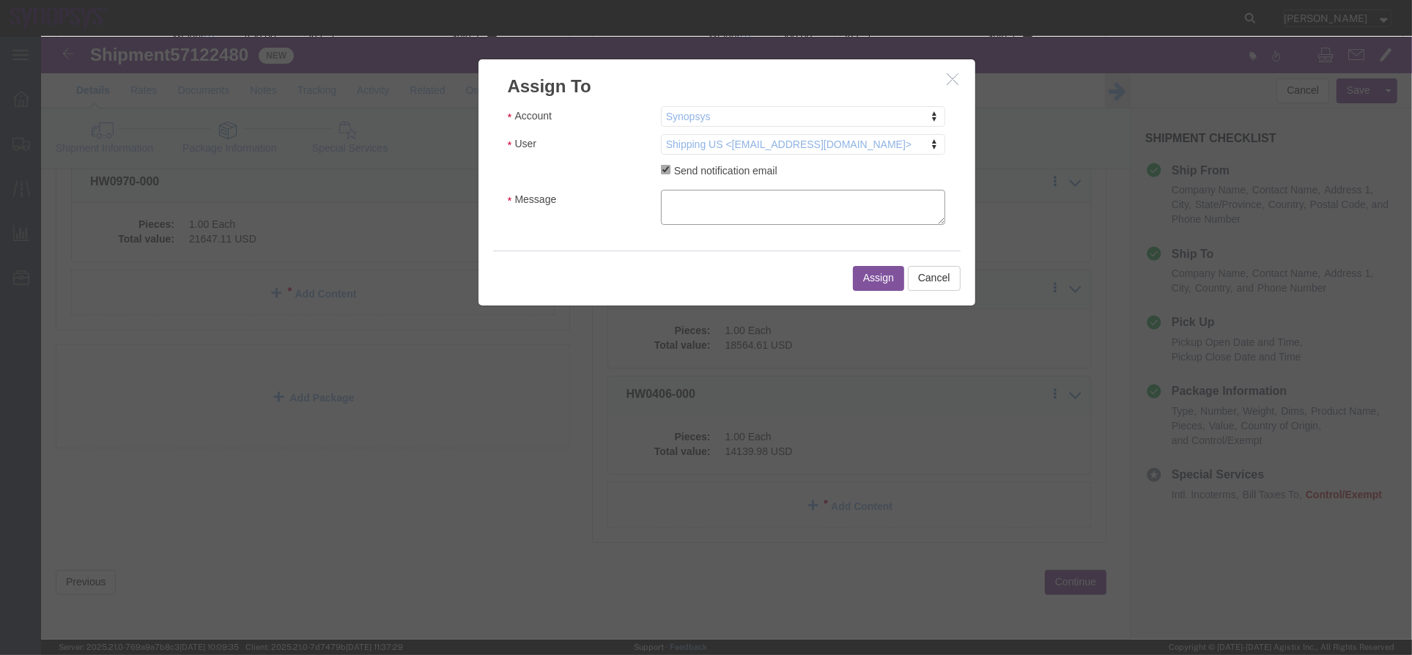
click textarea "Message"
type textarea "a"
click button "Assign"
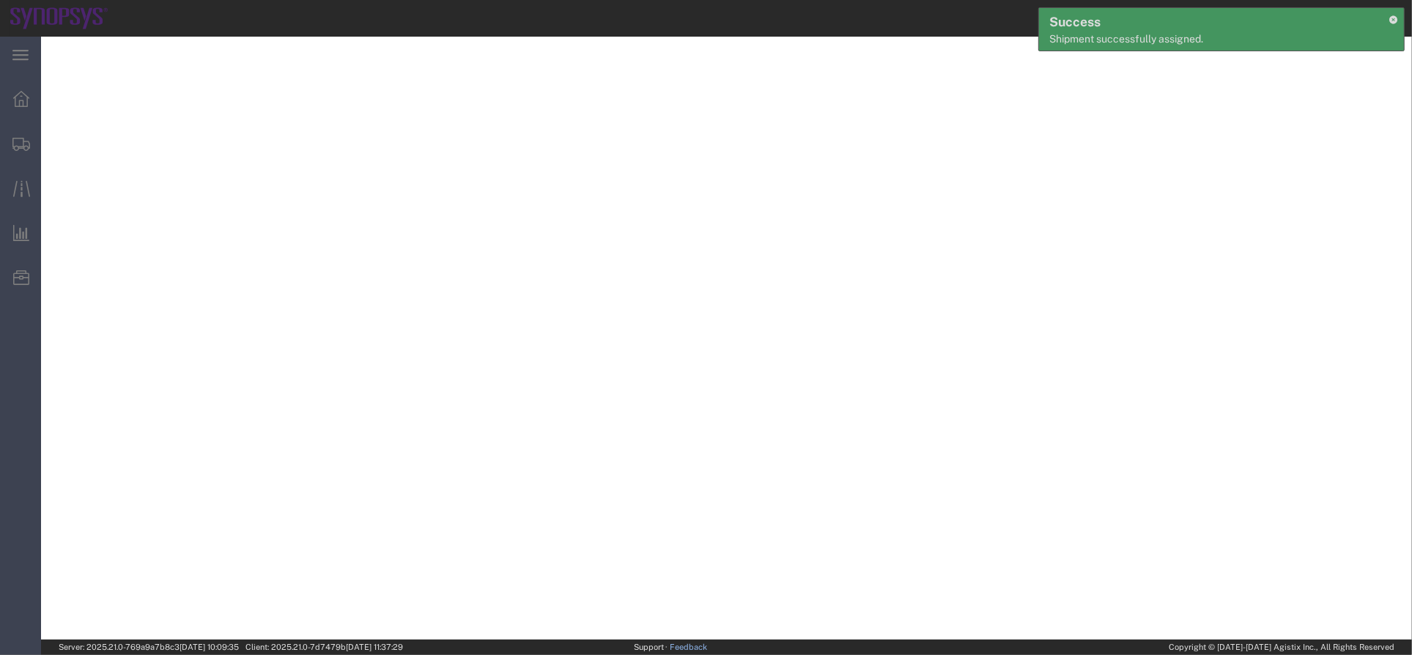
select select "PSNS"
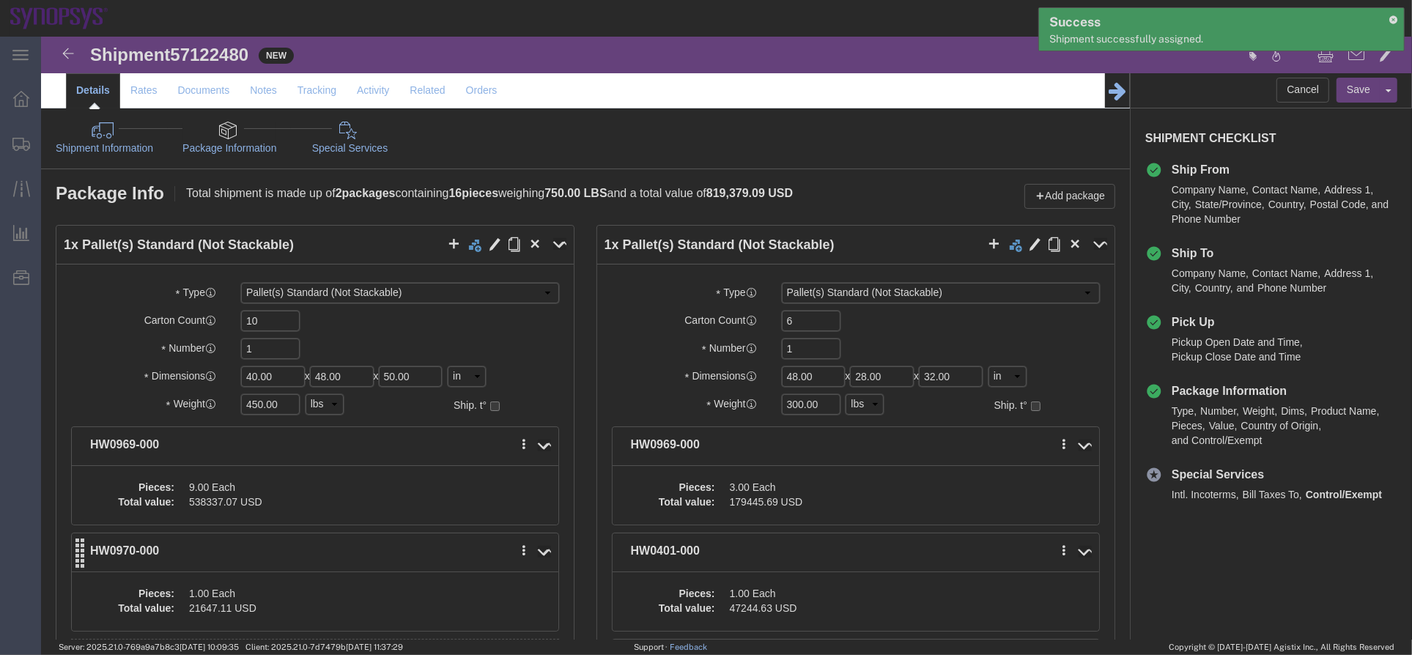
scroll to position [369, 0]
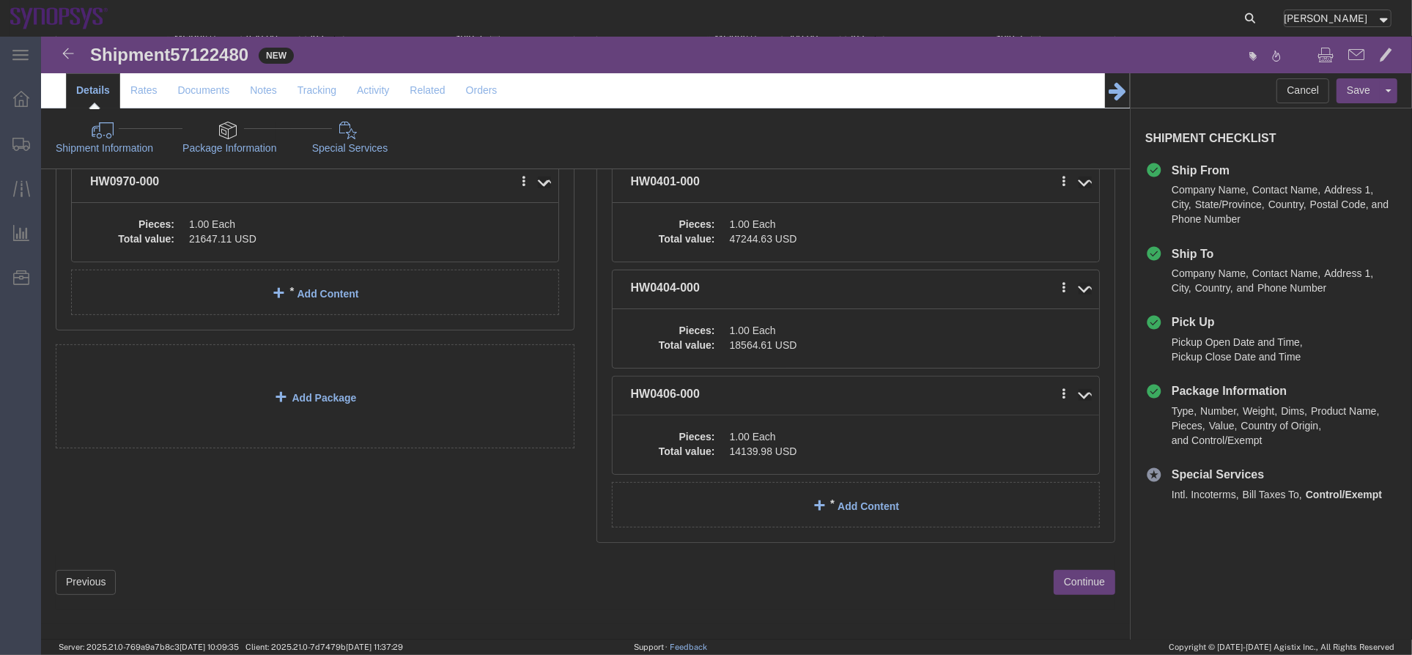
click li "Ship From Company Name Contact Name Address 1 City State/Province Country Posta…"
drag, startPoint x: 74, startPoint y: 166, endPoint x: 13, endPoint y: 152, distance: 62.4
click at [0, 0] on span "Shipment Manager" at bounding box center [0, 0] width 0 height 0
